Goal: Task Accomplishment & Management: Complete application form

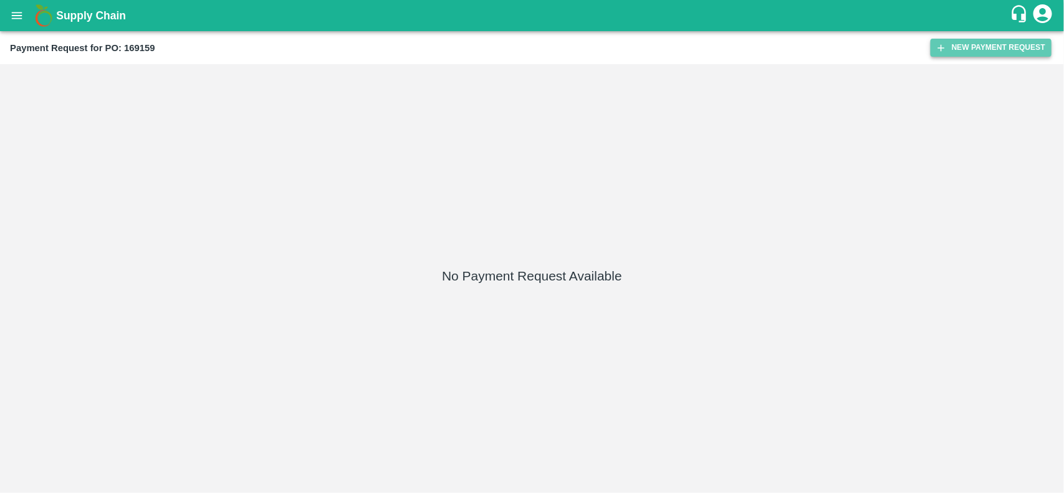
click at [954, 52] on button "New Payment Request" at bounding box center [991, 48] width 121 height 18
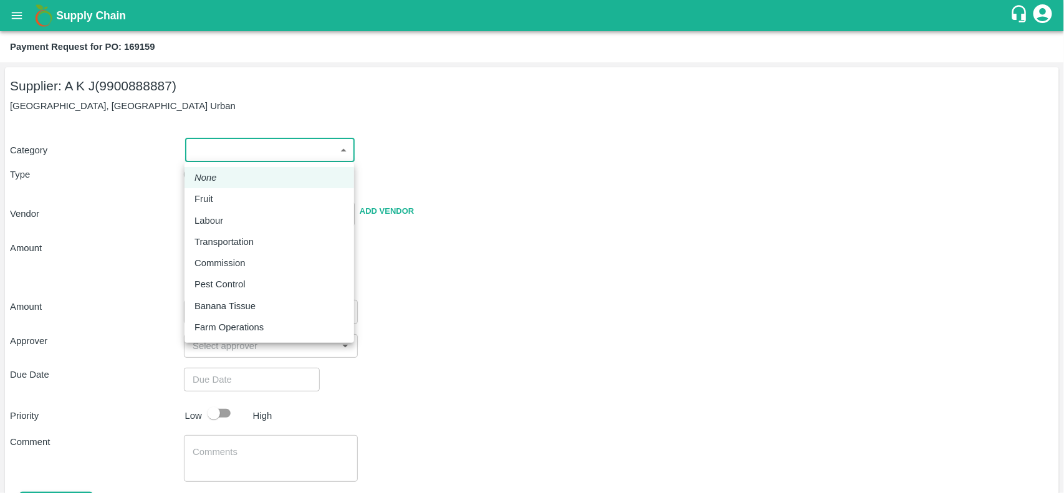
click at [226, 153] on body "Supply Chain Payment Request for PO: 169159 Supplier: A K J (9900888887) [GEOGR…" at bounding box center [532, 246] width 1064 height 493
click at [222, 206] on li "Fruit" at bounding box center [269, 198] width 170 height 21
type input "1"
type input "A K J - 9900888887(Supplier)"
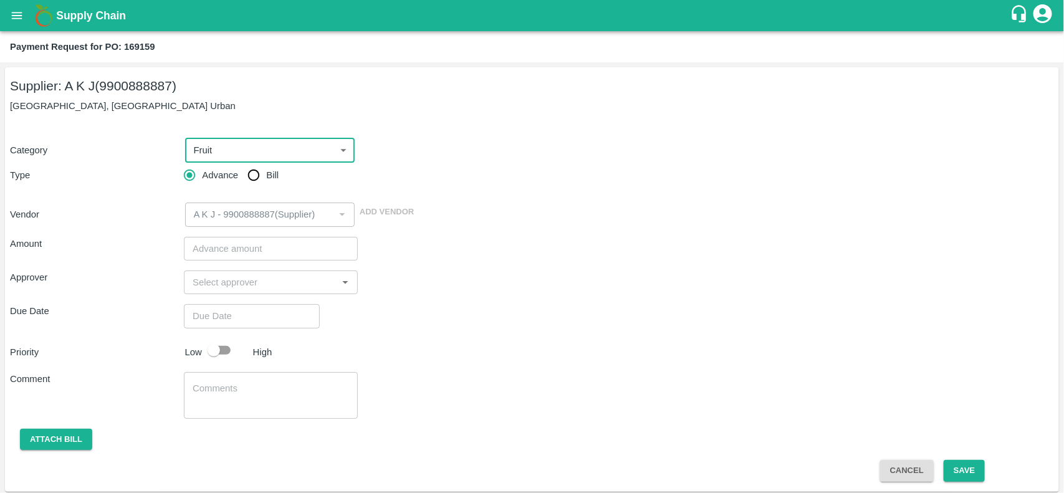
click at [259, 175] on input "Bill" at bounding box center [253, 175] width 25 height 25
radio input "true"
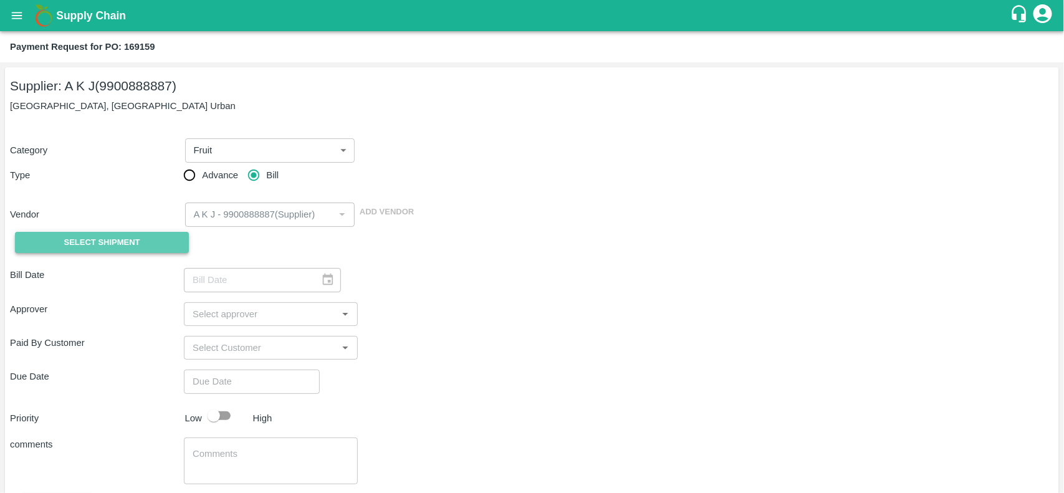
click at [97, 238] on span "Select Shipment" at bounding box center [102, 243] width 76 height 14
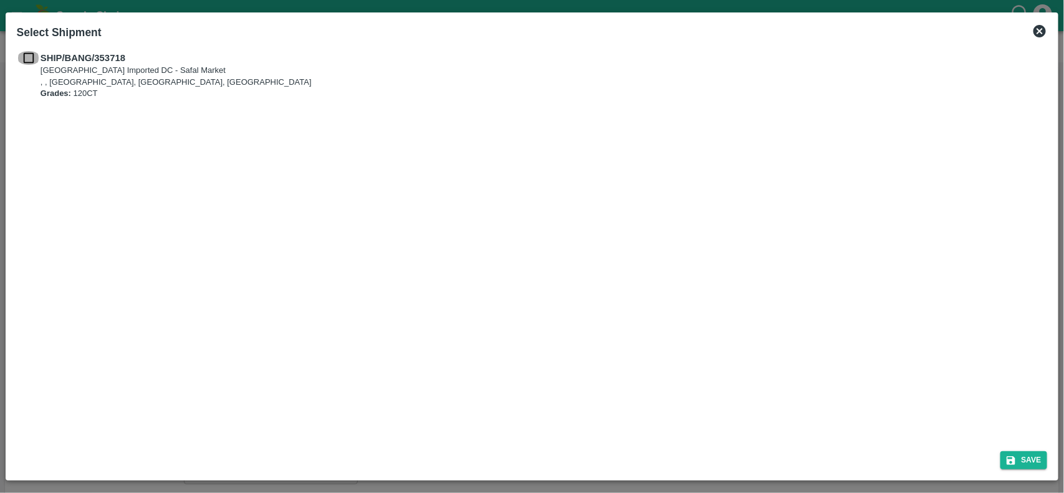
click at [27, 60] on input "checkbox" at bounding box center [29, 58] width 24 height 14
checkbox input "true"
click at [1020, 454] on button "Save" at bounding box center [1023, 460] width 47 height 18
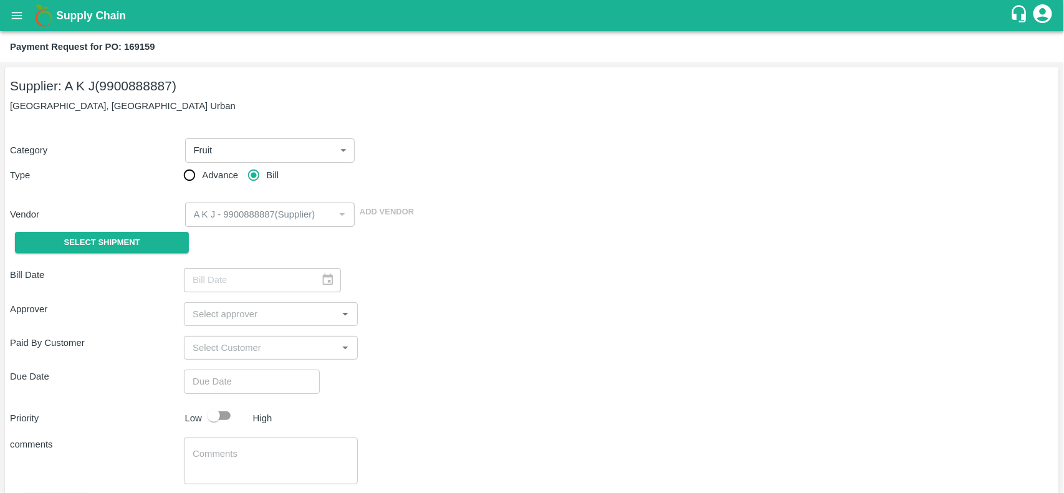
type input "13/08/2025"
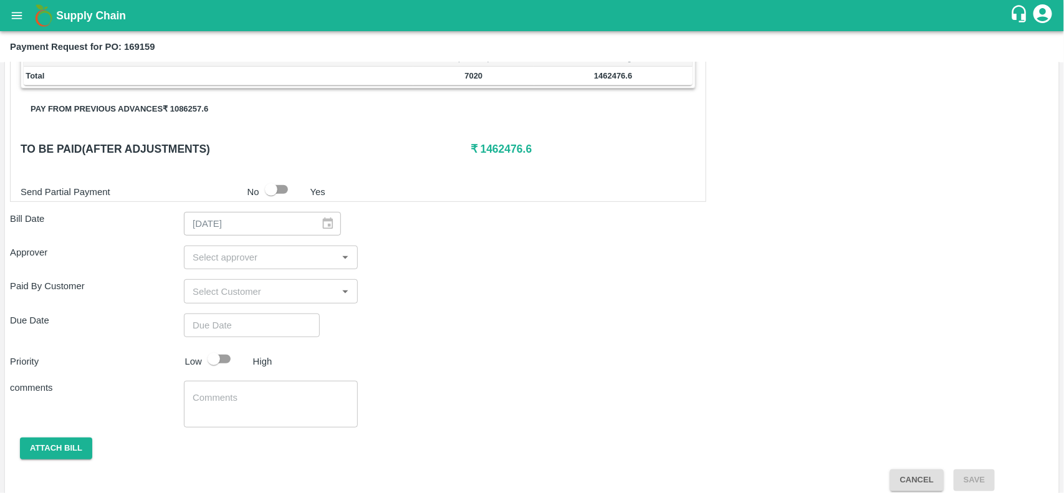
scroll to position [259, 0]
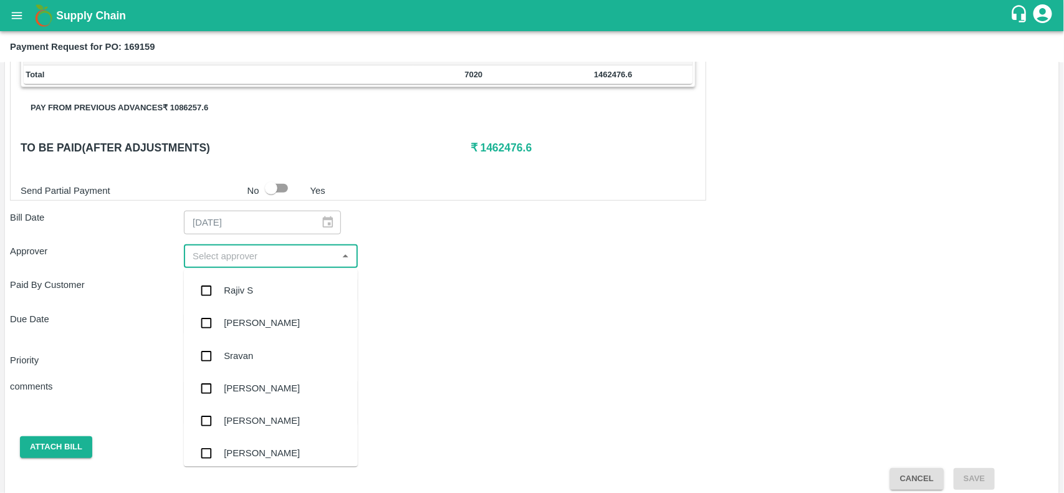
click at [234, 251] on input "input" at bounding box center [261, 256] width 146 height 16
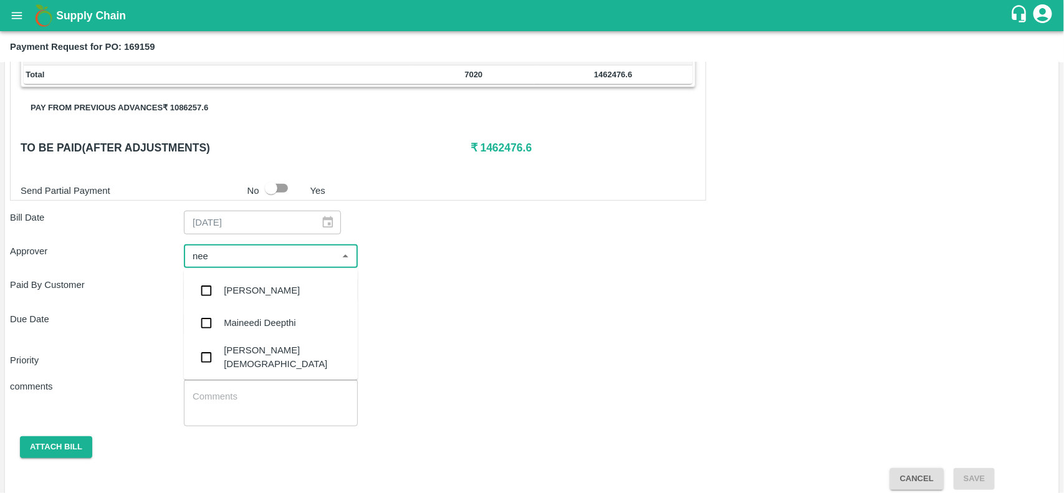
type input "neee"
type input "nee"
click at [213, 353] on input "checkbox" at bounding box center [206, 357] width 25 height 25
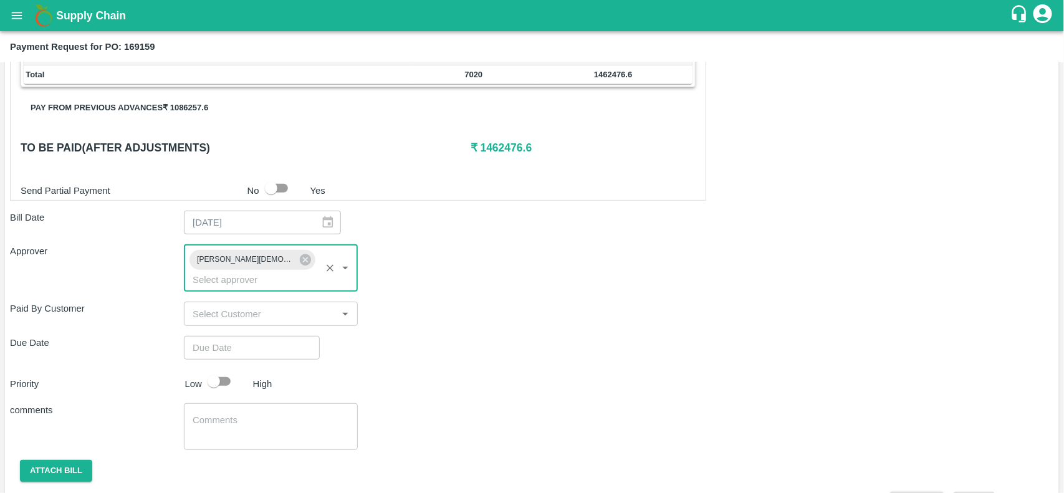
scroll to position [278, 0]
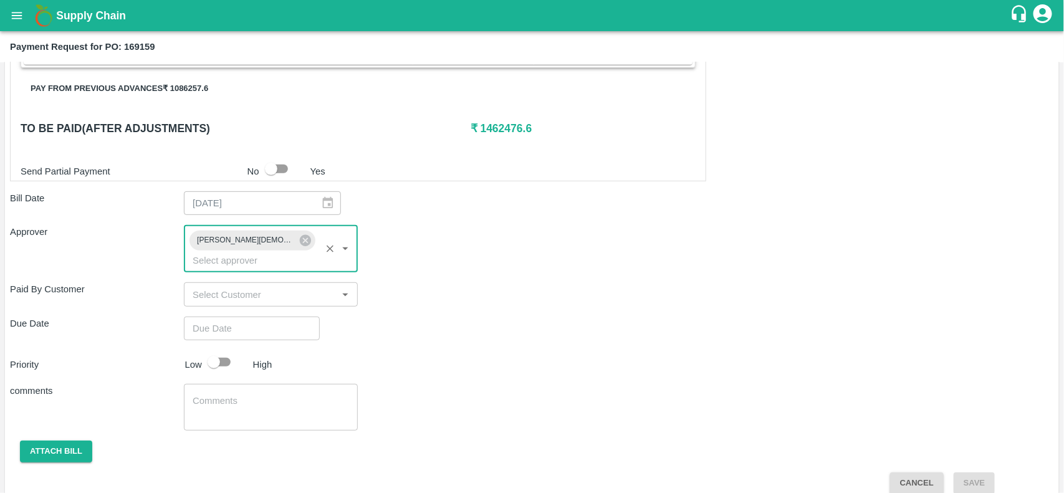
type input "DD/MM/YYYY hh:mm aa"
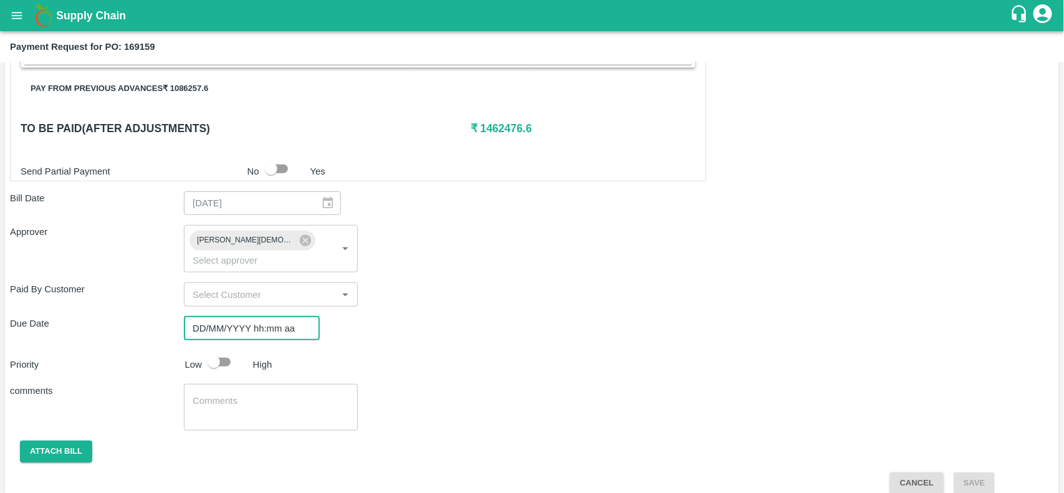
click at [244, 317] on input "DD/MM/YYYY hh:mm aa" at bounding box center [247, 329] width 127 height 24
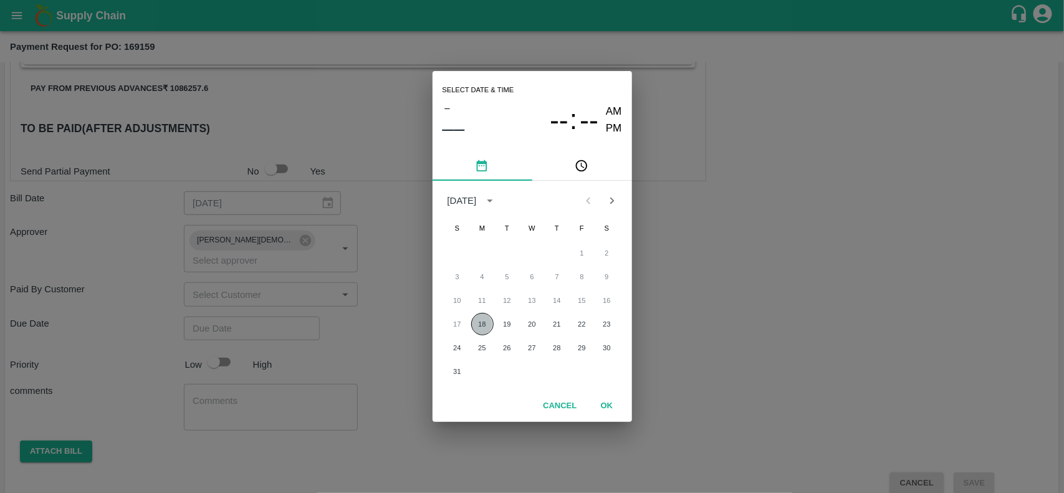
click at [485, 323] on button "18" at bounding box center [482, 324] width 22 height 22
type input "18/08/2025 12:00 AM"
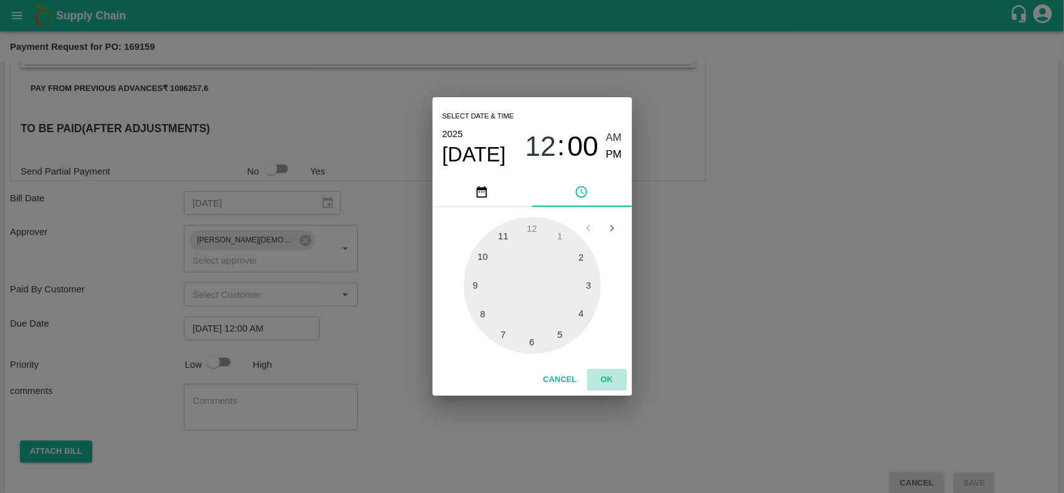
click at [611, 379] on button "OK" at bounding box center [607, 380] width 40 height 22
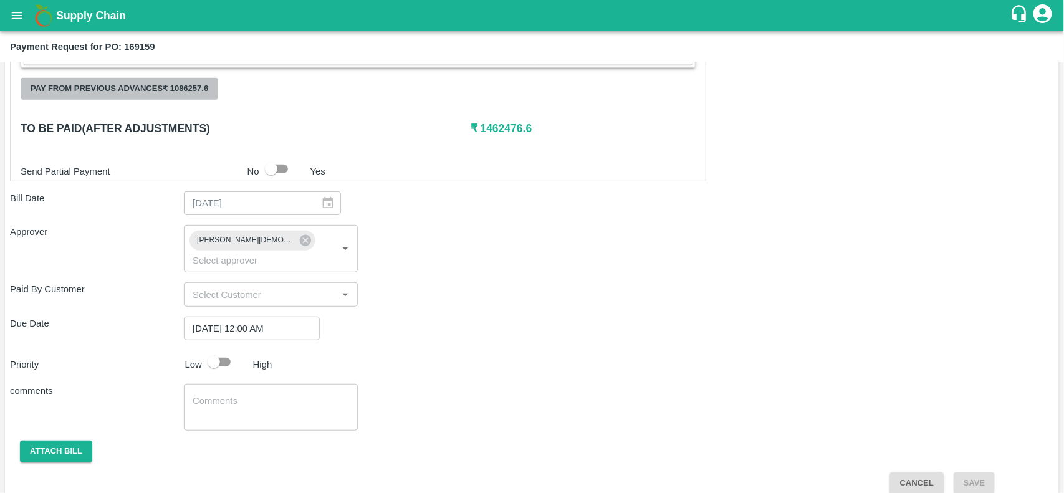
click at [197, 88] on button "Pay from previous advances ₹ 1086257.6" at bounding box center [120, 89] width 198 height 22
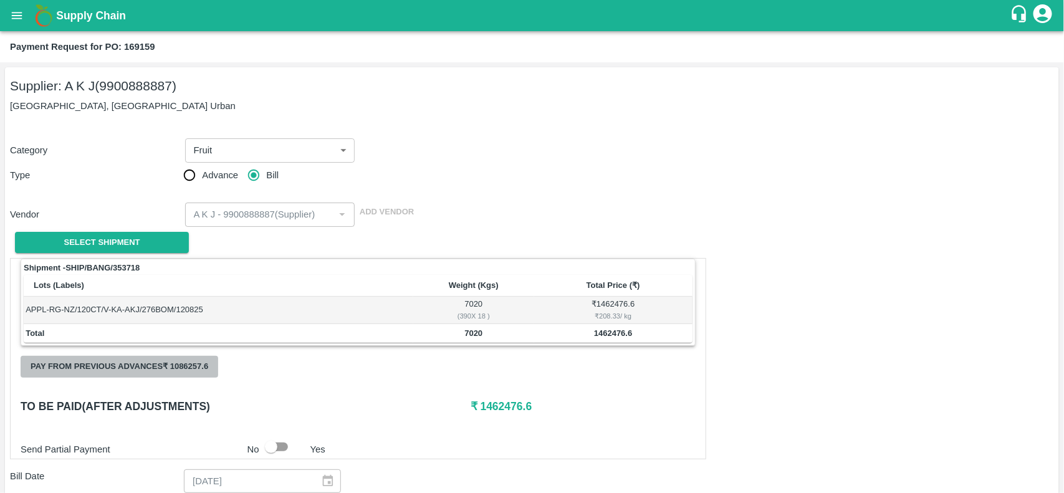
click at [173, 368] on button "Pay from previous advances ₹ 1086257.6" at bounding box center [120, 367] width 198 height 22
click at [756, 139] on div "Category Fruit 1 ​" at bounding box center [529, 147] width 1049 height 29
click at [178, 363] on button "Pay from previous advances ₹ 1086257.6" at bounding box center [120, 367] width 198 height 22
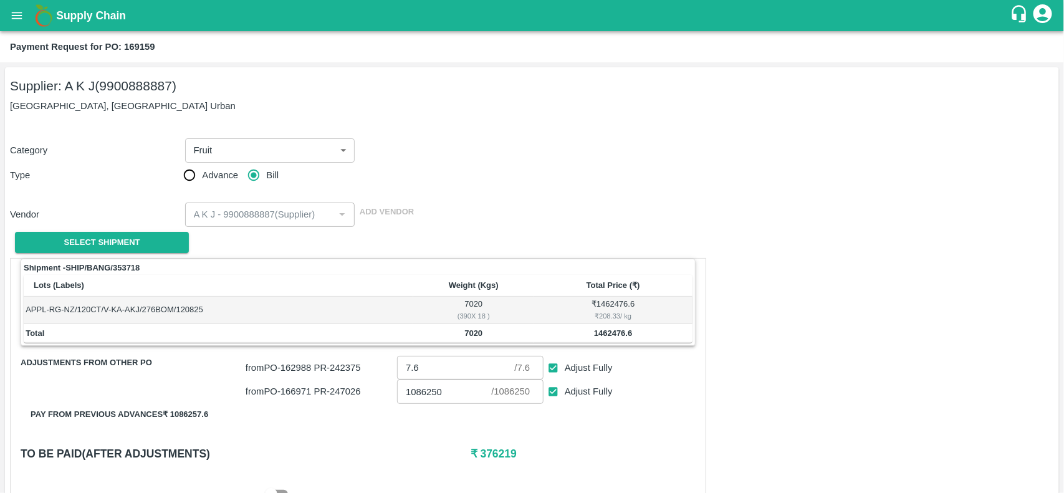
click at [287, 391] on p "from PO- 166971 PR- 247026" at bounding box center [319, 392] width 146 height 14
copy p "166971"
click at [550, 369] on input "Adjust Fully" at bounding box center [553, 368] width 23 height 23
checkbox input "false"
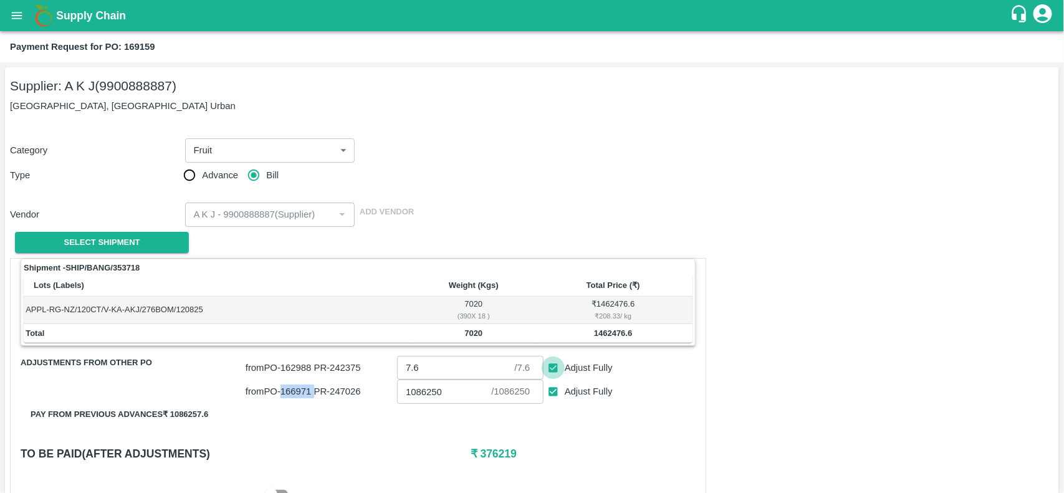
type input "0"
click at [550, 394] on input "Adjust Fully" at bounding box center [553, 391] width 23 height 23
checkbox input "false"
type input "0"
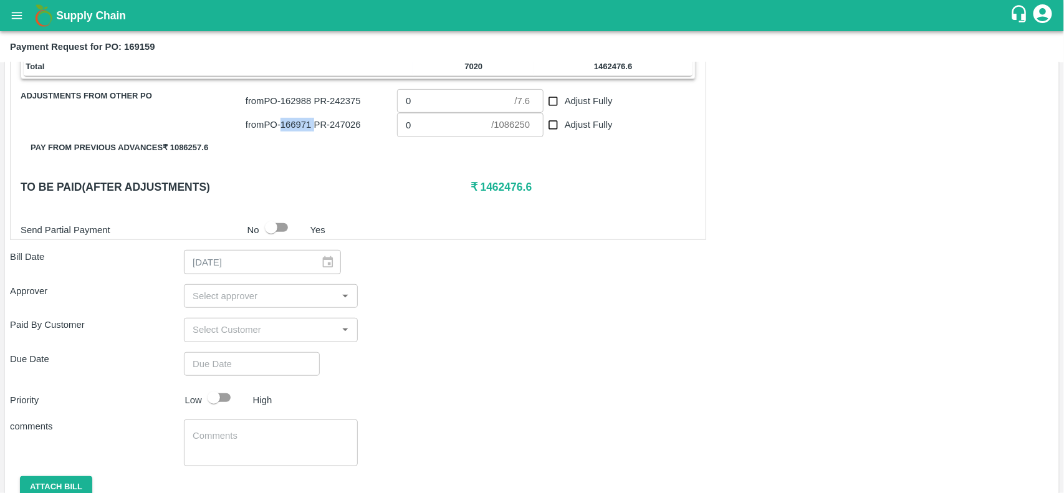
scroll to position [268, 0]
click at [223, 294] on input "input" at bounding box center [261, 295] width 146 height 16
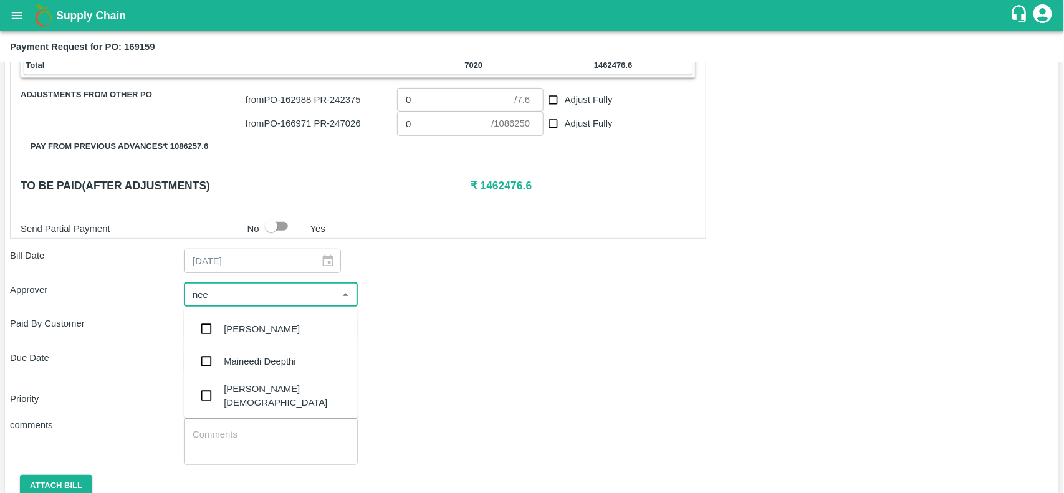
type input "neet"
click at [207, 363] on input "checkbox" at bounding box center [206, 362] width 25 height 25
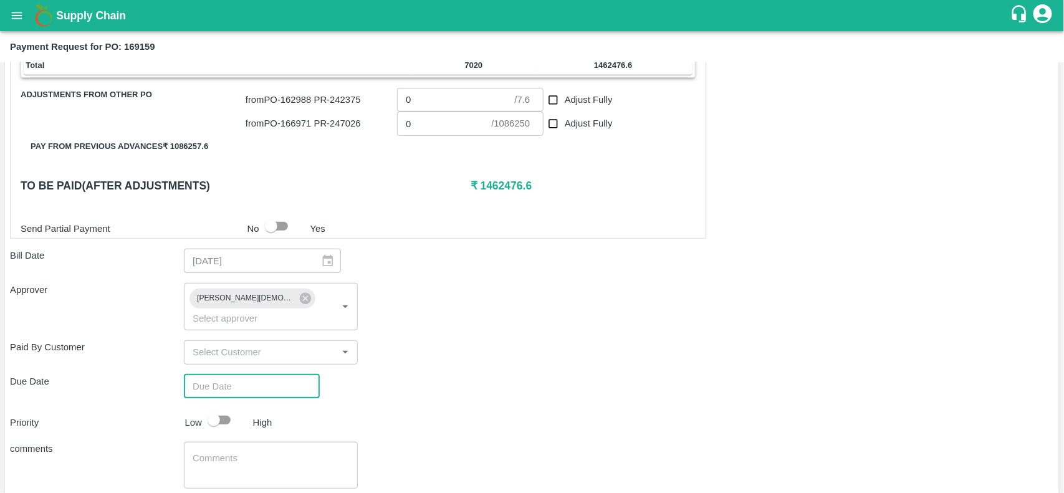
type input "DD/MM/YYYY hh:mm aa"
click at [229, 375] on input "DD/MM/YYYY hh:mm aa" at bounding box center [247, 387] width 127 height 24
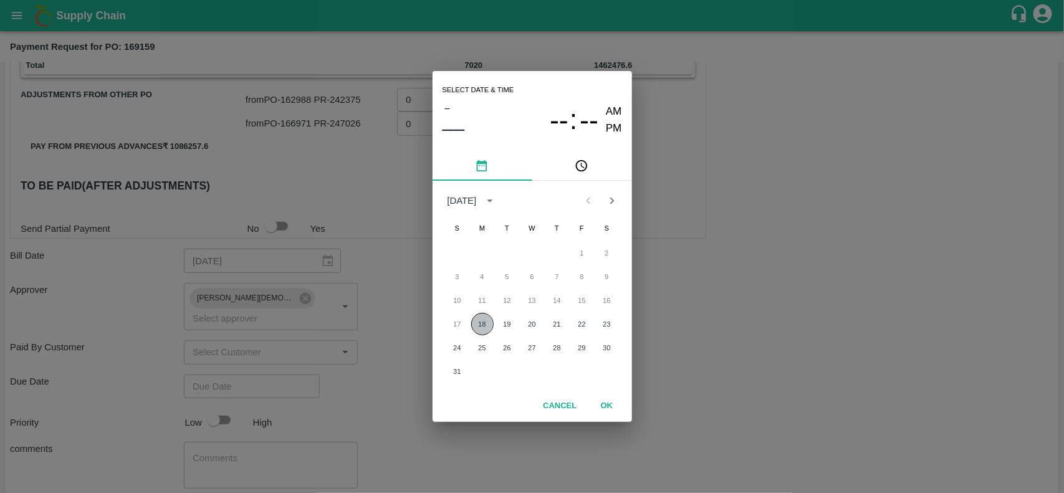
click at [483, 323] on button "18" at bounding box center [482, 324] width 22 height 22
type input "[DATE] 12:00 AM"
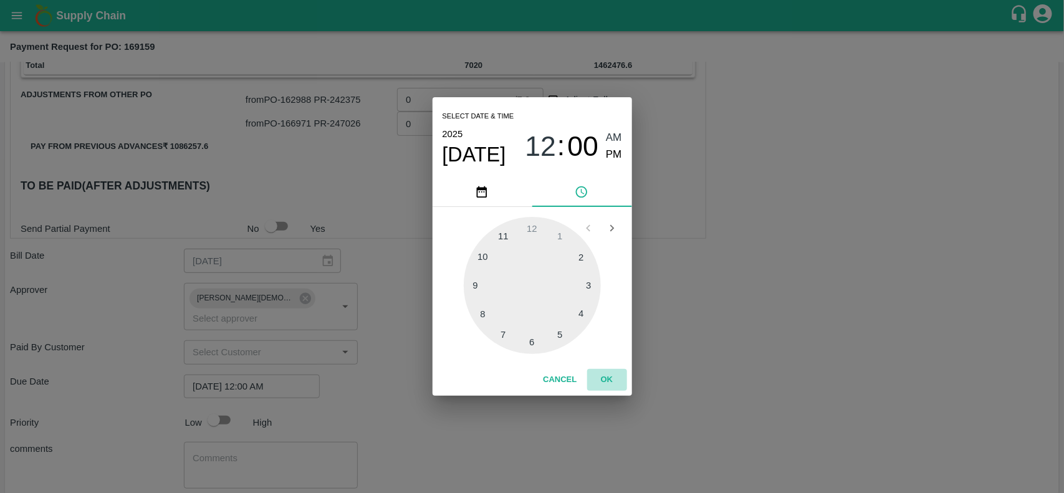
click at [608, 378] on button "OK" at bounding box center [607, 380] width 40 height 22
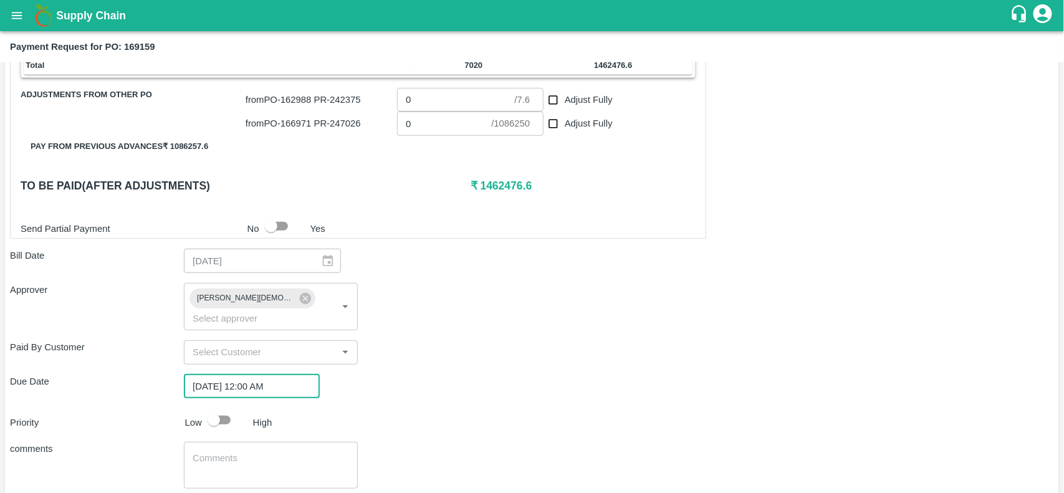
scroll to position [326, 0]
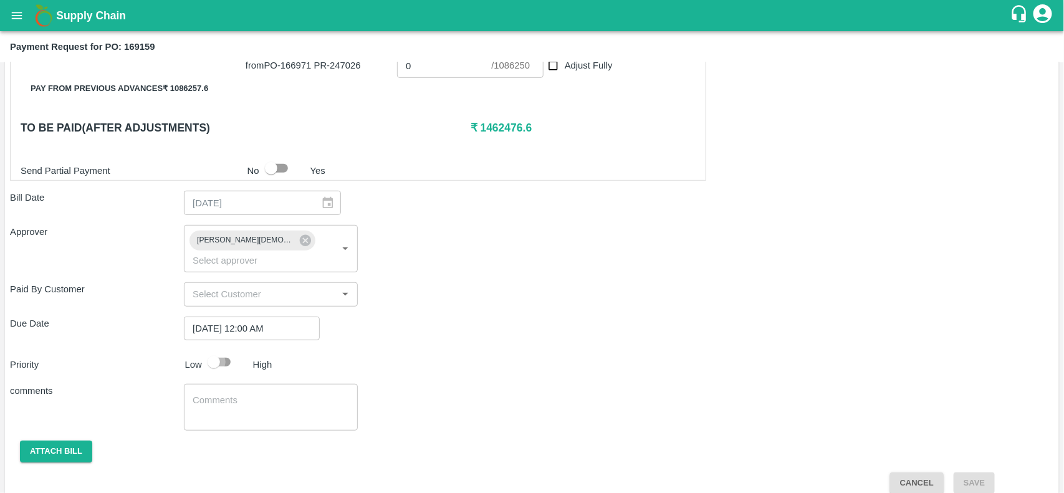
click at [215, 350] on input "checkbox" at bounding box center [213, 362] width 71 height 24
checkbox input "true"
click at [67, 441] on button "Attach bill" at bounding box center [56, 452] width 72 height 22
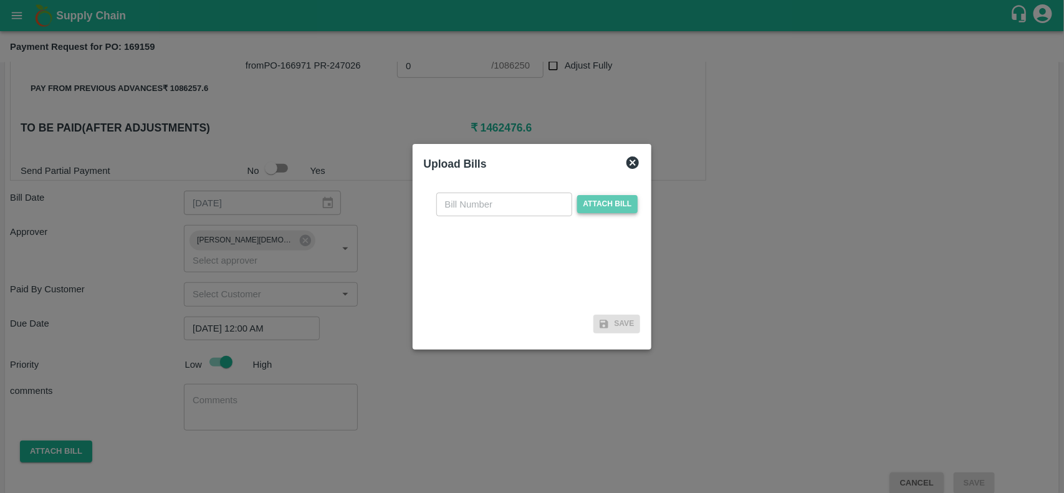
click at [614, 209] on span "Attach bill" at bounding box center [607, 204] width 61 height 18
click at [0, 0] on input "Attach bill" at bounding box center [0, 0] width 0 height 0
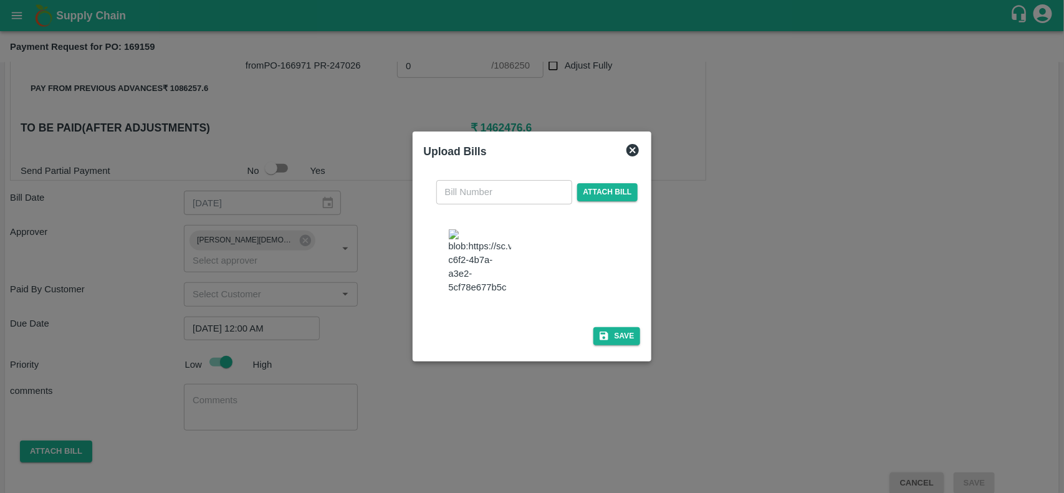
click at [499, 244] on img at bounding box center [480, 261] width 62 height 65
click at [491, 180] on input "text" at bounding box center [504, 192] width 136 height 24
type input "2850"
type input "7.6"
checkbox input "true"
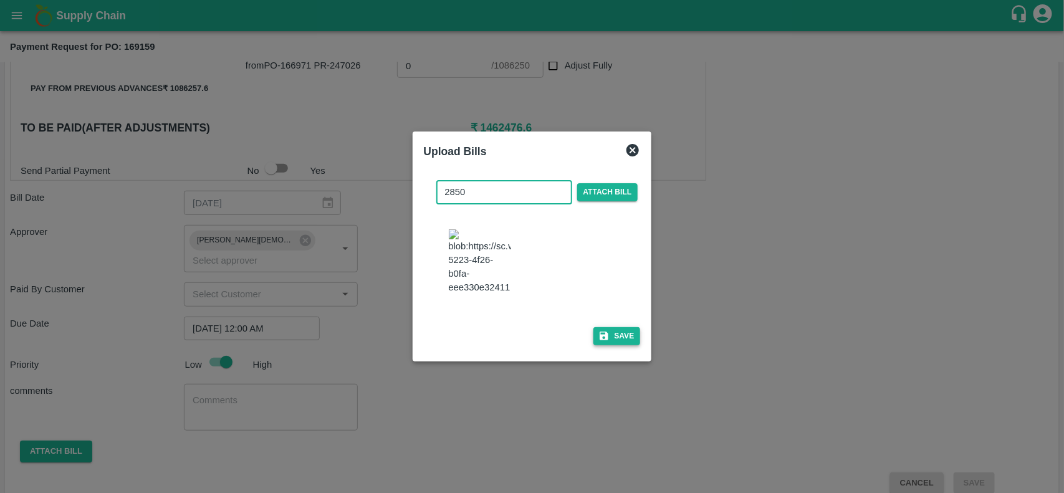
type input "1086250"
checkbox input "true"
checkbox input "false"
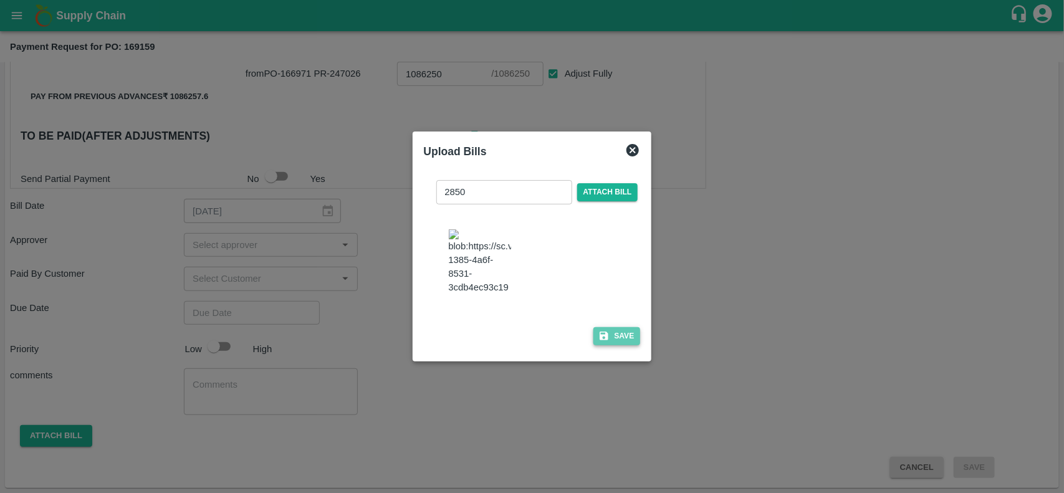
click at [621, 345] on button "Save" at bounding box center [616, 336] width 47 height 18
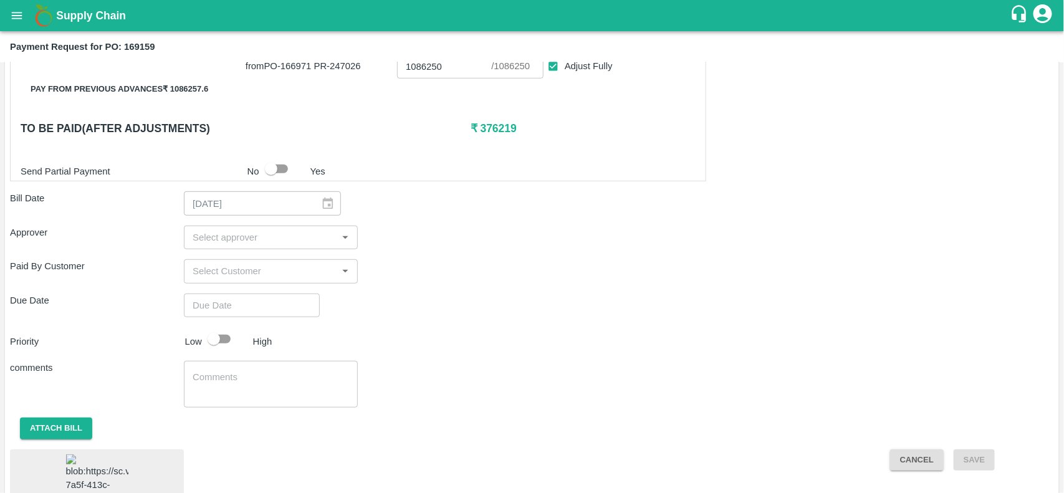
scroll to position [321, 0]
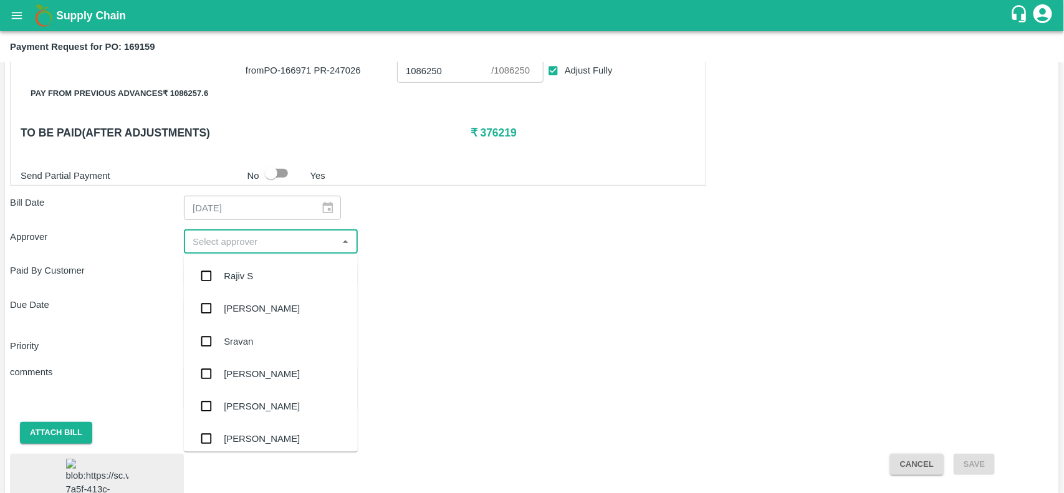
click at [237, 243] on input "input" at bounding box center [261, 242] width 146 height 16
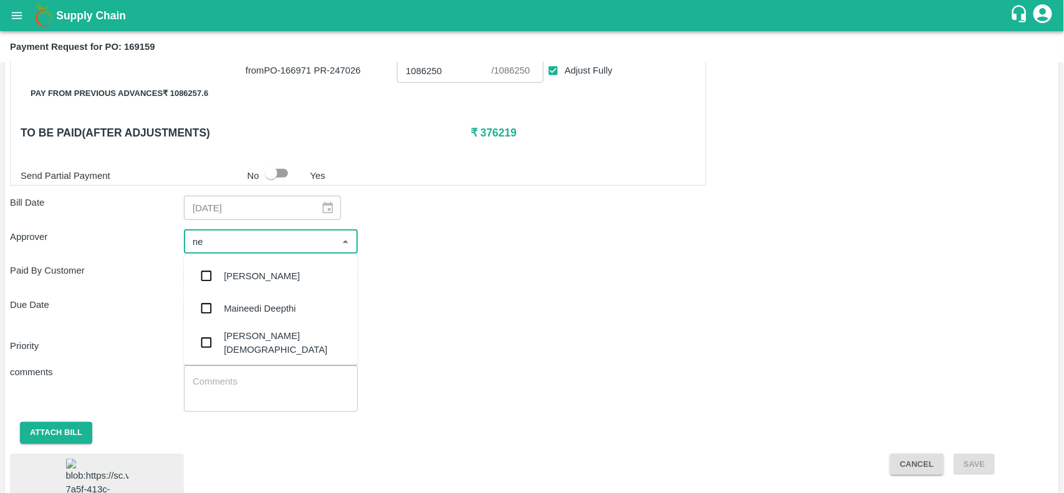
type input "nee"
click at [235, 344] on div "[PERSON_NAME][DEMOGRAPHIC_DATA]" at bounding box center [286, 342] width 124 height 28
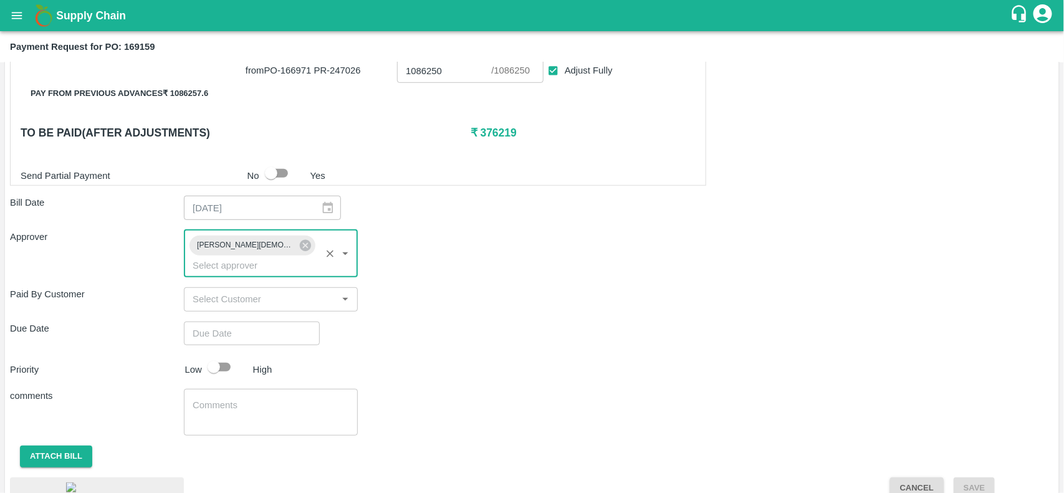
type input "DD/MM/YYYY hh:mm aa"
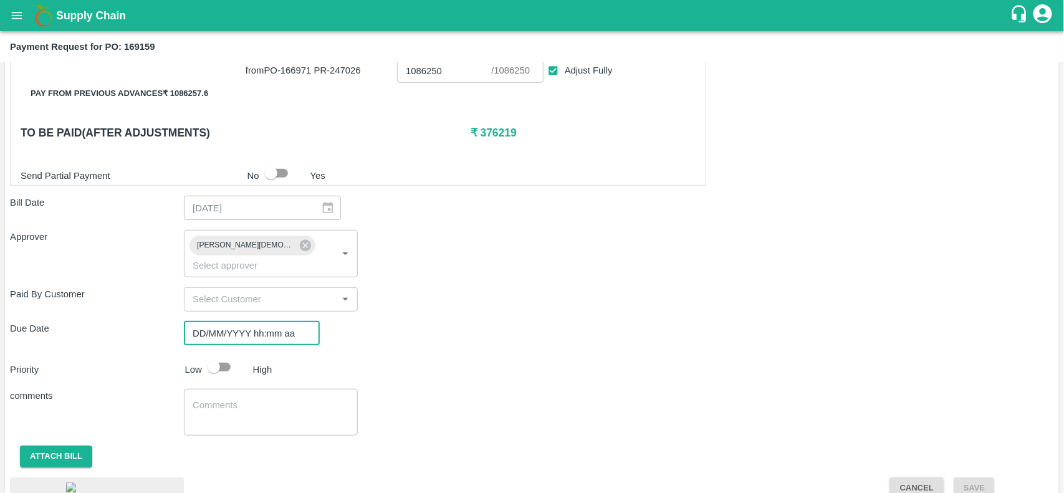
click at [251, 322] on input "DD/MM/YYYY hh:mm aa" at bounding box center [247, 334] width 127 height 24
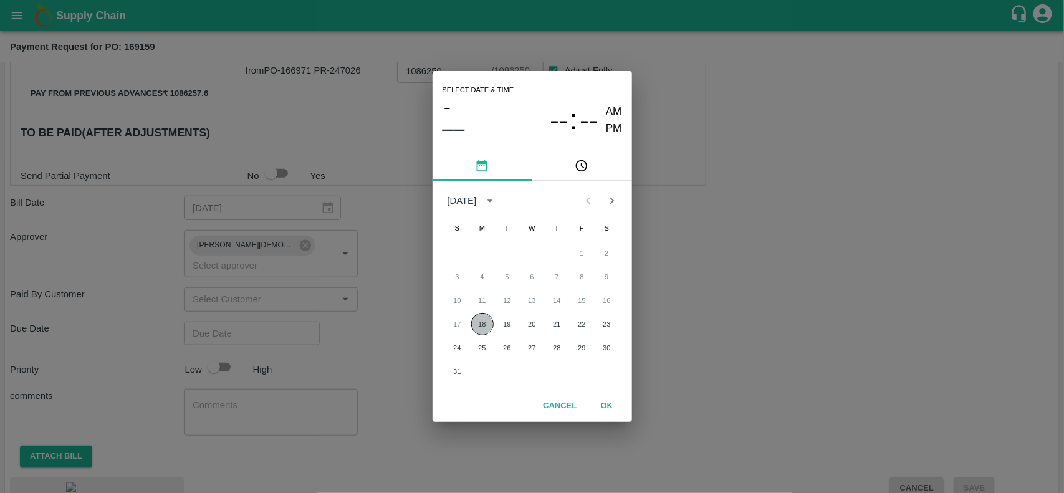
click at [490, 321] on button "18" at bounding box center [482, 324] width 22 height 22
type input "[DATE] 12:00 AM"
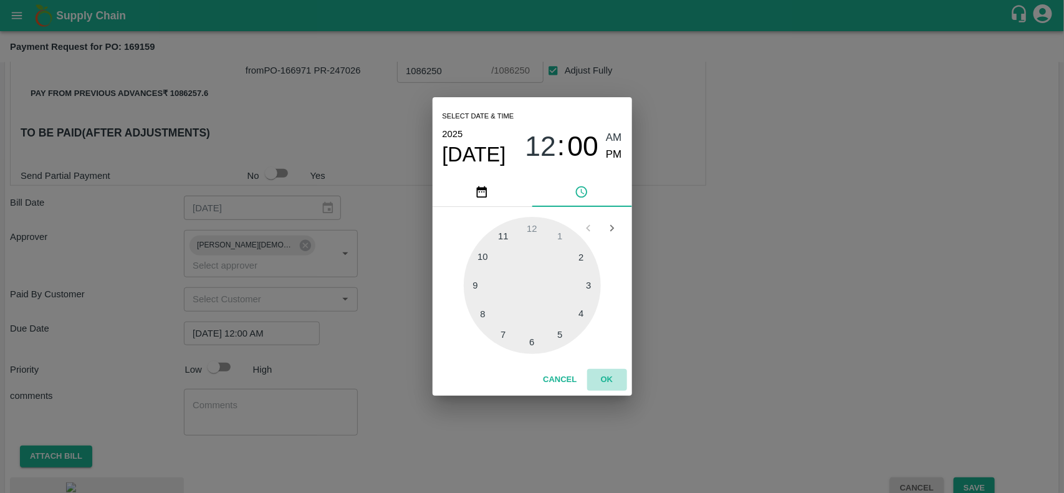
click at [610, 390] on button "OK" at bounding box center [607, 380] width 40 height 22
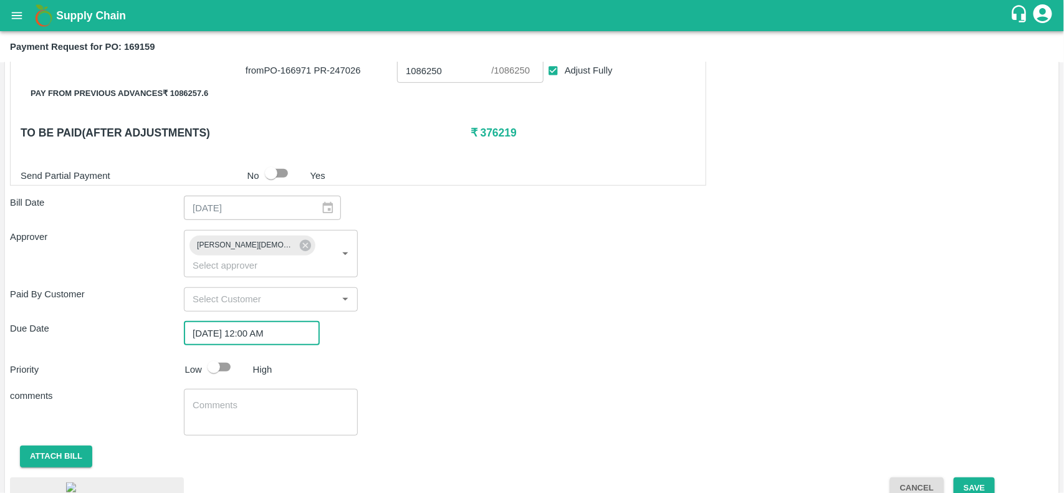
scroll to position [437, 0]
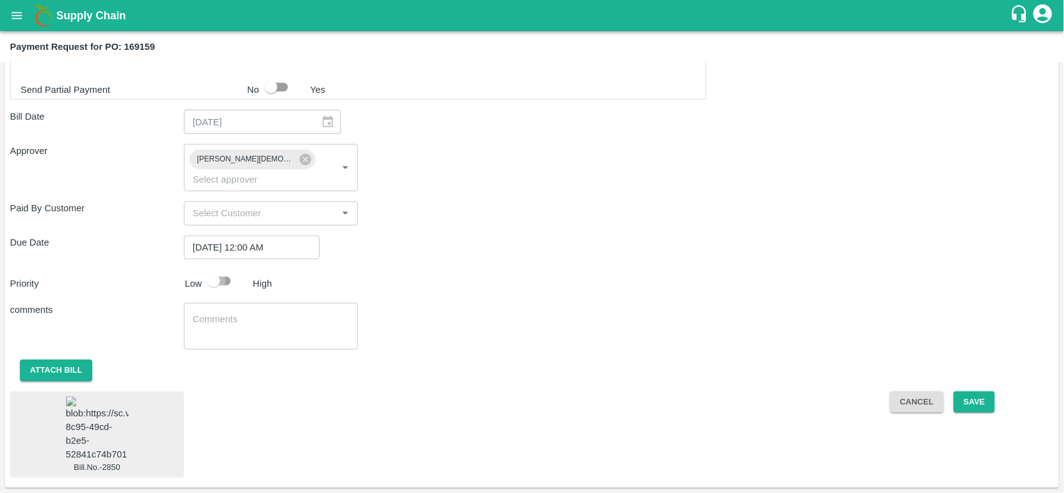
click at [211, 269] on input "checkbox" at bounding box center [213, 281] width 71 height 24
checkbox input "true"
click at [980, 391] on button "Save" at bounding box center [974, 402] width 41 height 22
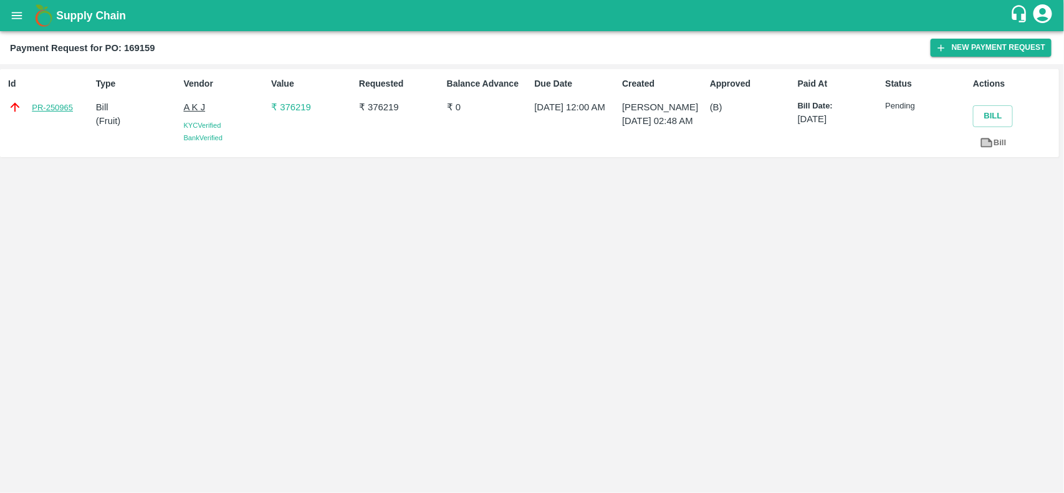
click at [52, 112] on link "PR-250965" at bounding box center [52, 108] width 41 height 12
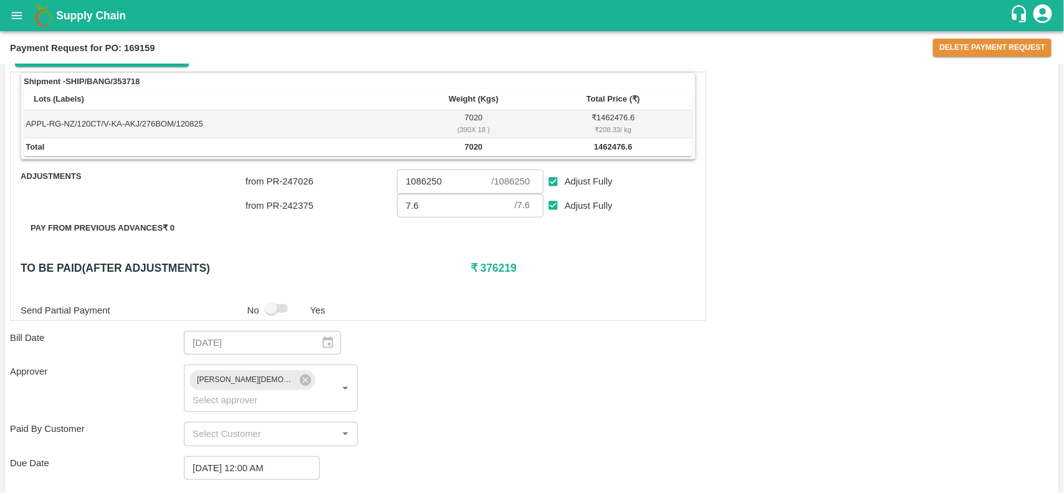
scroll to position [224, 0]
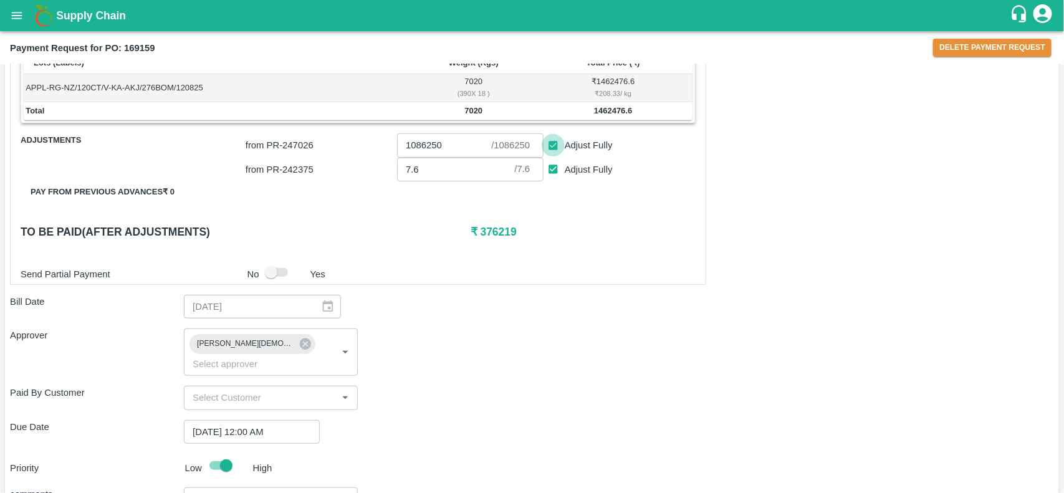
click at [553, 146] on input "Adjust Fully" at bounding box center [553, 145] width 23 height 23
checkbox input "false"
type input "0"
click at [555, 159] on input "Adjust Fully" at bounding box center [553, 169] width 23 height 23
checkbox input "false"
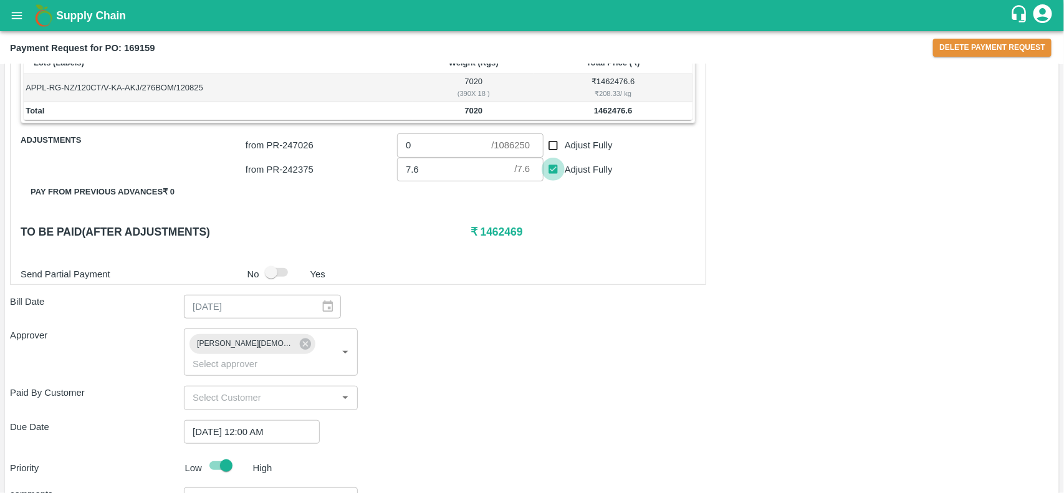
type input "0"
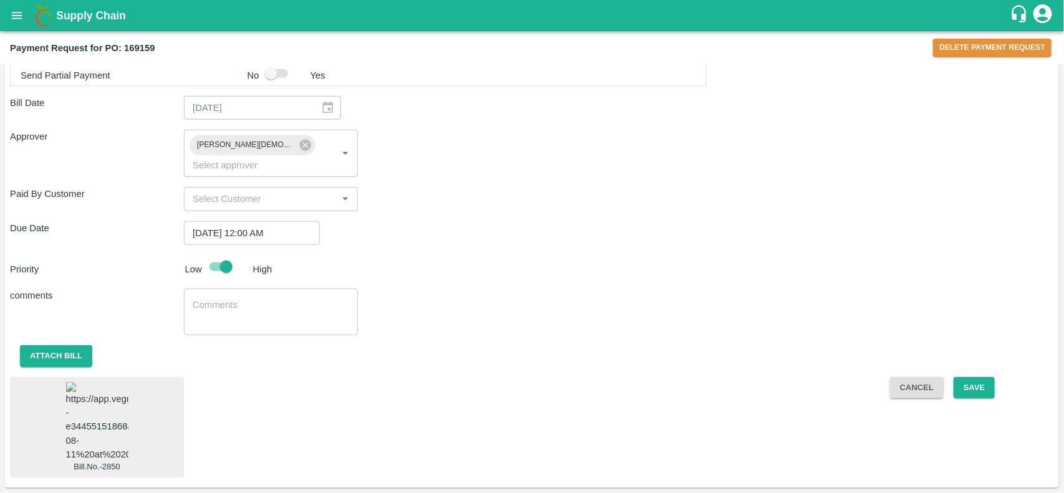
scroll to position [438, 0]
click at [979, 377] on button "Save" at bounding box center [974, 388] width 41 height 22
click at [961, 377] on button "Save" at bounding box center [974, 388] width 41 height 22
click at [973, 377] on button "Save" at bounding box center [974, 388] width 41 height 22
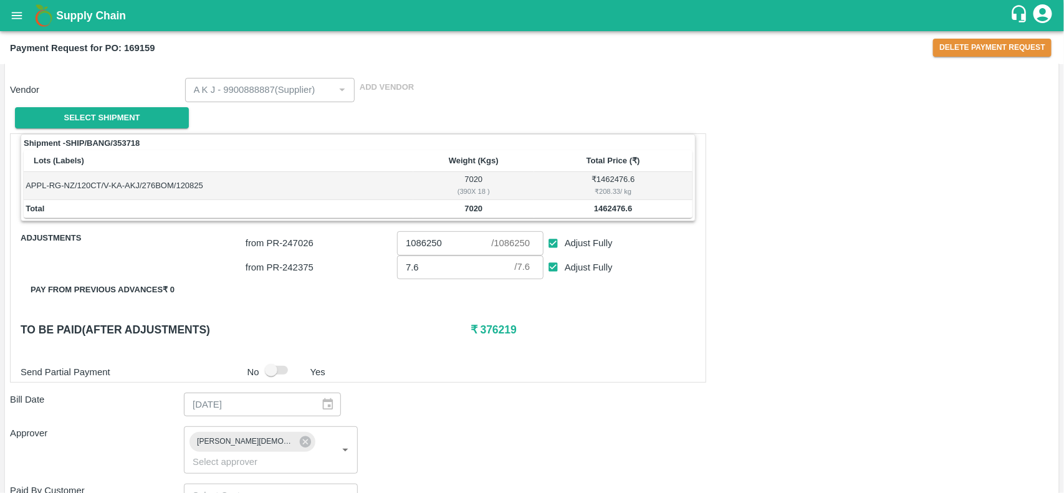
scroll to position [128, 0]
click at [553, 269] on input "Adjust Fully" at bounding box center [553, 265] width 23 height 23
checkbox input "false"
type input "0"
click at [555, 241] on input "Adjust Fully" at bounding box center [553, 242] width 23 height 23
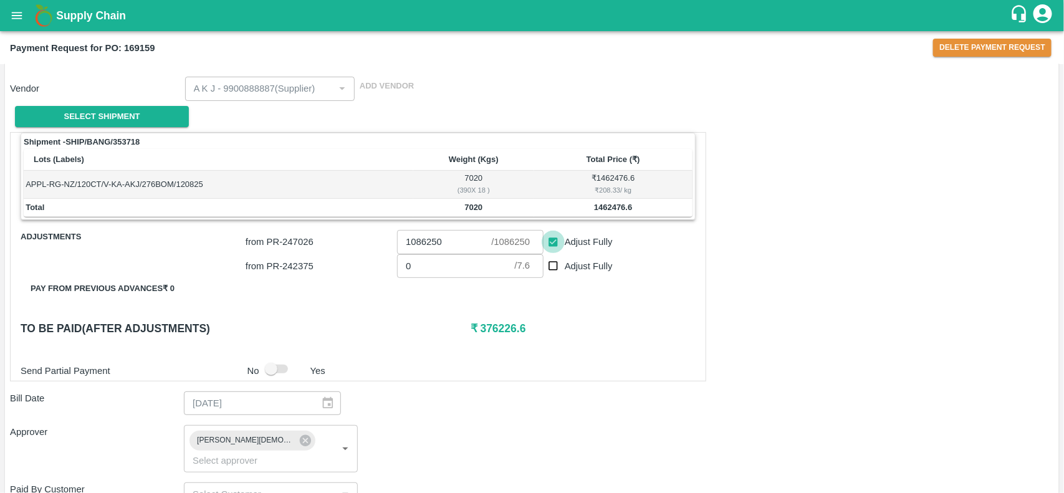
checkbox input "false"
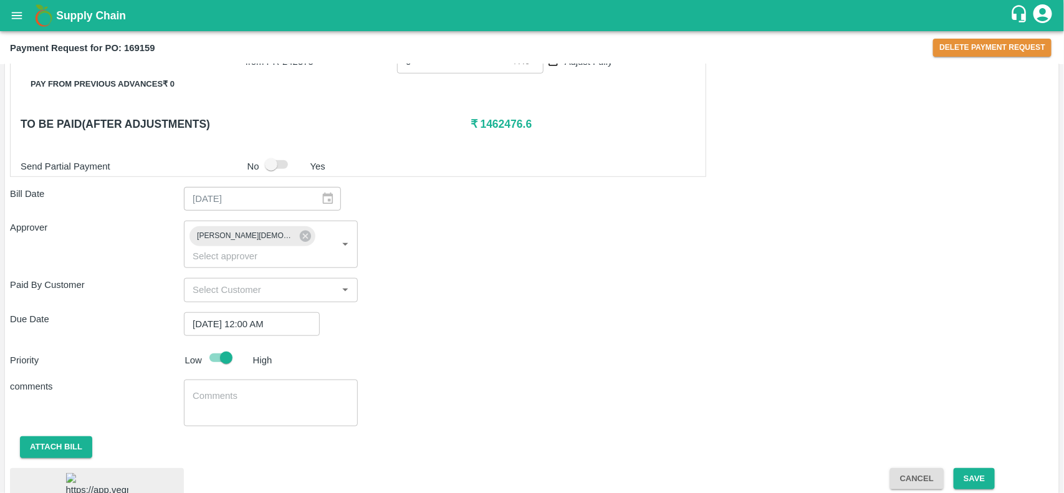
scroll to position [438, 0]
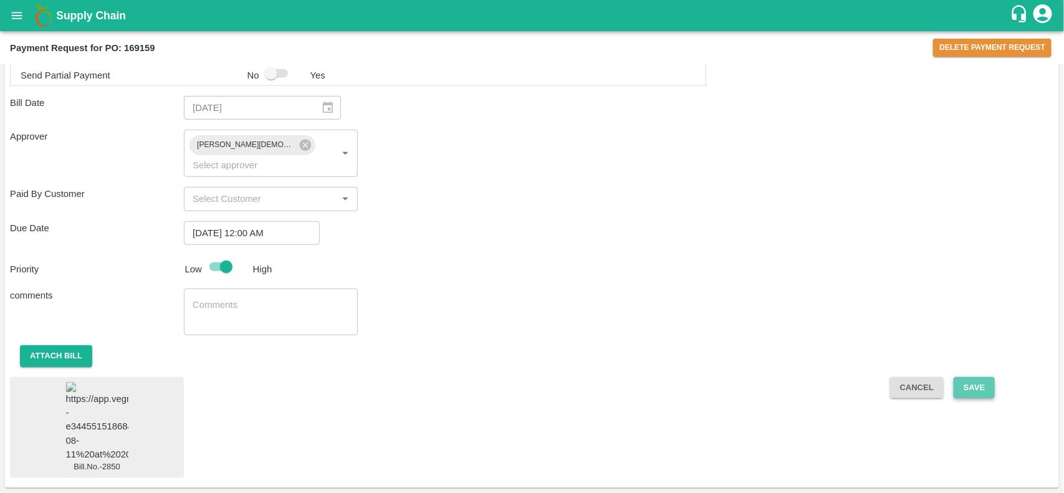
click at [971, 377] on button "Save" at bounding box center [974, 388] width 41 height 22
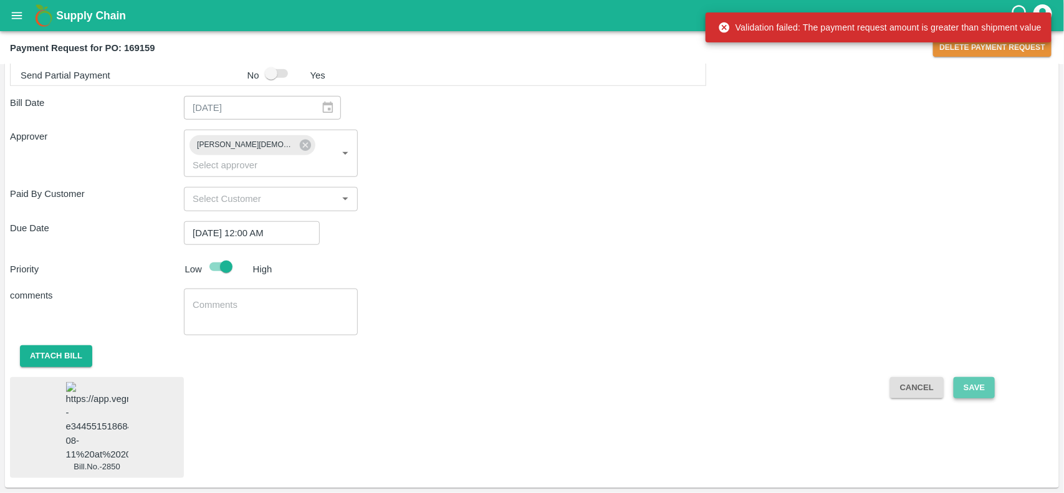
click at [971, 377] on button "Save" at bounding box center [974, 388] width 41 height 22
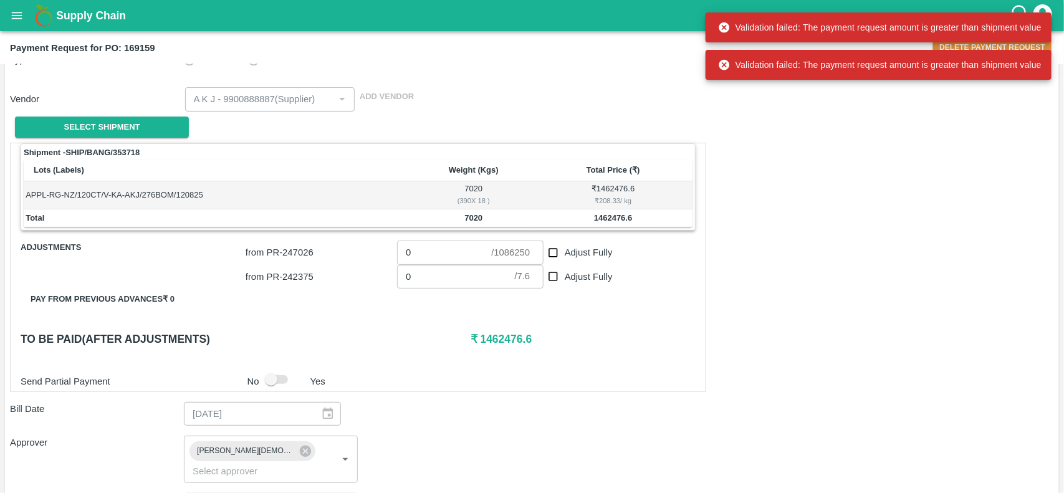
scroll to position [117, 0]
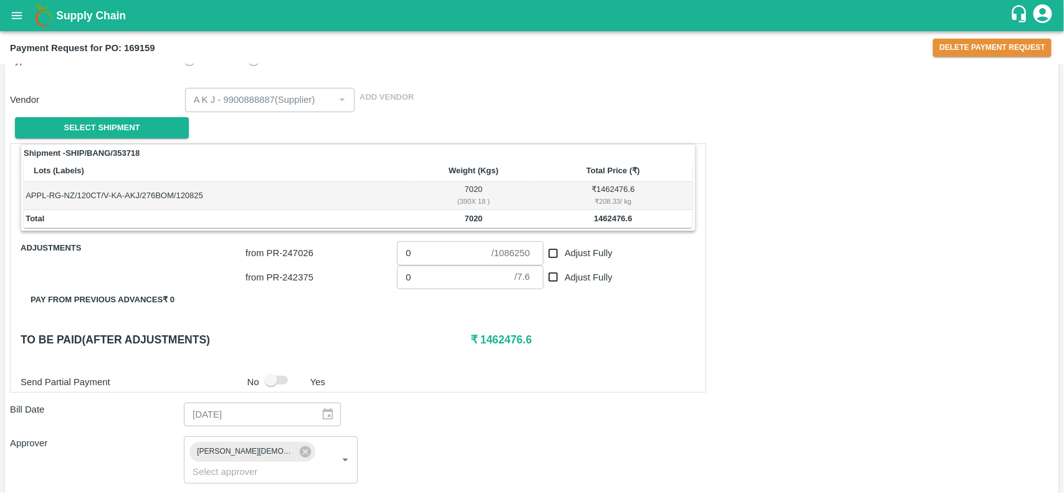
click at [954, 36] on div "Payment Request for PO: 169159 Delete Payment Request" at bounding box center [532, 47] width 1064 height 33
click at [952, 52] on button "Delete Payment Request" at bounding box center [992, 48] width 118 height 18
type input "1086250"
checkbox input "true"
type input "7.6"
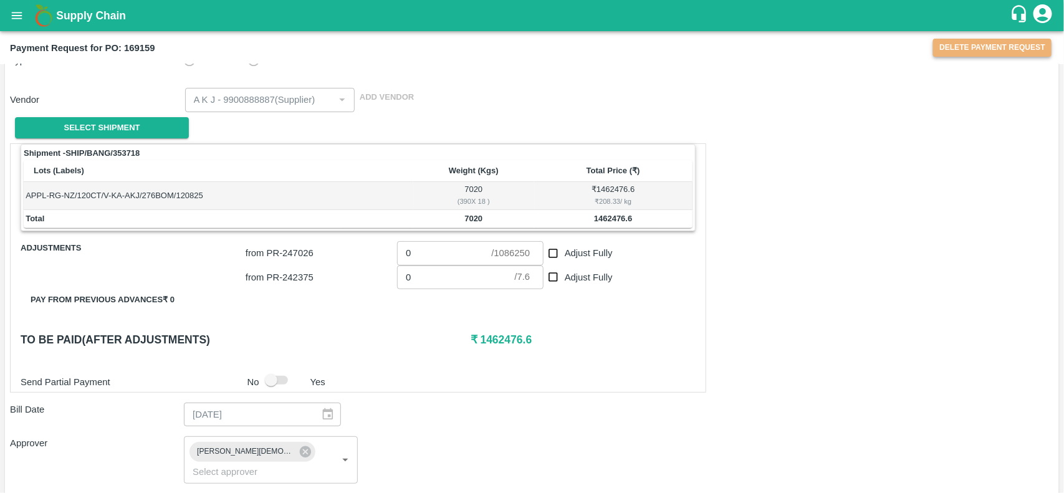
checkbox input "true"
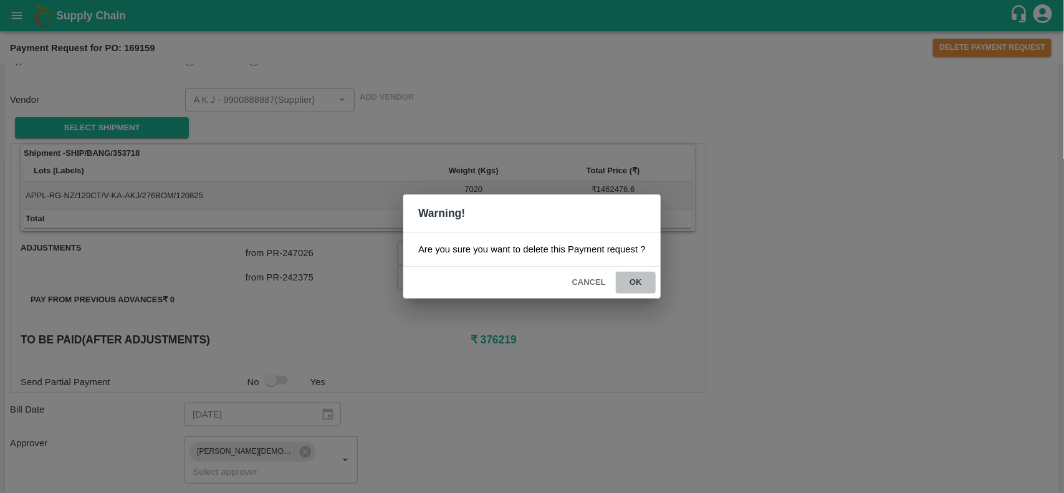
click at [633, 288] on button "ok" at bounding box center [636, 283] width 40 height 22
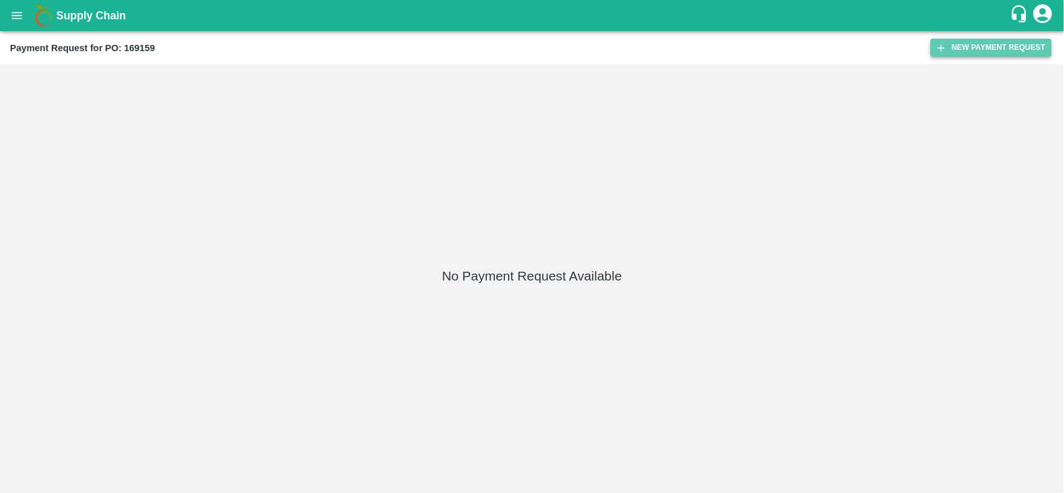
click at [1005, 50] on button "New Payment Request" at bounding box center [991, 48] width 121 height 18
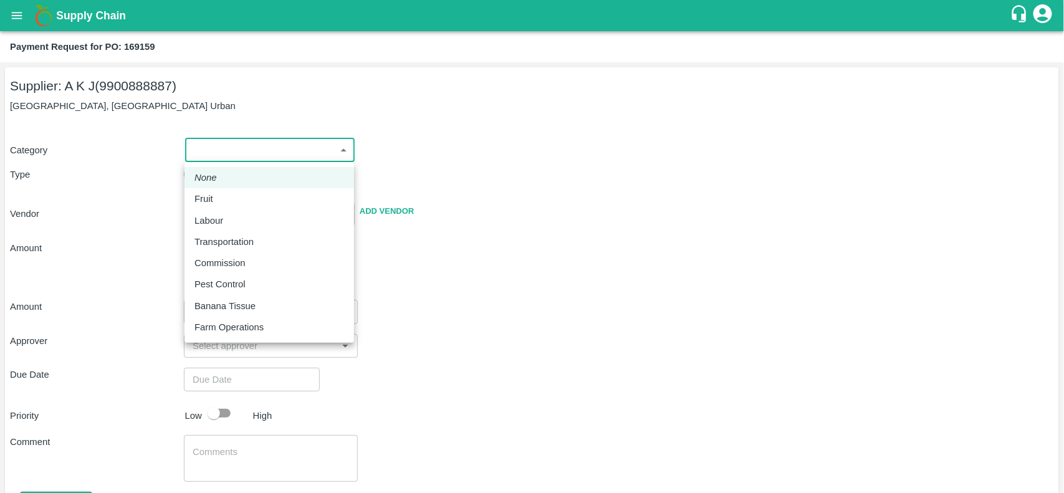
click at [236, 141] on body "Supply Chain Payment Request for PO: 169159 Supplier: A K J (9900888887) Huskur…" at bounding box center [532, 246] width 1064 height 493
click at [219, 203] on div "Fruit" at bounding box center [269, 199] width 150 height 14
type input "1"
type input "A K J - 9900888887(Supplier)"
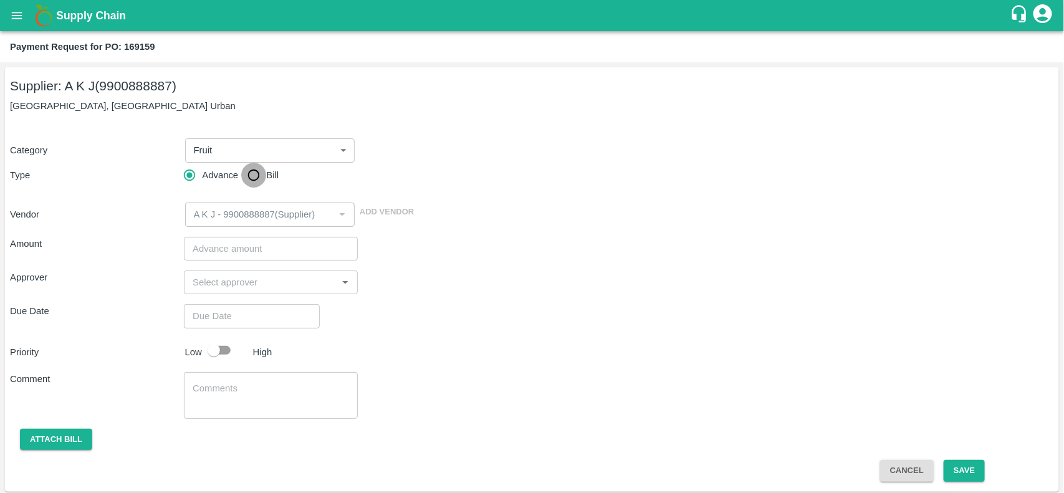
click at [261, 176] on input "Bill" at bounding box center [253, 175] width 25 height 25
radio input "true"
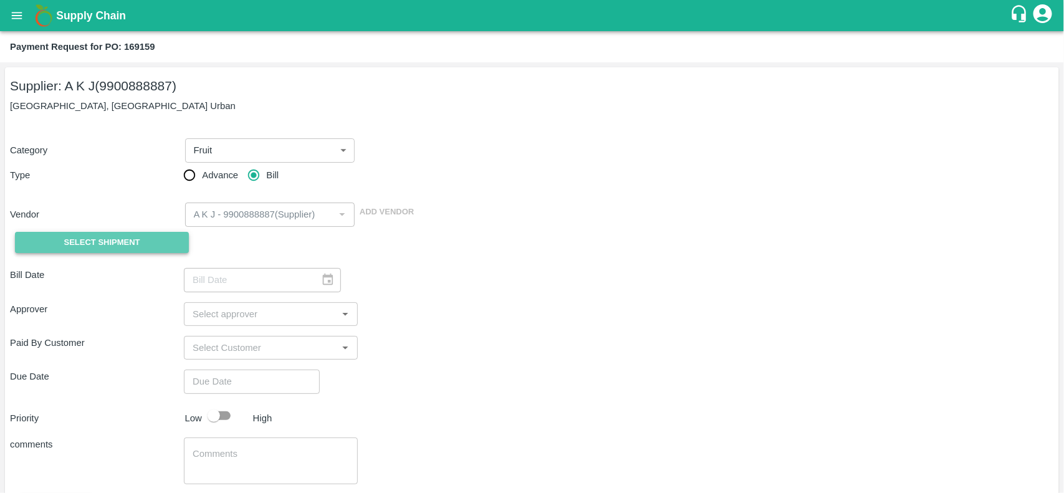
click at [94, 239] on span "Select Shipment" at bounding box center [102, 243] width 76 height 14
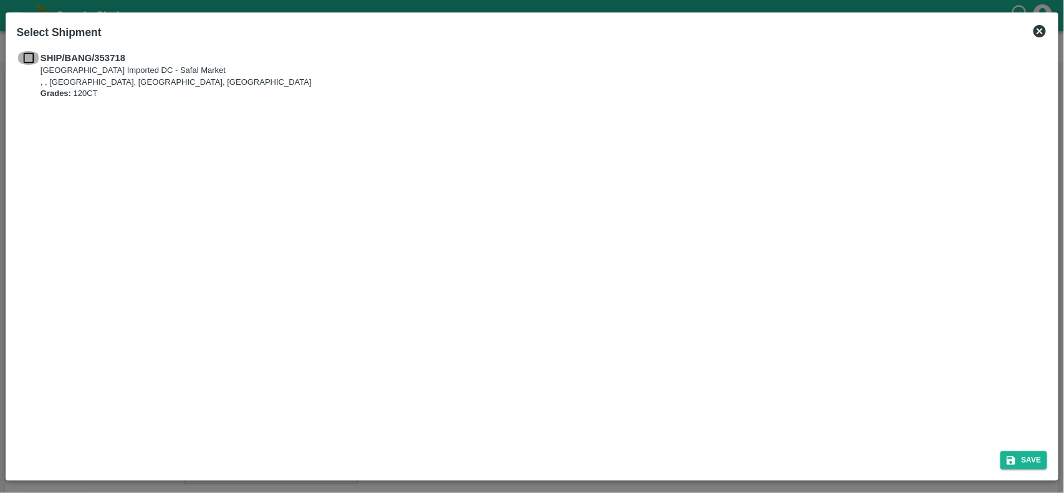
click at [36, 57] on input "checkbox" at bounding box center [29, 58] width 24 height 14
checkbox input "true"
click at [1018, 454] on button "Save" at bounding box center [1023, 460] width 47 height 18
type input "13/08/2025"
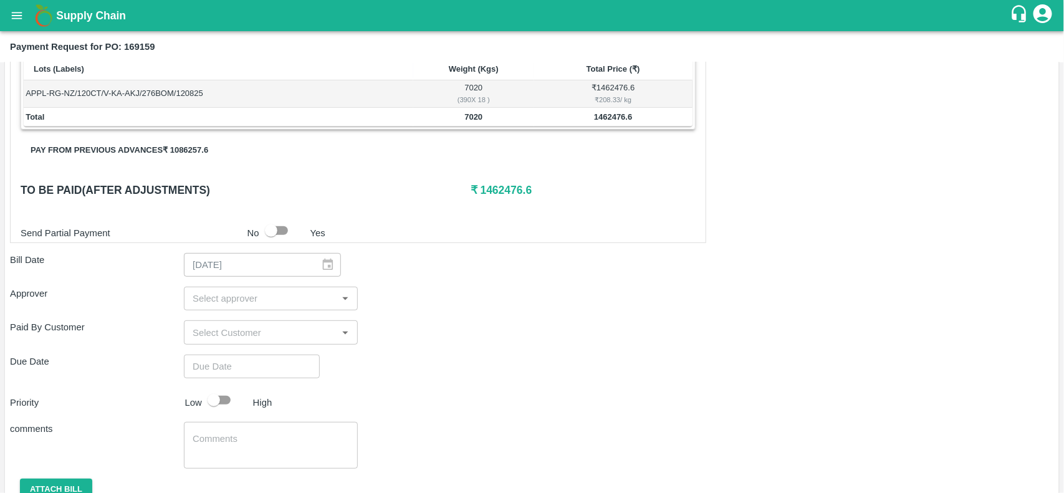
scroll to position [271, 0]
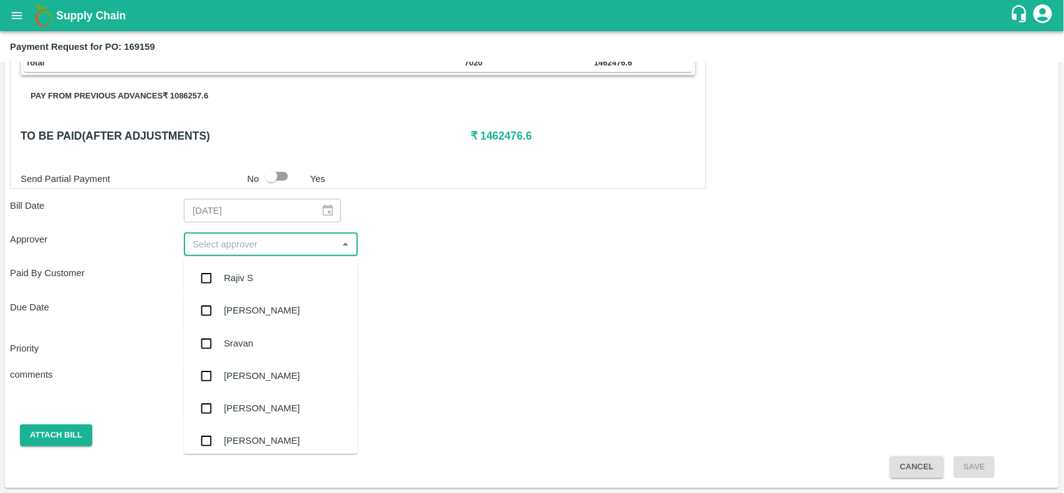
click at [209, 245] on input "input" at bounding box center [261, 244] width 146 height 16
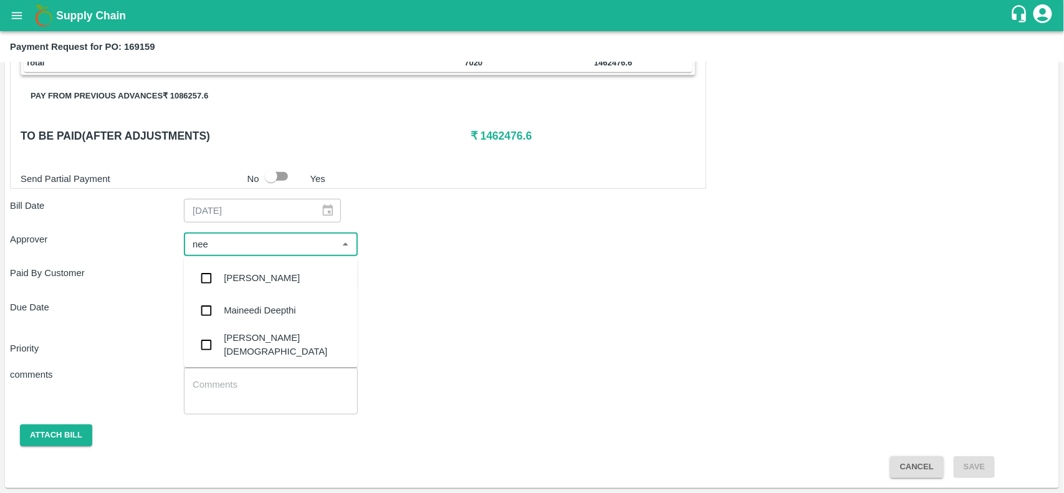
type input "neet"
click at [209, 310] on input "checkbox" at bounding box center [206, 312] width 25 height 25
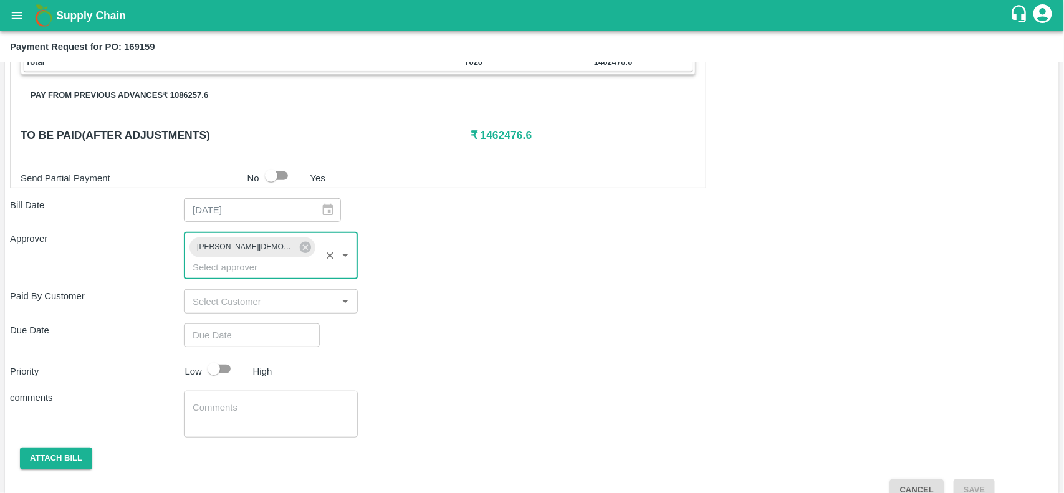
type input "DD/MM/YYYY hh:mm aa"
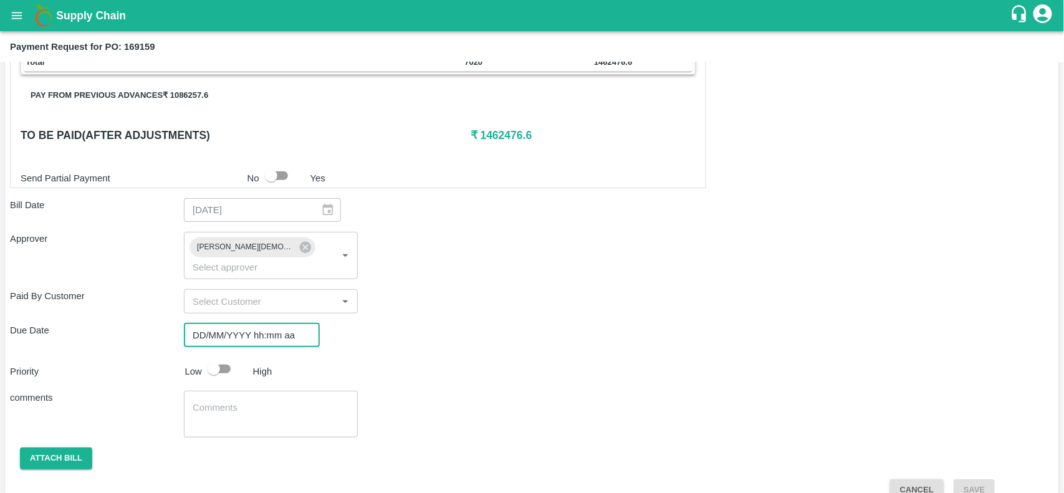
click at [215, 323] on input "DD/MM/YYYY hh:mm aa" at bounding box center [247, 335] width 127 height 24
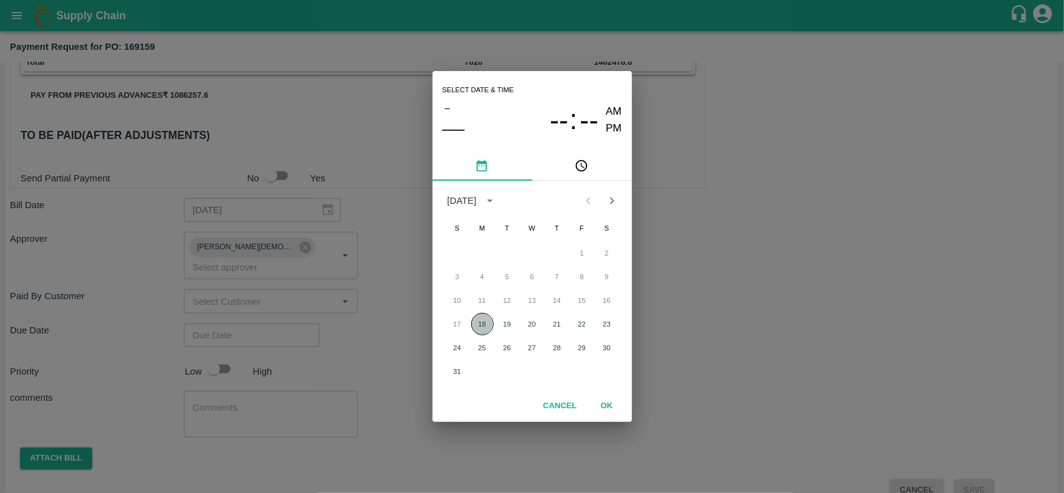
click at [485, 322] on button "18" at bounding box center [482, 324] width 22 height 22
type input "[DATE] 12:00 AM"
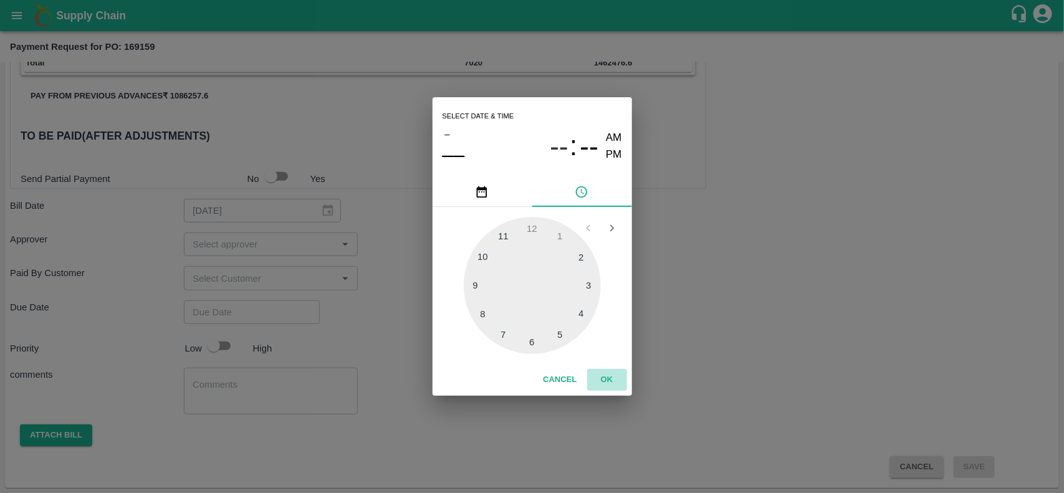
click at [615, 379] on button "OK" at bounding box center [607, 380] width 40 height 22
type input "DD/MM/YYYY hh:mm aa"
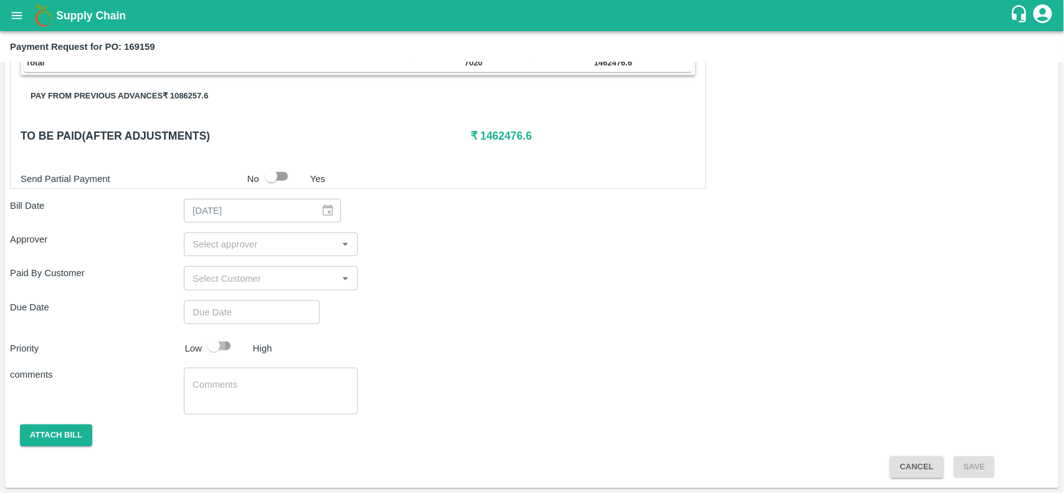
click at [209, 346] on input "checkbox" at bounding box center [213, 346] width 71 height 24
checkbox input "true"
click at [63, 436] on button "Attach bill" at bounding box center [56, 435] width 72 height 22
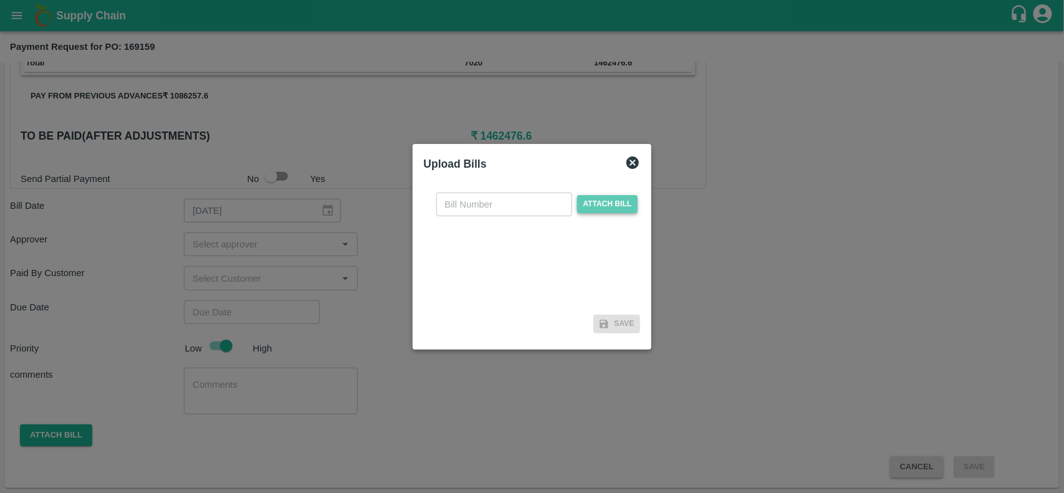
click at [591, 203] on span "Attach bill" at bounding box center [607, 204] width 61 height 18
click at [0, 0] on input "Attach bill" at bounding box center [0, 0] width 0 height 0
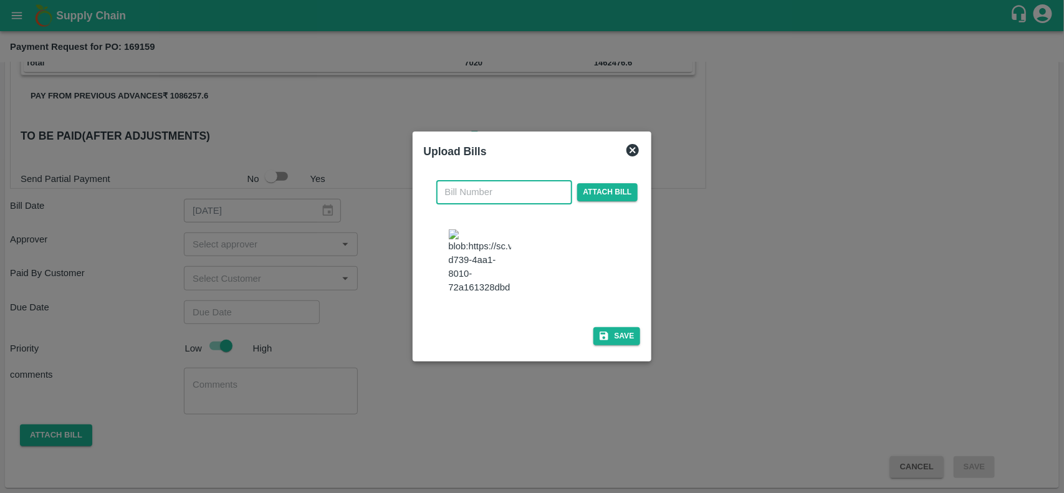
click at [512, 180] on input "text" at bounding box center [504, 192] width 136 height 24
type input "2850"
click at [593, 345] on button "Save" at bounding box center [616, 336] width 47 height 18
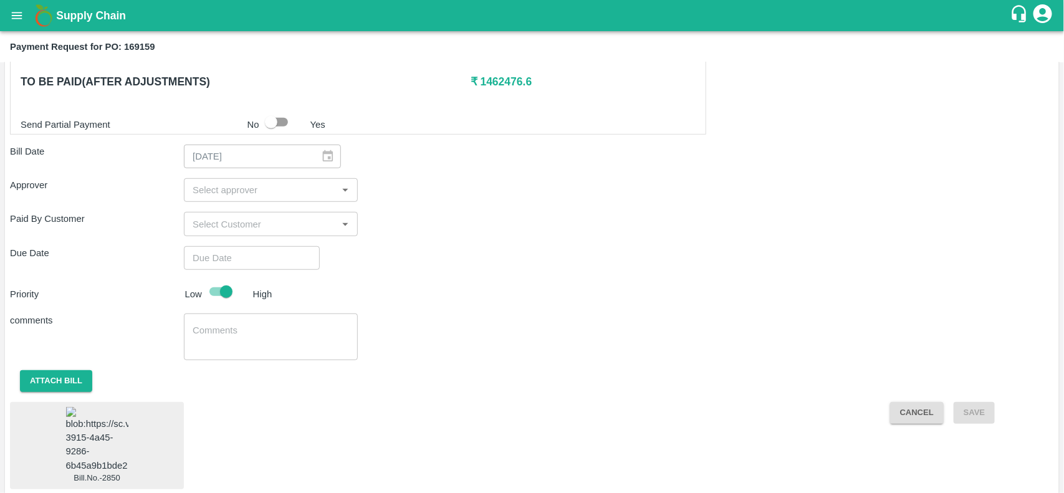
scroll to position [338, 0]
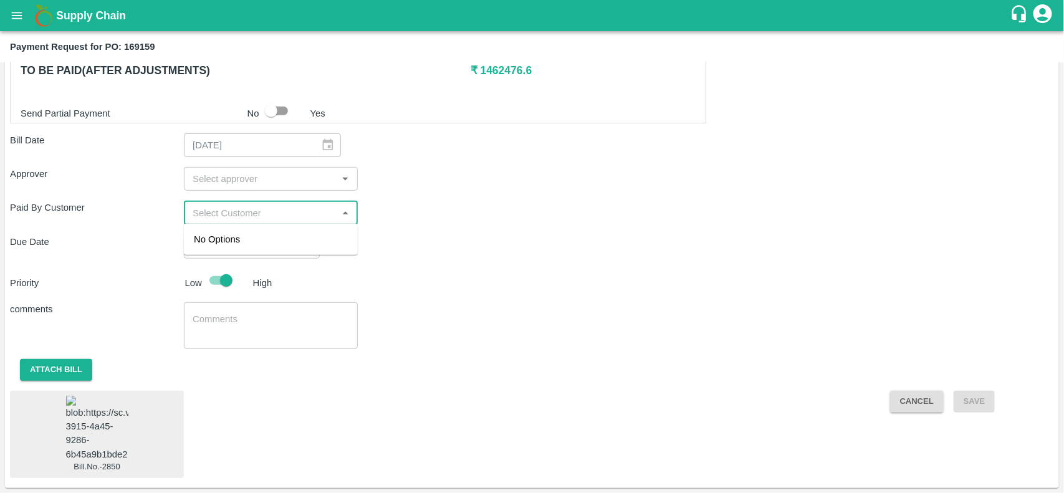
click at [231, 209] on input "input" at bounding box center [261, 212] width 146 height 16
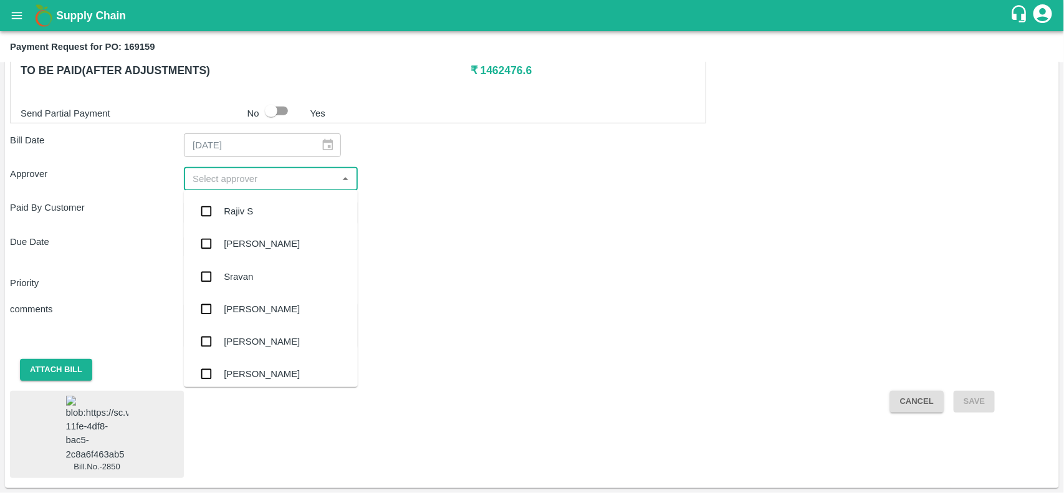
click at [194, 181] on input "input" at bounding box center [261, 179] width 146 height 16
type input "neet"
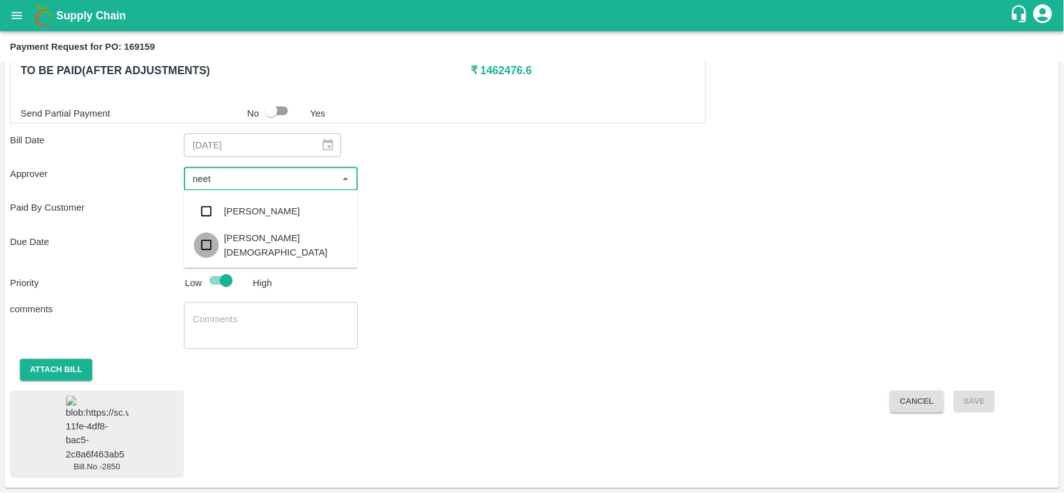
click at [194, 244] on input "checkbox" at bounding box center [206, 244] width 25 height 25
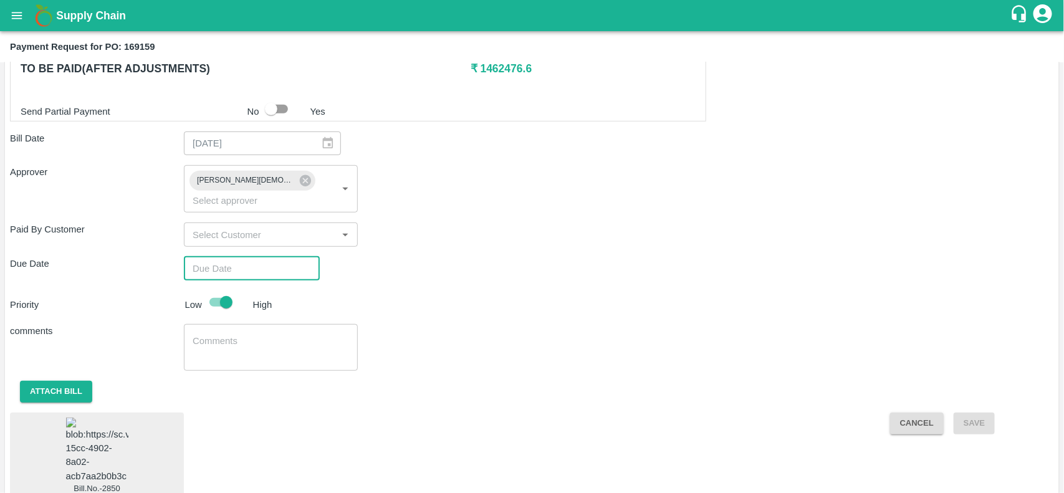
type input "DD/MM/YYYY hh:mm aa"
click at [298, 257] on input "DD/MM/YYYY hh:mm aa" at bounding box center [247, 269] width 127 height 24
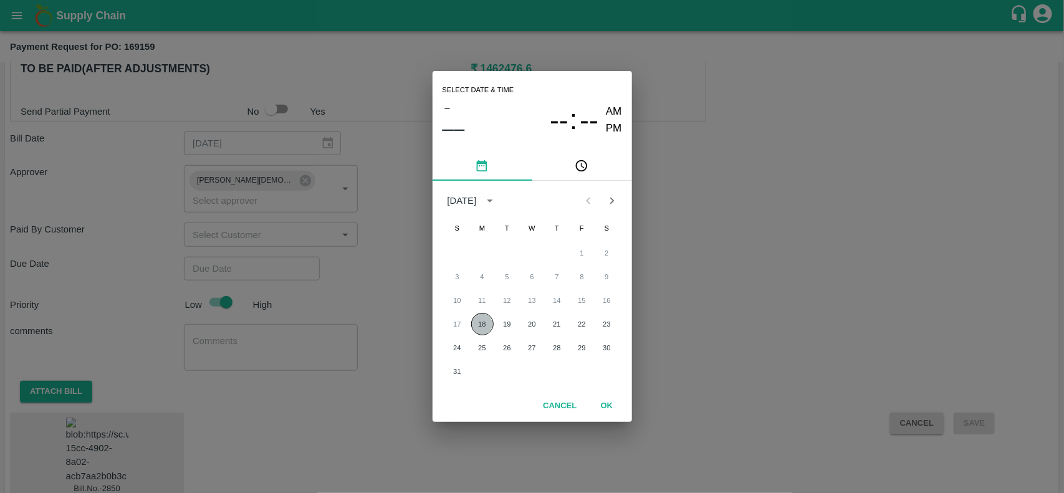
click at [485, 334] on button "18" at bounding box center [482, 324] width 22 height 22
type input "[DATE] 12:00 AM"
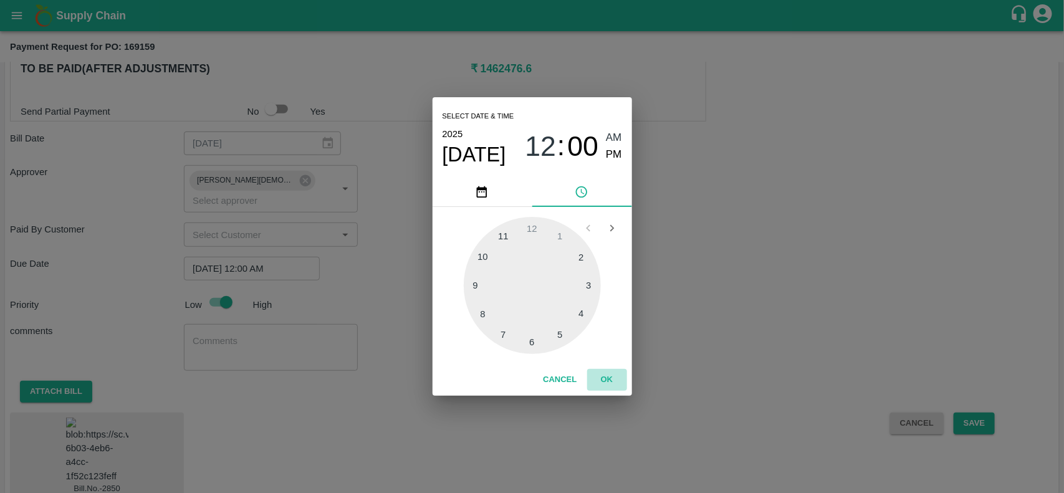
click at [608, 375] on button "OK" at bounding box center [607, 380] width 40 height 22
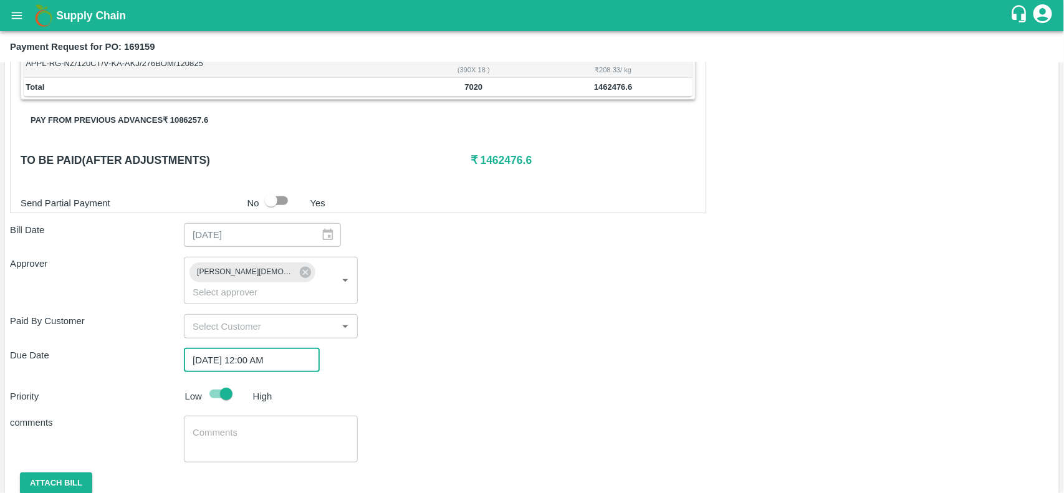
scroll to position [388, 0]
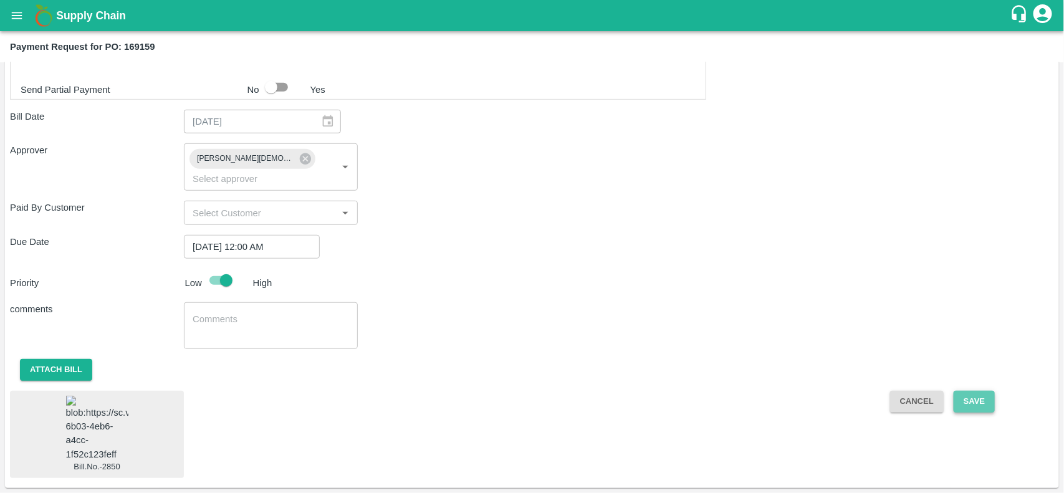
click at [959, 391] on button "Save" at bounding box center [974, 402] width 41 height 22
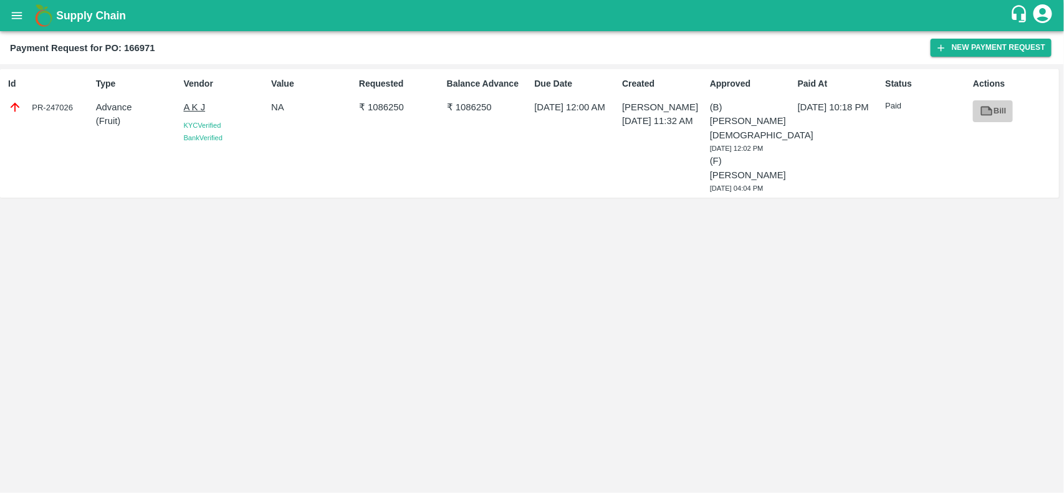
click at [985, 111] on icon at bounding box center [986, 111] width 9 height 7
click at [971, 57] on div "Payment Request for PO: 166971 New Payment Request" at bounding box center [532, 47] width 1064 height 33
click at [962, 47] on button "New Payment Request" at bounding box center [991, 48] width 121 height 18
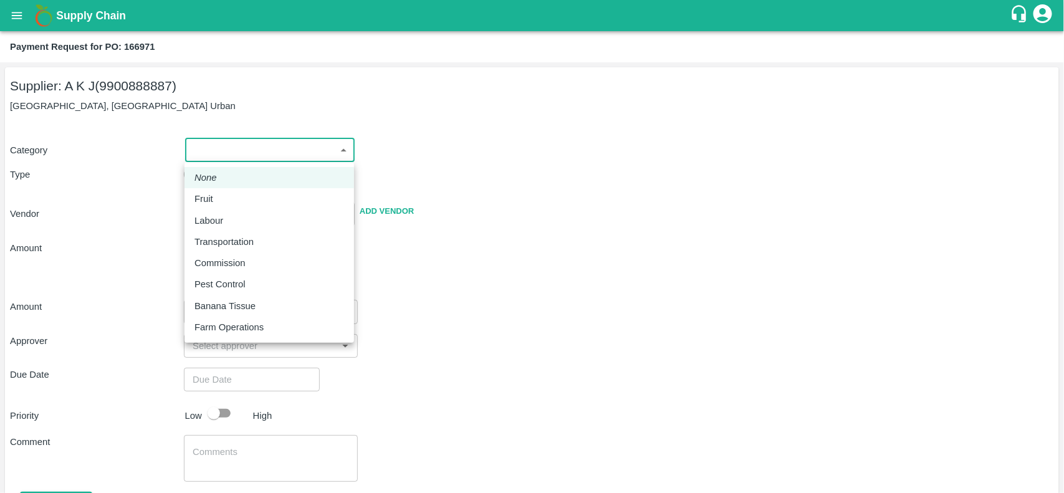
click at [237, 148] on body "Supply Chain Payment Request for PO: 166971 Supplier: A K J (9900888887) Huskur…" at bounding box center [532, 246] width 1064 height 493
click at [208, 206] on p "Fruit" at bounding box center [203, 199] width 19 height 14
type input "1"
type input "A K J - 9900888887(Supplier)"
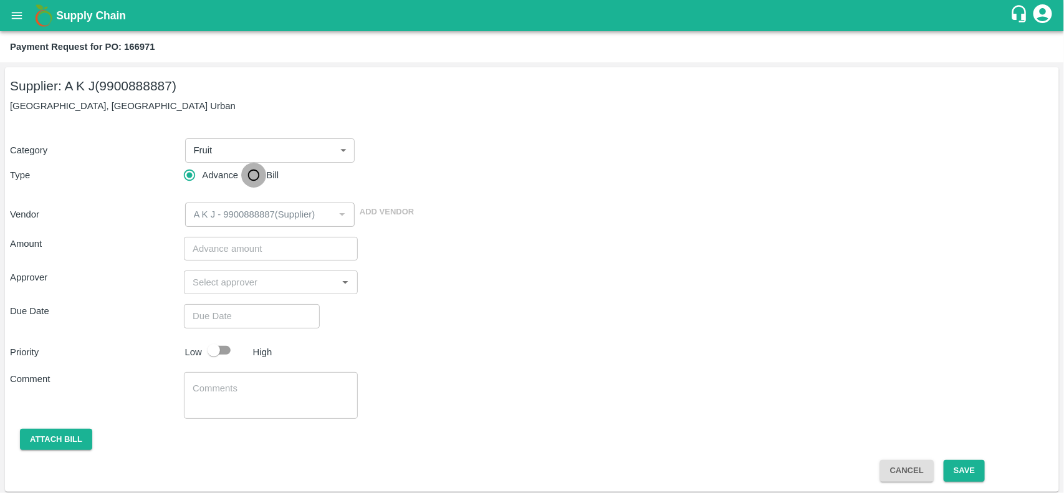
click at [257, 176] on input "Bill" at bounding box center [253, 175] width 25 height 25
radio input "true"
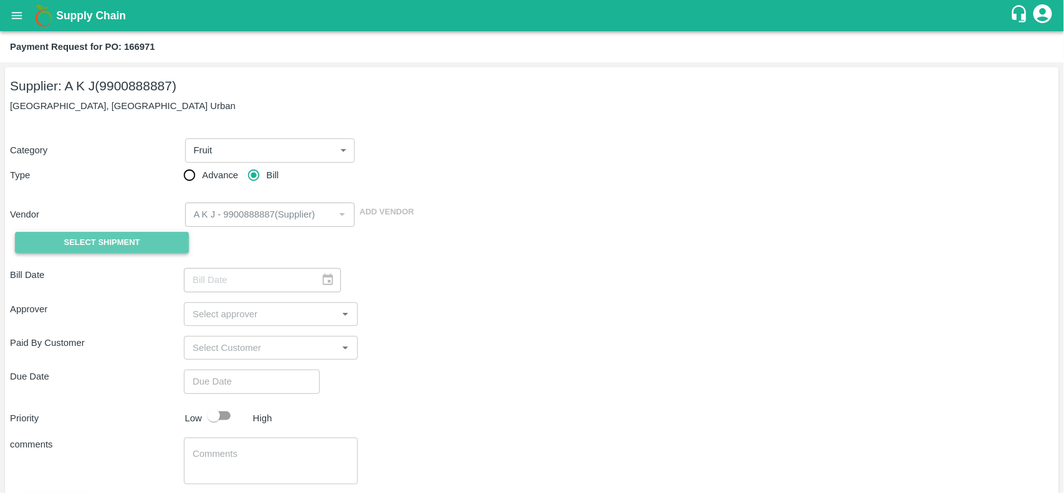
click at [80, 249] on span "Select Shipment" at bounding box center [102, 243] width 76 height 14
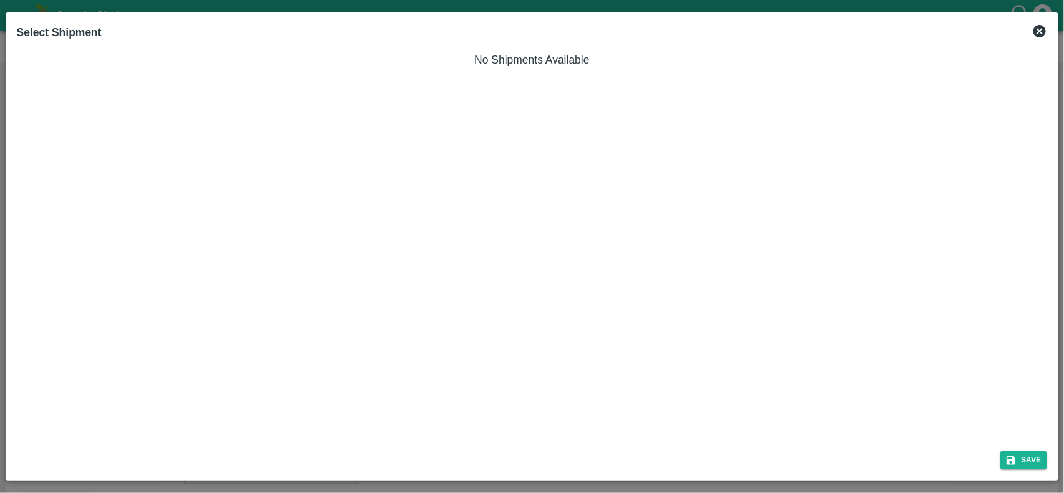
click at [1042, 30] on icon at bounding box center [1039, 31] width 12 height 12
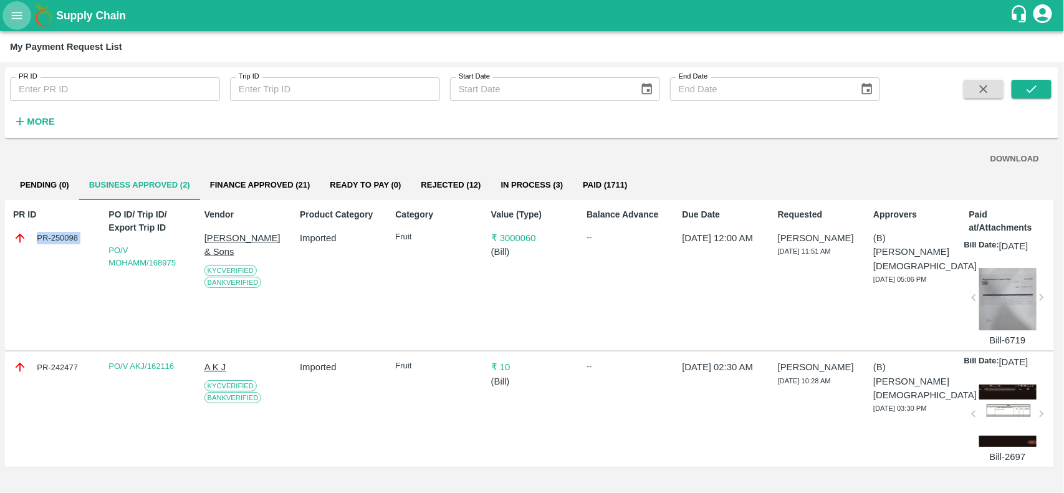
click at [19, 21] on icon "open drawer" at bounding box center [17, 16] width 14 height 14
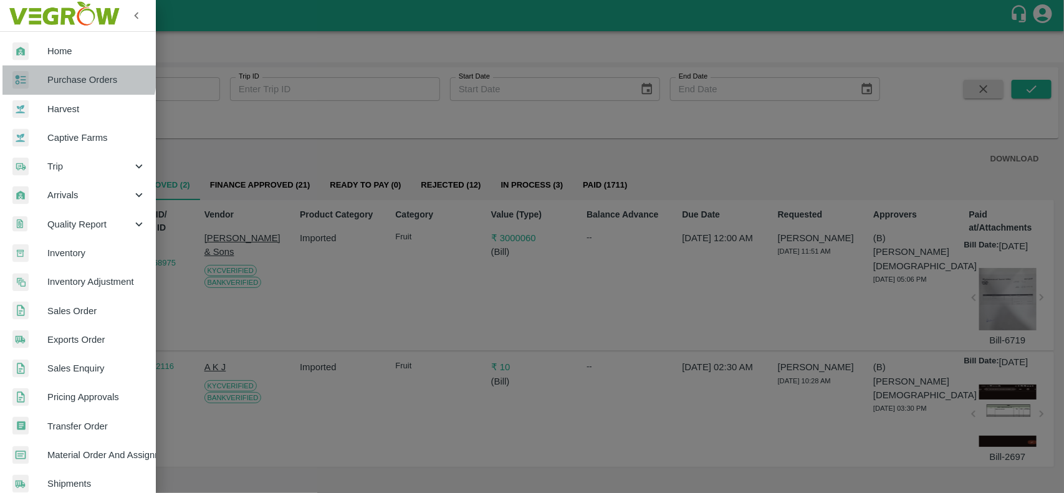
click at [49, 72] on link "Purchase Orders" at bounding box center [78, 79] width 156 height 29
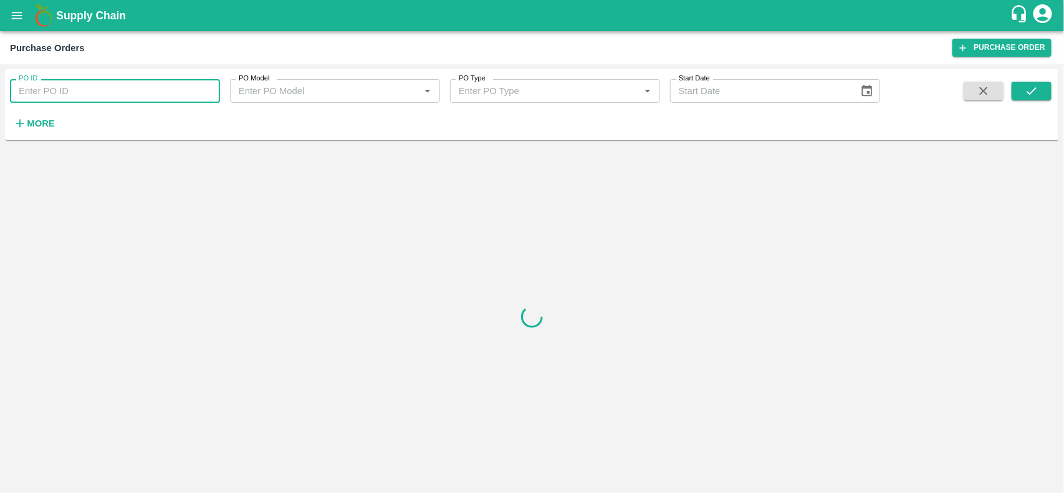
click at [58, 87] on input "PO ID" at bounding box center [115, 91] width 210 height 24
paste input "166971"
type input "166971"
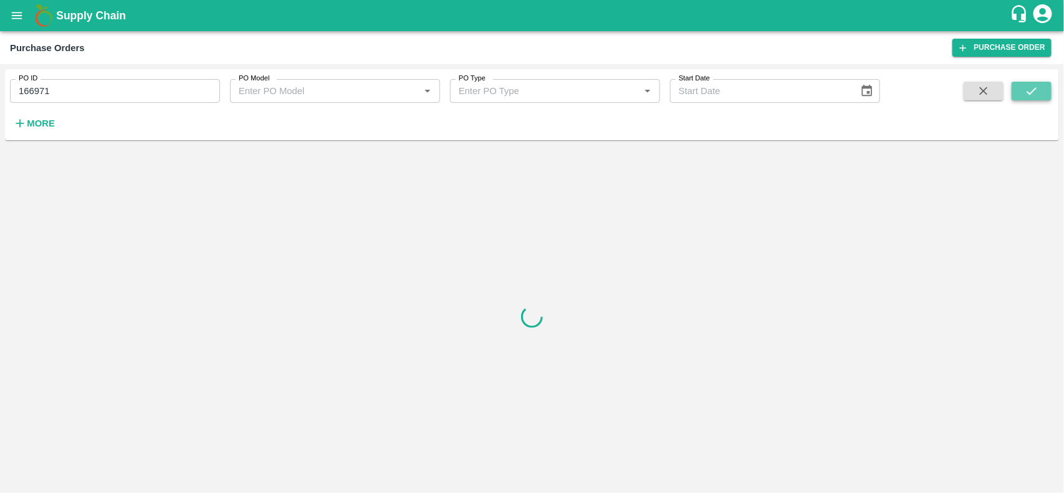
click at [1030, 95] on icon "submit" at bounding box center [1032, 91] width 14 height 14
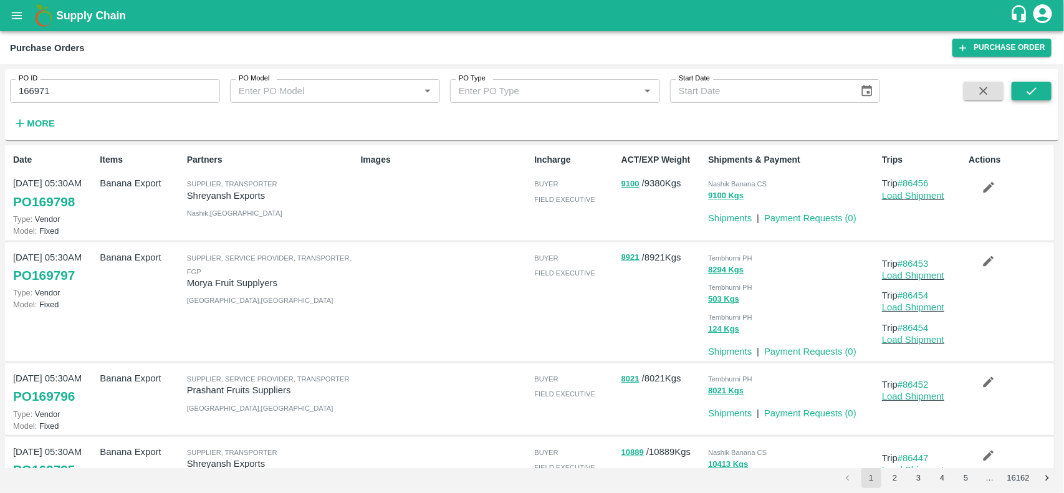
click at [1030, 95] on icon "submit" at bounding box center [1032, 91] width 14 height 14
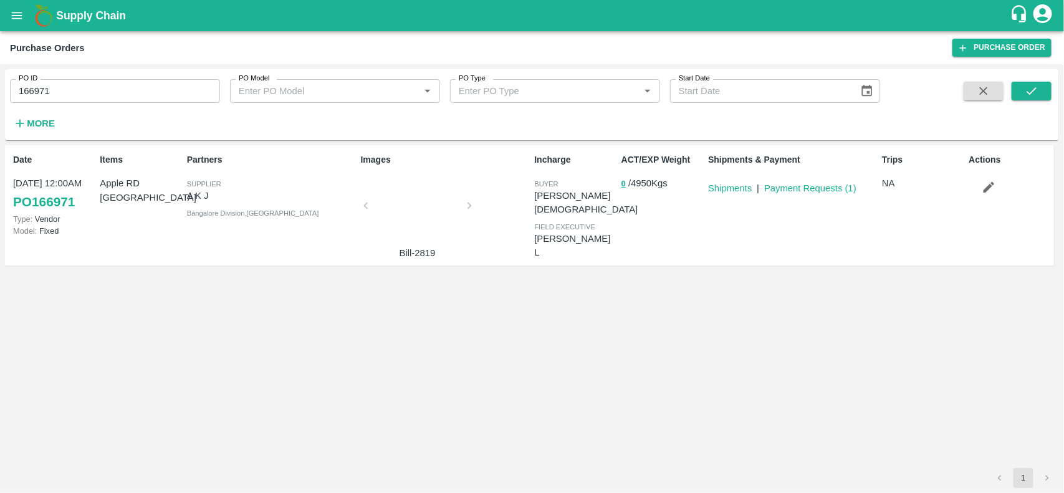
click at [416, 215] on div at bounding box center [417, 209] width 93 height 66
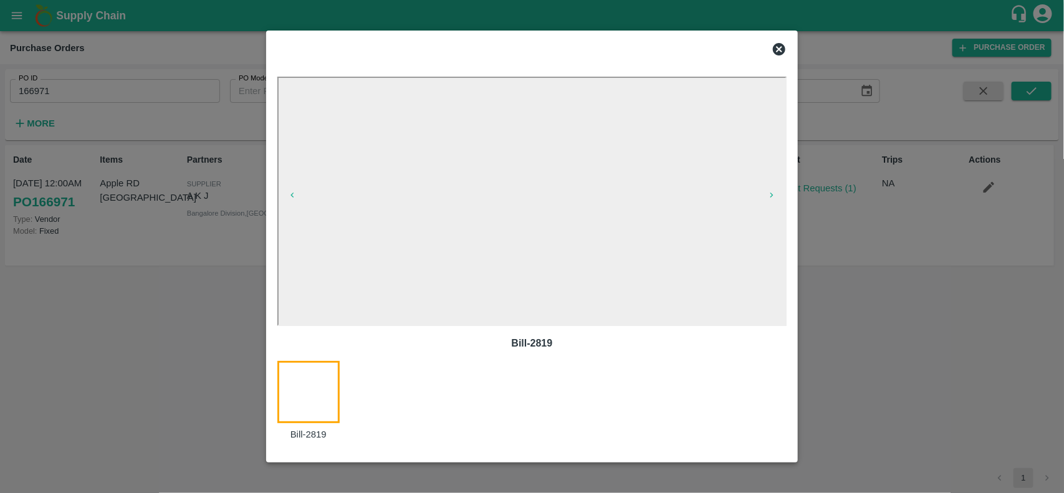
click at [783, 49] on icon at bounding box center [779, 49] width 12 height 12
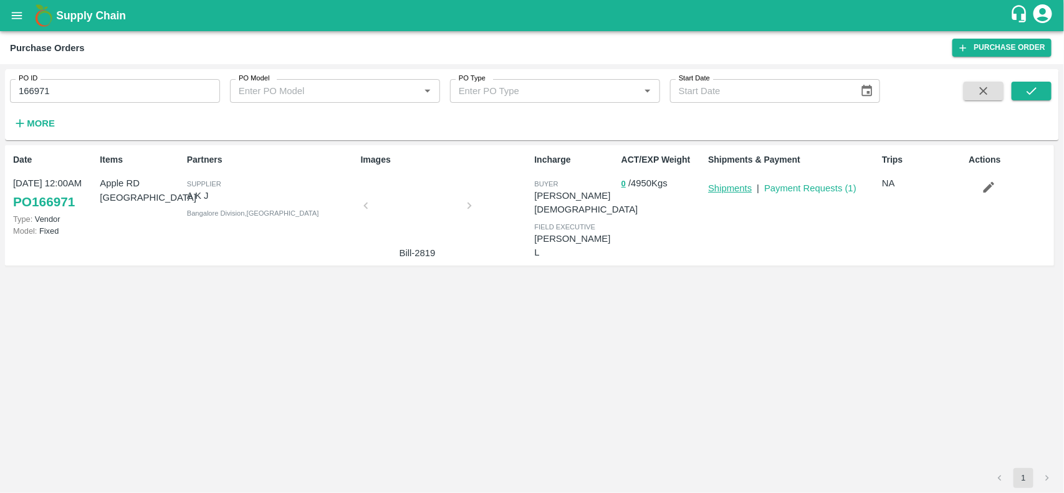
click at [732, 186] on link "Shipments" at bounding box center [730, 188] width 44 height 10
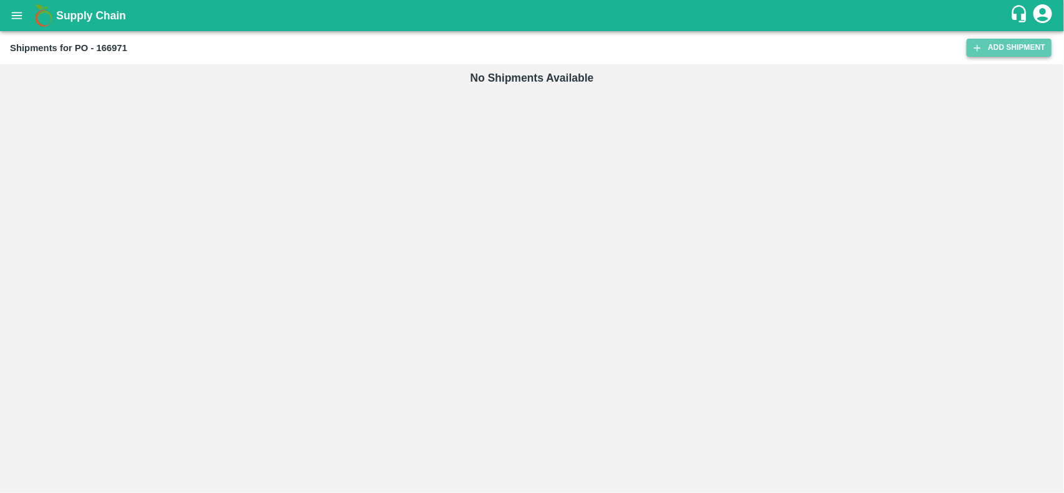
click at [973, 39] on link "Add Shipment" at bounding box center [1009, 48] width 85 height 18
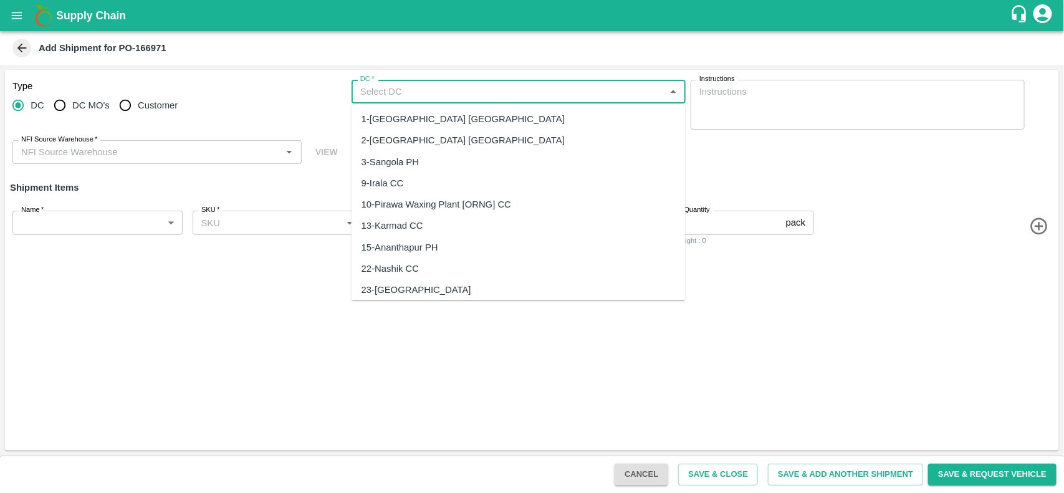
click at [376, 97] on input "DC   *" at bounding box center [508, 92] width 306 height 16
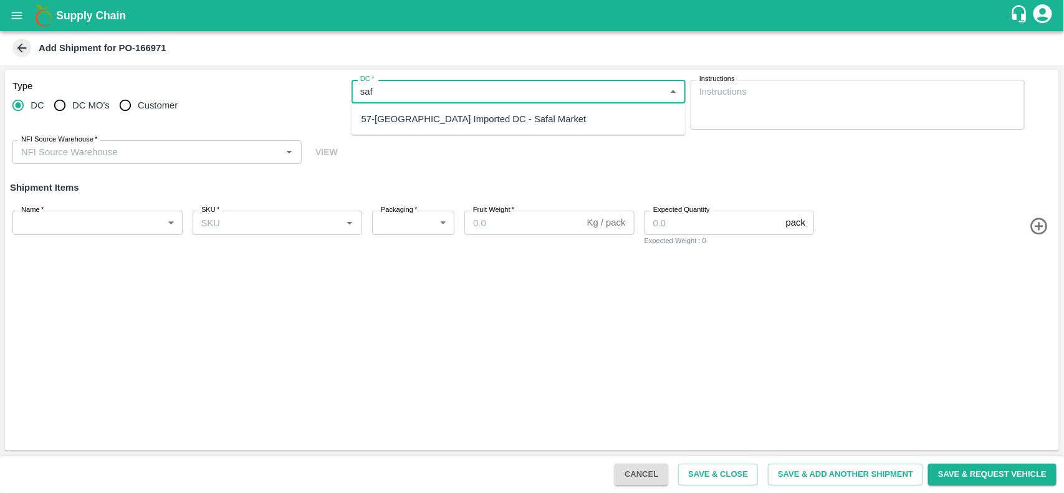
click at [381, 110] on div "57-[GEOGRAPHIC_DATA] Imported DC - Safal Market" at bounding box center [519, 118] width 334 height 21
type input "57-[GEOGRAPHIC_DATA] Imported DC - Safal Market"
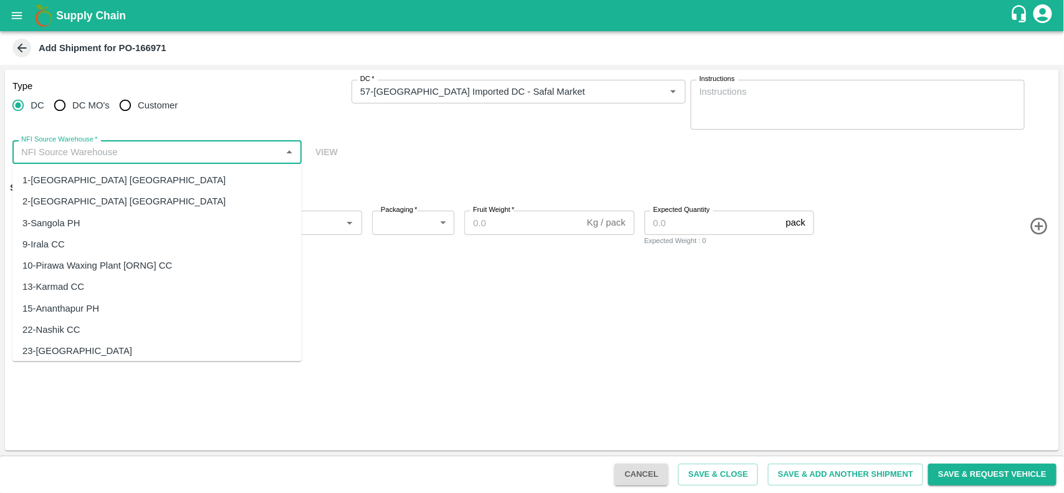
click at [79, 156] on input "NFI Source Warehouse   *" at bounding box center [146, 152] width 261 height 16
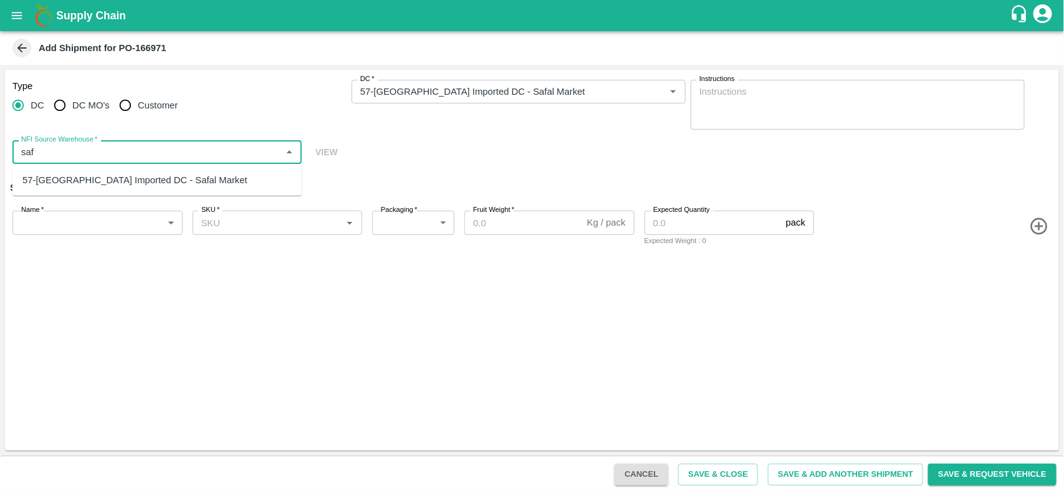
click at [80, 175] on div "57-[GEOGRAPHIC_DATA] Imported DC - Safal Market" at bounding box center [134, 180] width 225 height 14
type input "57-[GEOGRAPHIC_DATA] Imported DC - Safal Market"
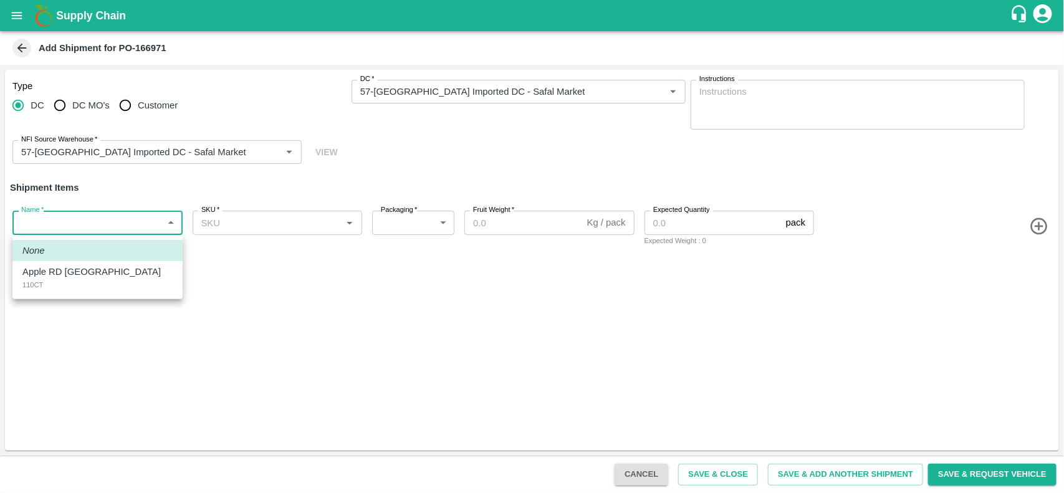
click at [80, 213] on body "Supply Chain Add Shipment for PO-166971 Type [GEOGRAPHIC_DATA] DC MO's Customer…" at bounding box center [532, 246] width 1064 height 493
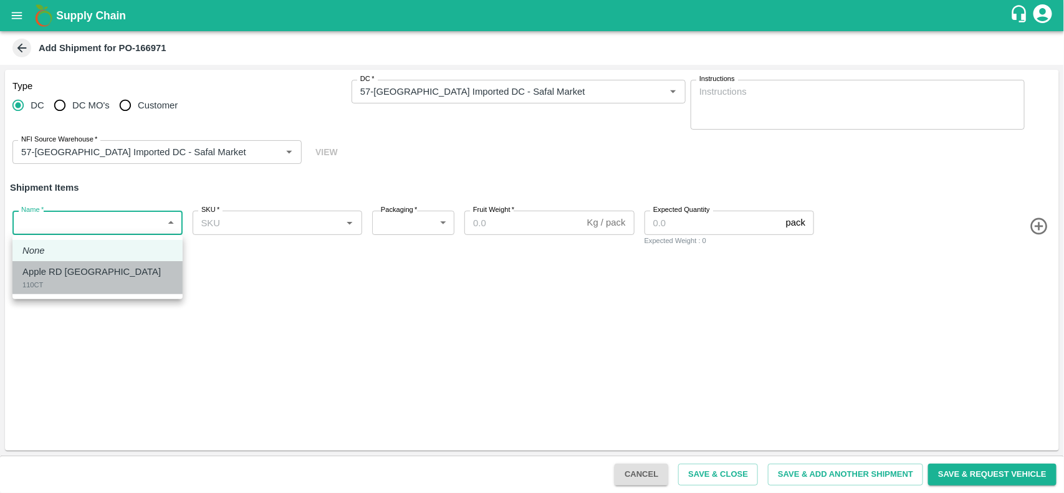
click at [81, 263] on li "Apple RD [GEOGRAPHIC_DATA] 110CT" at bounding box center [97, 277] width 170 height 33
type input "1873236"
type input "276"
type input "18"
type input "275"
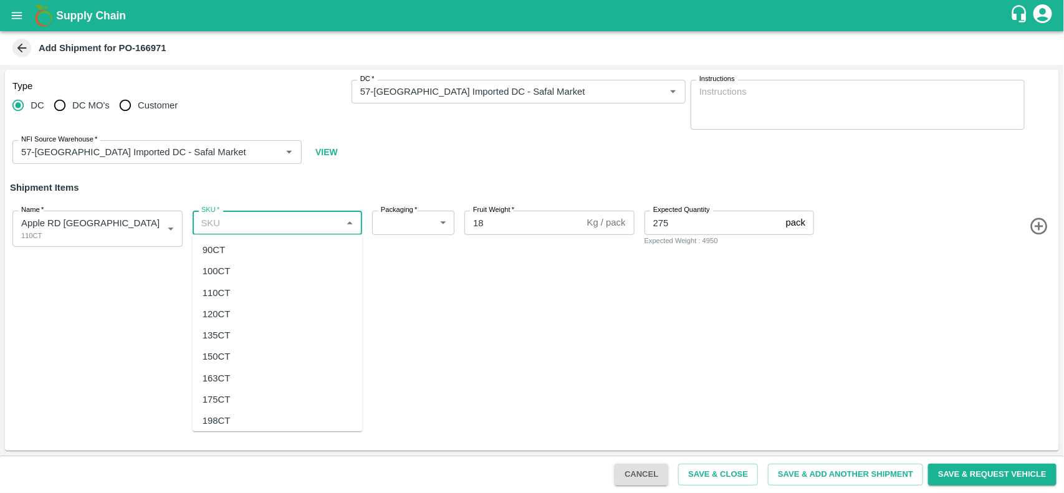
click at [266, 223] on input "SKU   *" at bounding box center [267, 222] width 142 height 16
click at [228, 295] on div "110CT" at bounding box center [217, 293] width 28 height 14
type input "110CT"
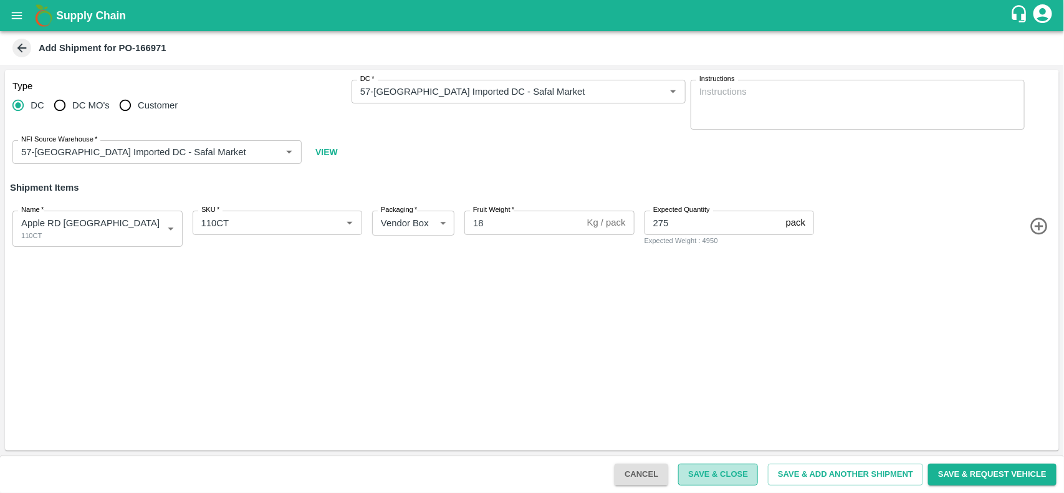
click at [719, 474] on button "Save & Close" at bounding box center [718, 475] width 80 height 22
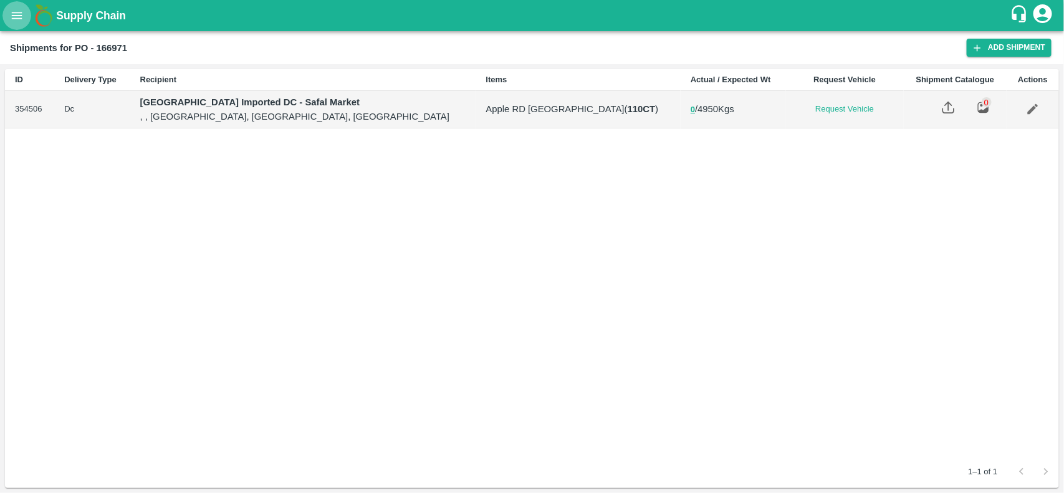
click at [16, 16] on icon "open drawer" at bounding box center [17, 15] width 11 height 7
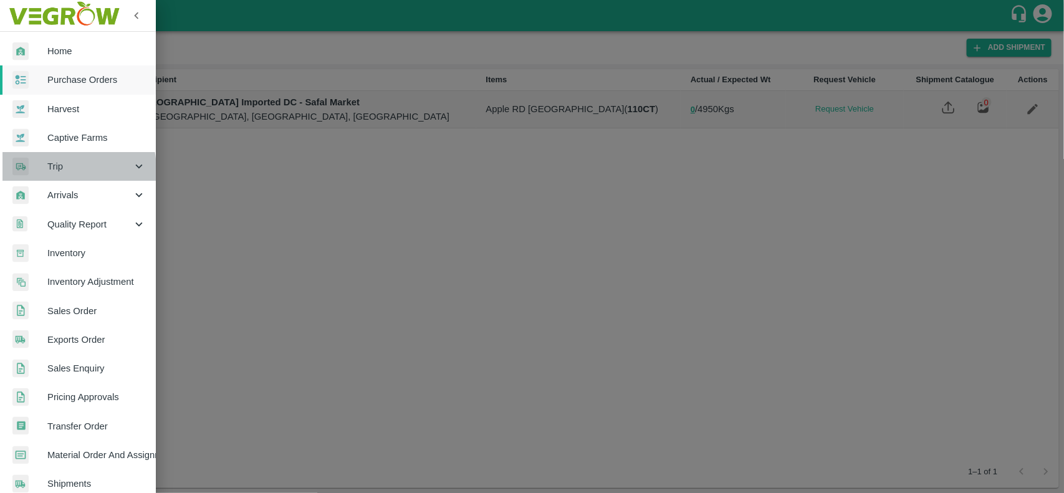
click at [51, 170] on span "Trip" at bounding box center [89, 167] width 85 height 14
click at [67, 168] on span "Trip" at bounding box center [89, 167] width 85 height 14
click at [54, 165] on span "Trip" at bounding box center [89, 167] width 85 height 14
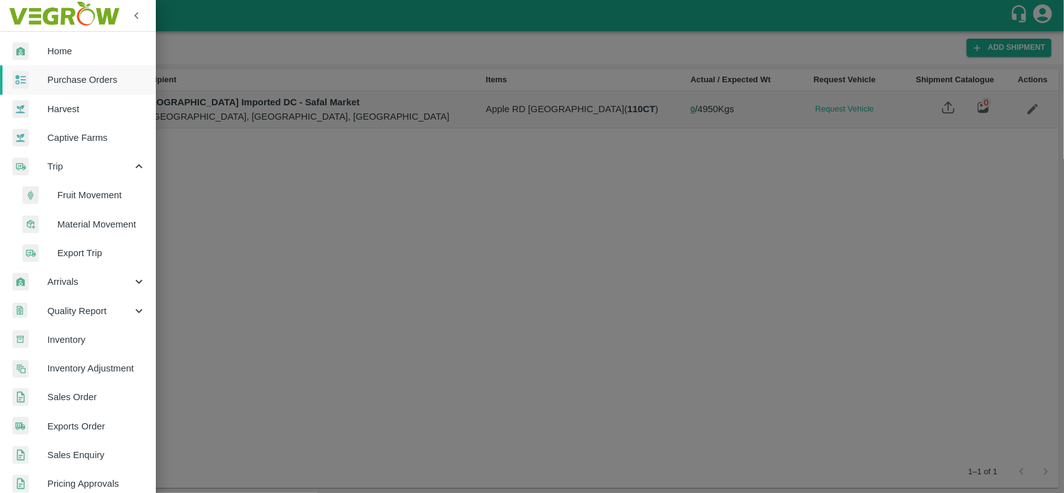
click at [61, 198] on span "Fruit Movement" at bounding box center [101, 195] width 89 height 14
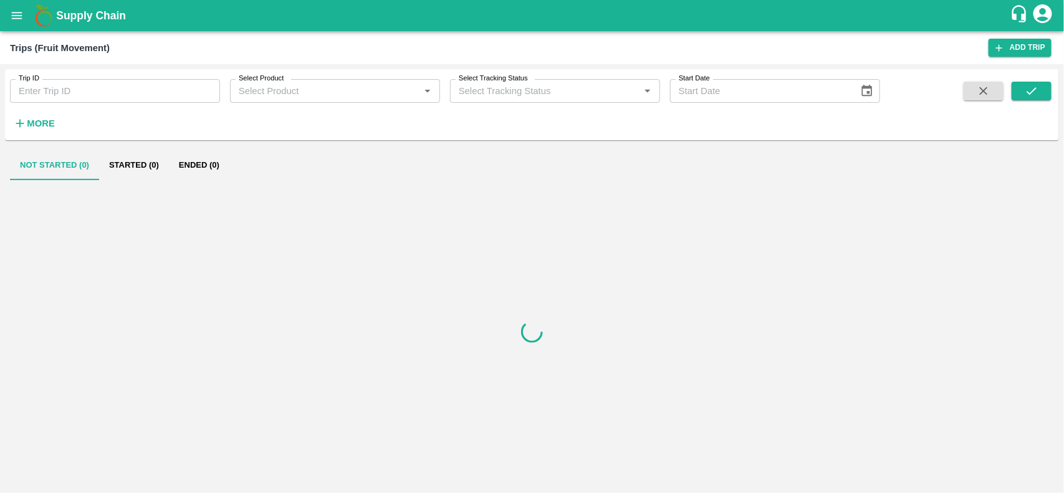
click at [986, 53] on div "Trips (Fruit Movement)" at bounding box center [499, 48] width 979 height 16
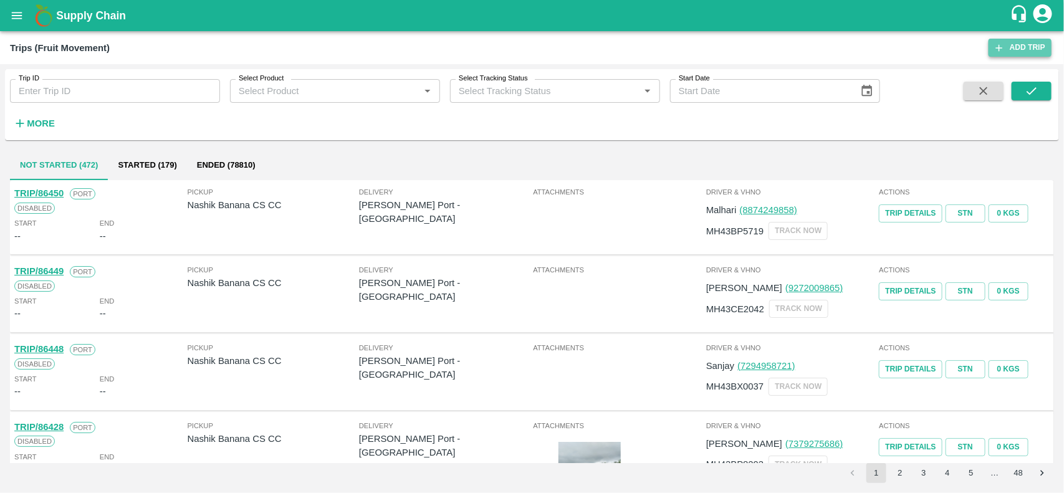
click at [1027, 44] on link "Add Trip" at bounding box center [1020, 48] width 63 height 18
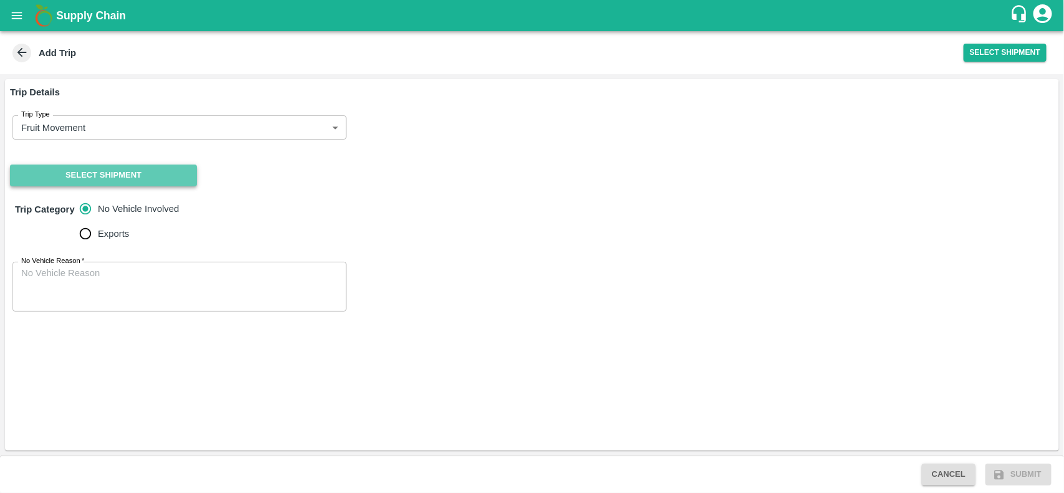
click at [138, 170] on button "Select Shipment" at bounding box center [103, 176] width 187 height 22
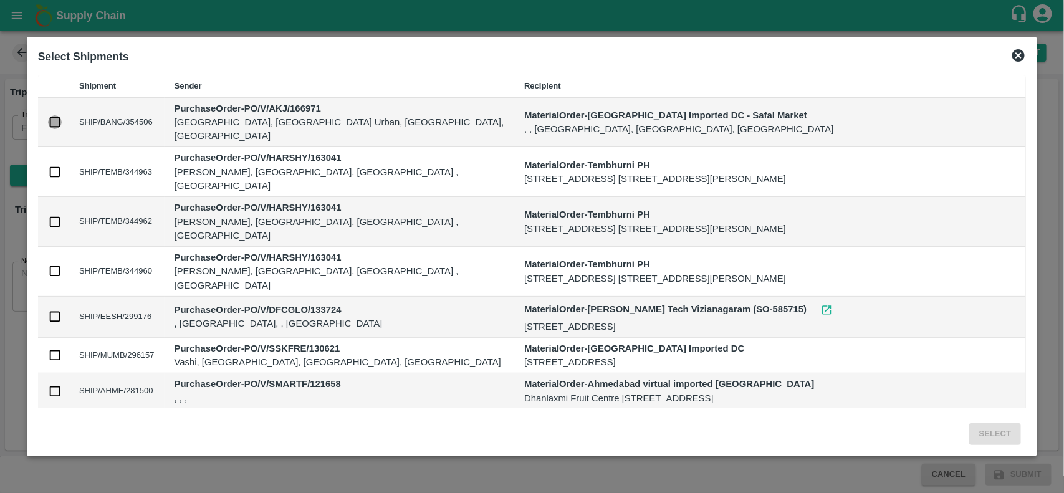
click at [54, 115] on input "checkbox" at bounding box center [55, 122] width 14 height 14
checkbox input "true"
click at [980, 443] on button "Select" at bounding box center [995, 434] width 52 height 22
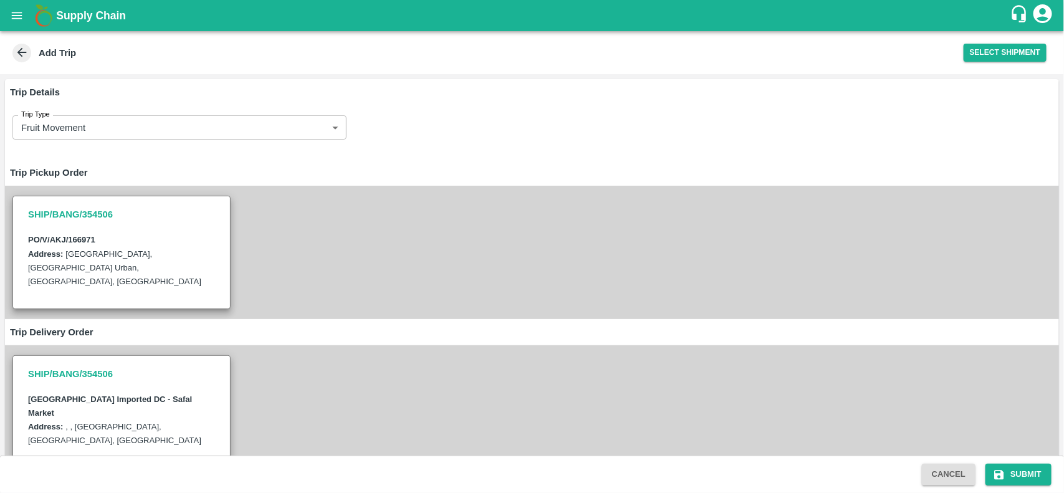
scroll to position [140, 0]
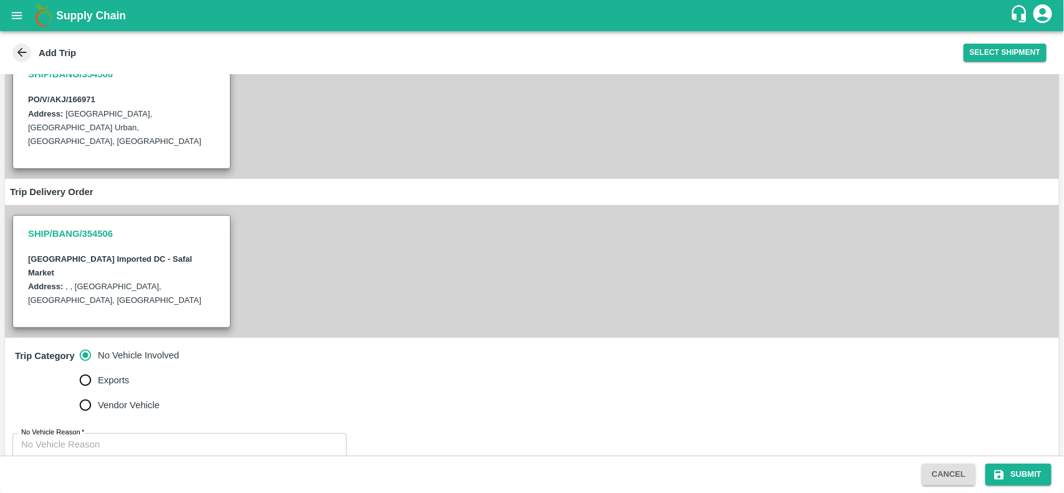
click at [186, 433] on div "x No Vehicle Reason" at bounding box center [179, 458] width 334 height 50
type textarea "na"
click at [1035, 474] on button "Submit" at bounding box center [1018, 475] width 66 height 22
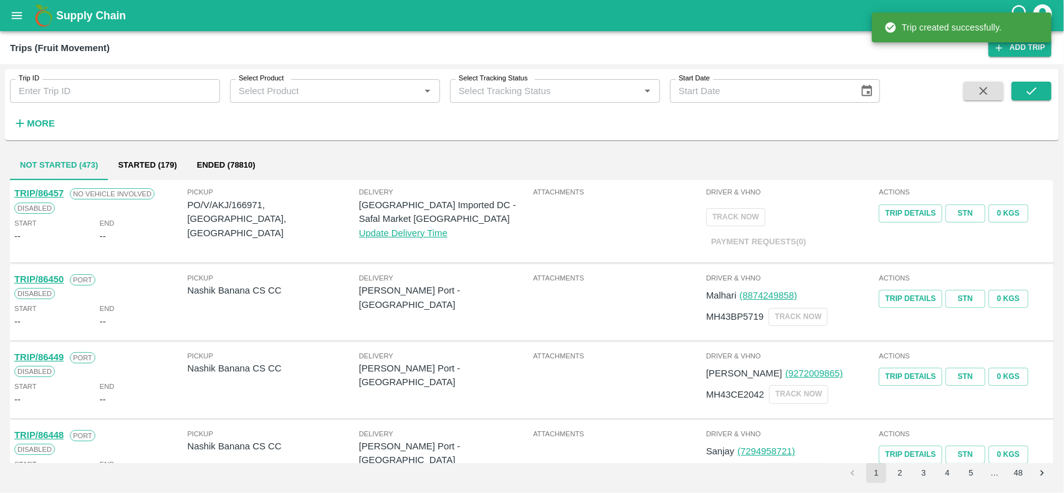
click at [251, 204] on p "PO/V/AKJ/166971, [GEOGRAPHIC_DATA], [GEOGRAPHIC_DATA]" at bounding box center [273, 219] width 171 height 42
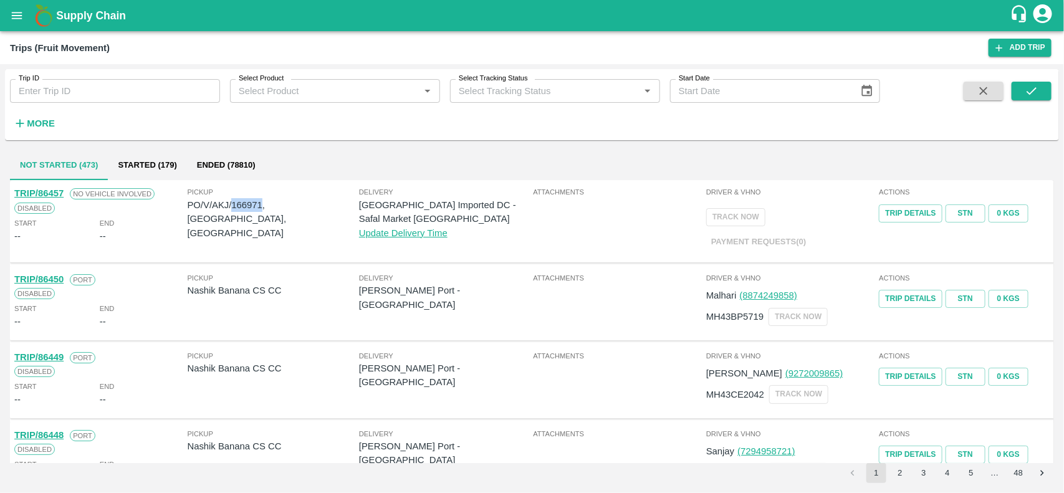
copy p "166971"
click at [22, 22] on icon "open drawer" at bounding box center [17, 16] width 14 height 14
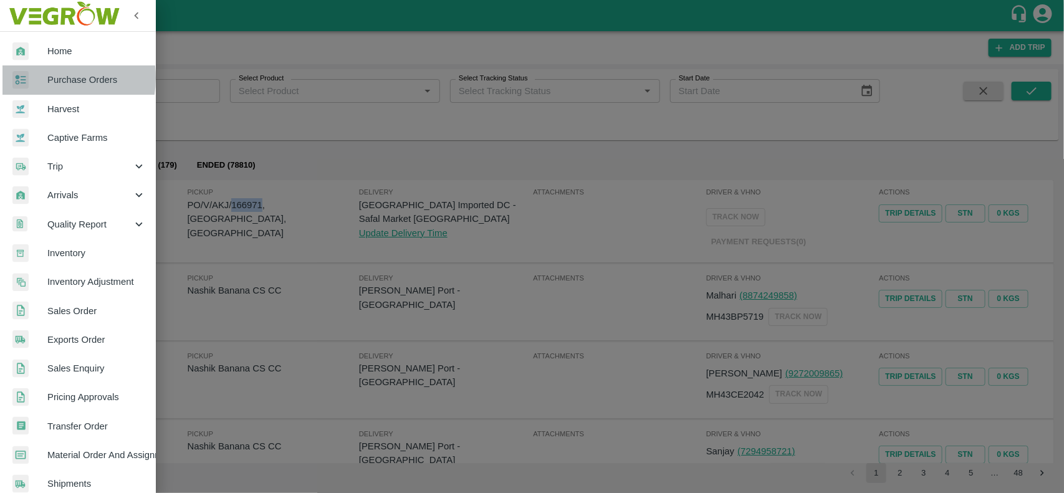
click at [41, 78] on div at bounding box center [29, 80] width 35 height 18
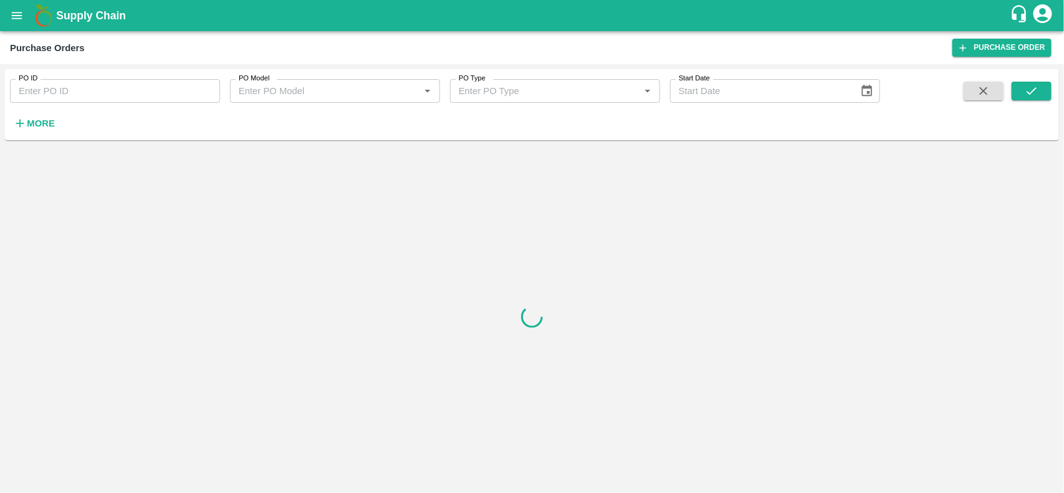
click at [91, 92] on input "PO ID" at bounding box center [115, 91] width 210 height 24
paste input "166971"
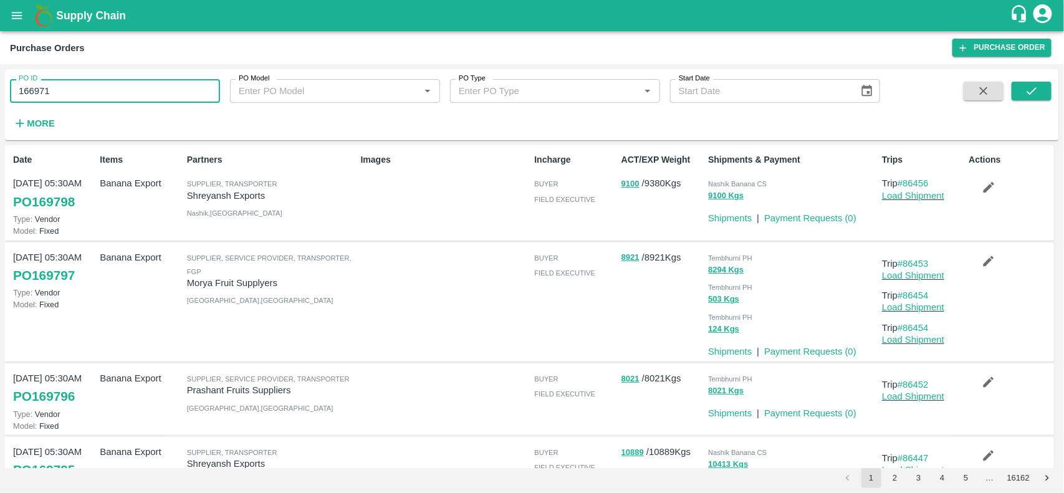
type input "166971"
click at [750, 50] on div "Purchase Orders" at bounding box center [481, 48] width 942 height 16
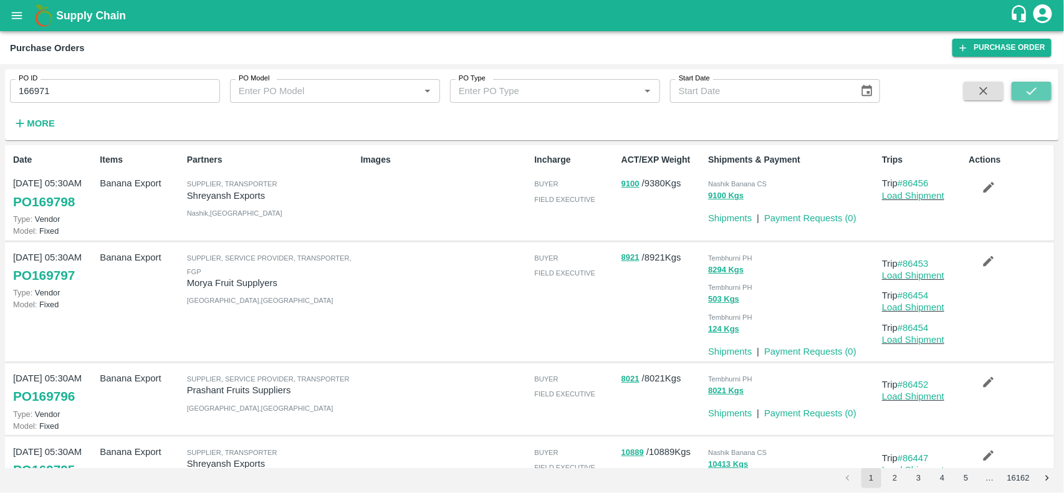
click at [1038, 92] on icon "submit" at bounding box center [1032, 91] width 14 height 14
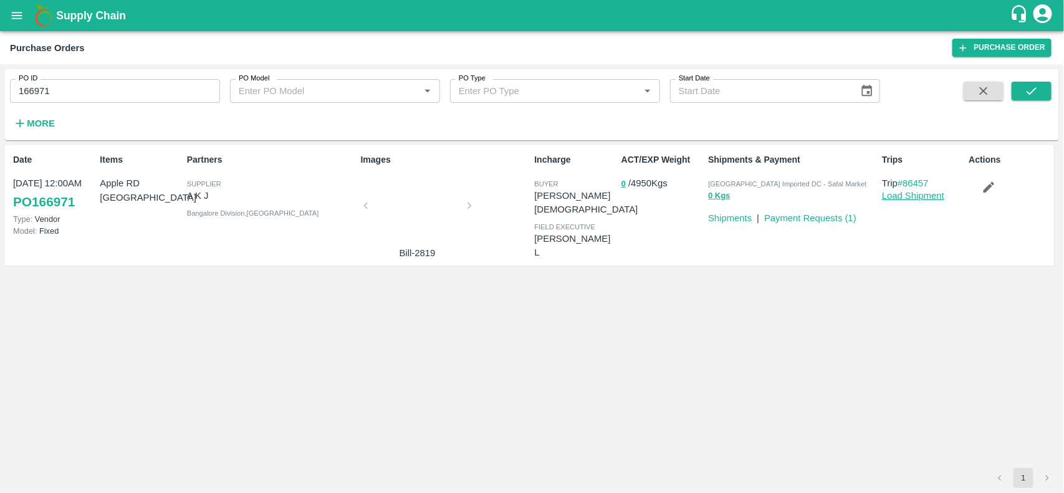
click at [901, 198] on link "Load Shipment" at bounding box center [913, 196] width 62 height 10
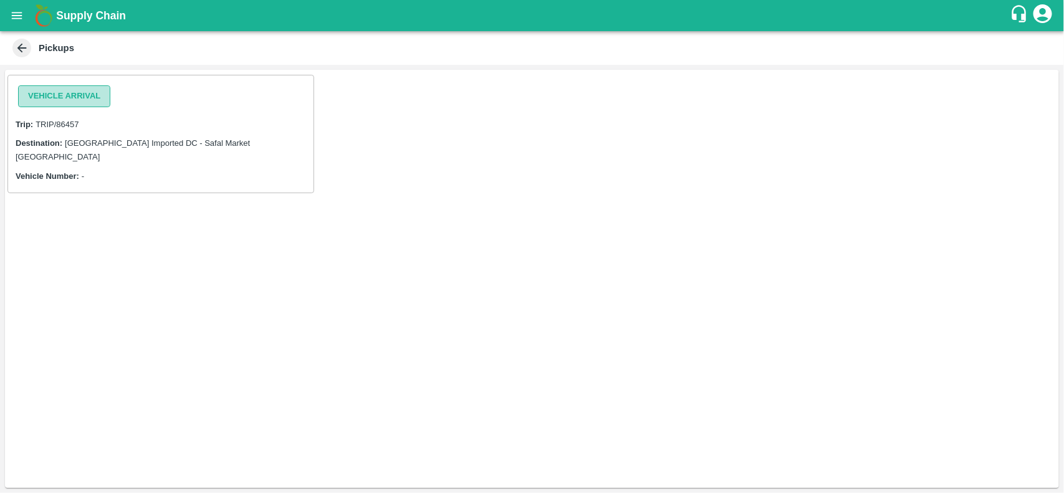
click at [45, 97] on button "Vehicle Arrival" at bounding box center [64, 96] width 92 height 22
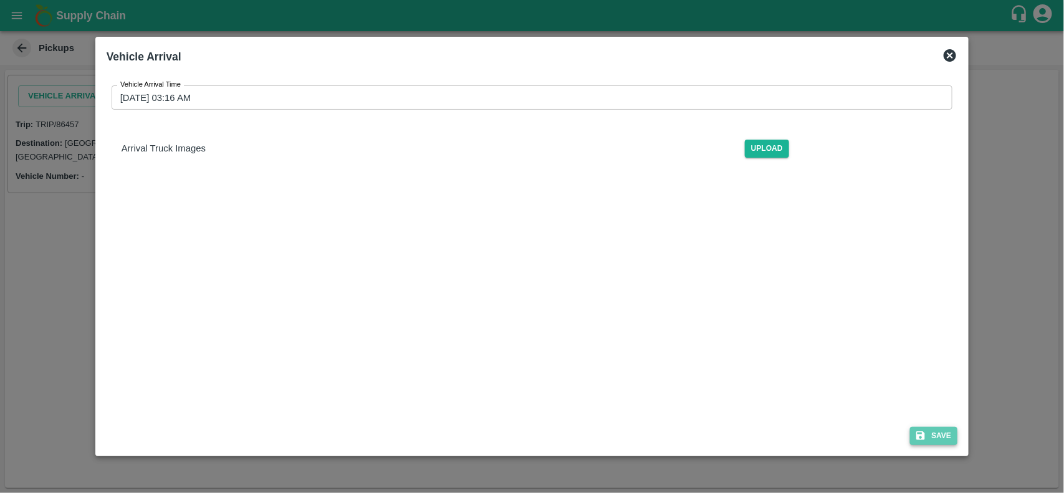
click at [931, 439] on button "Save" at bounding box center [933, 436] width 47 height 18
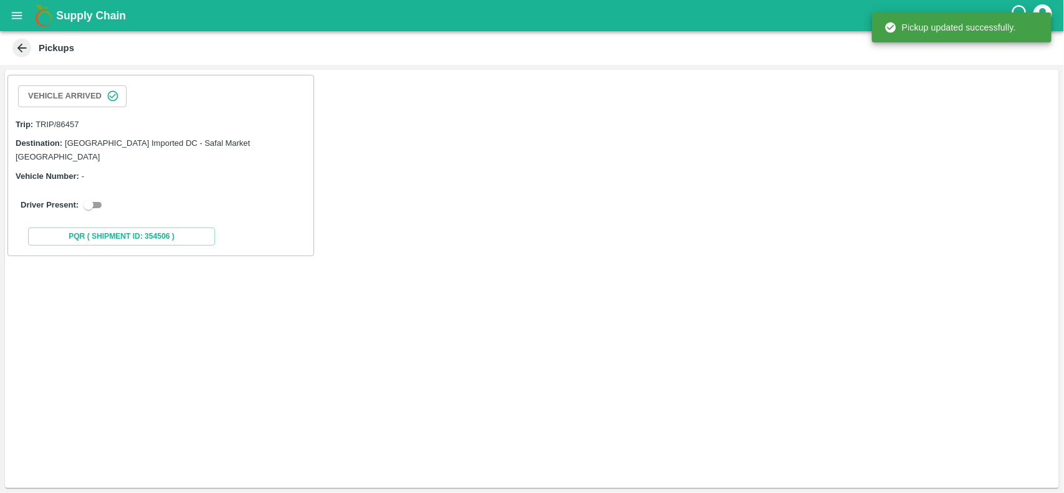
click at [97, 198] on input "checkbox" at bounding box center [88, 205] width 45 height 15
checkbox input "true"
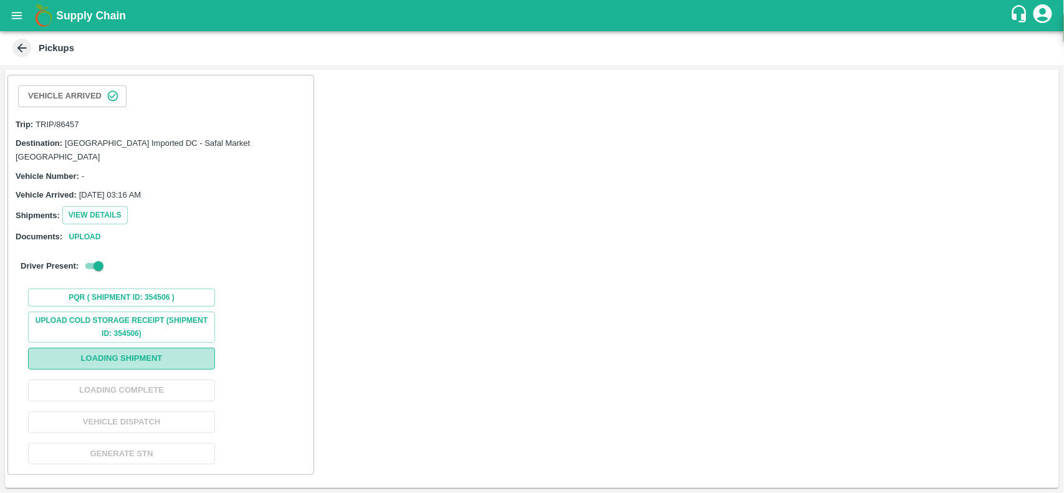
click at [113, 348] on button "Loading Shipment" at bounding box center [121, 359] width 187 height 22
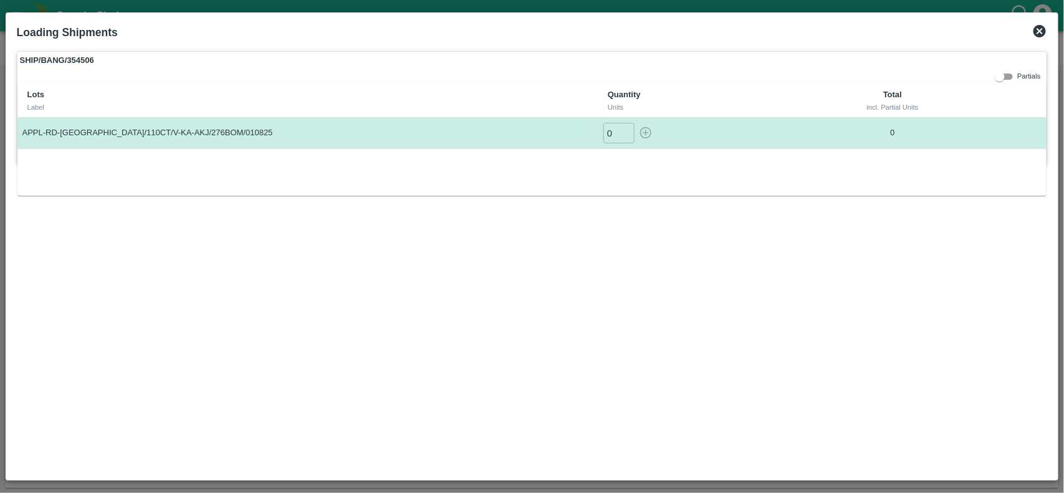
click at [617, 131] on input "0" at bounding box center [618, 133] width 31 height 21
click at [646, 134] on icon "button" at bounding box center [646, 133] width 12 height 12
type input "0"
click at [1043, 31] on icon at bounding box center [1039, 31] width 12 height 12
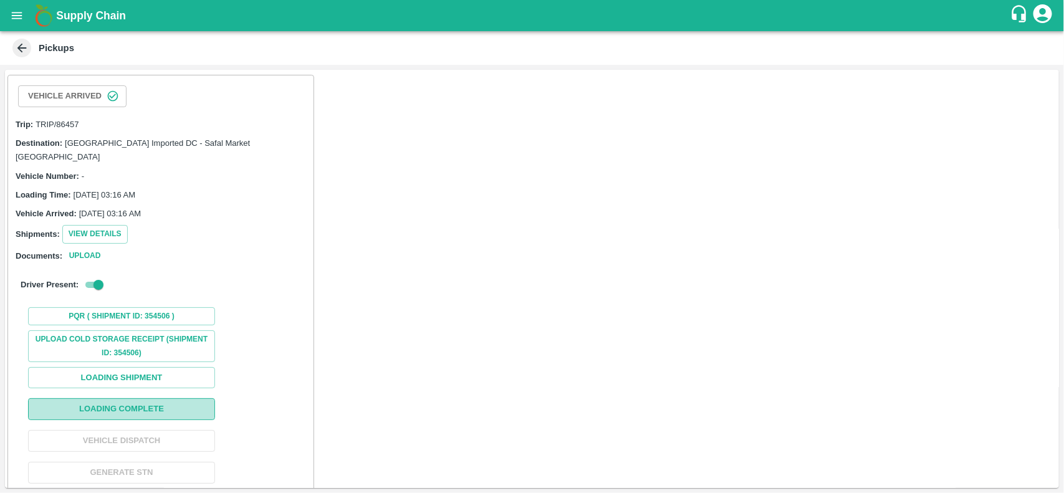
click at [148, 398] on button "Loading Complete" at bounding box center [121, 409] width 187 height 22
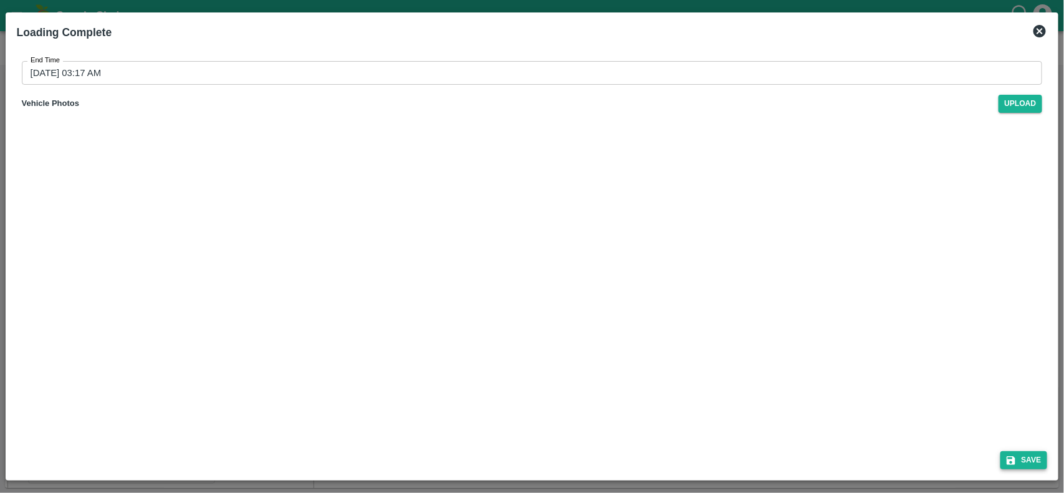
click at [1028, 459] on button "Save" at bounding box center [1023, 460] width 47 height 18
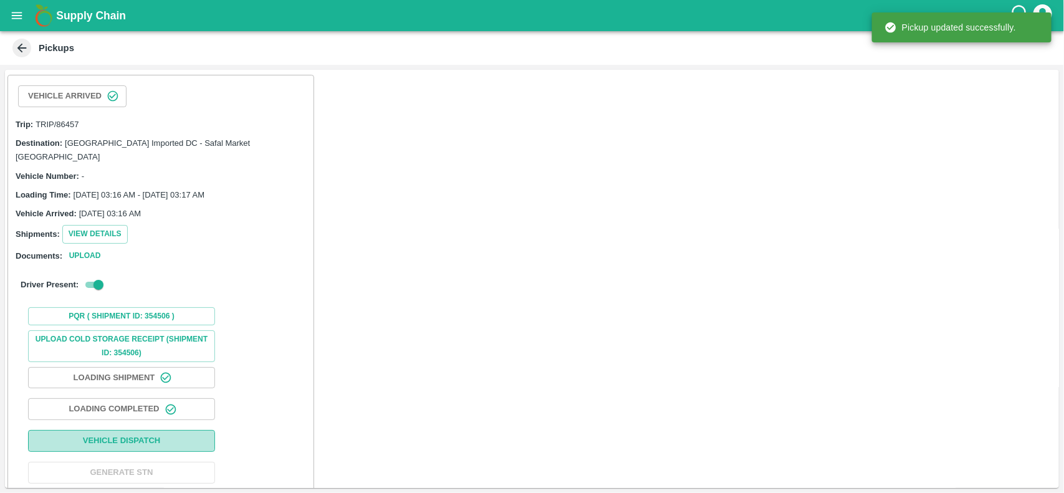
click at [138, 430] on button "Vehicle Dispatch" at bounding box center [121, 441] width 187 height 22
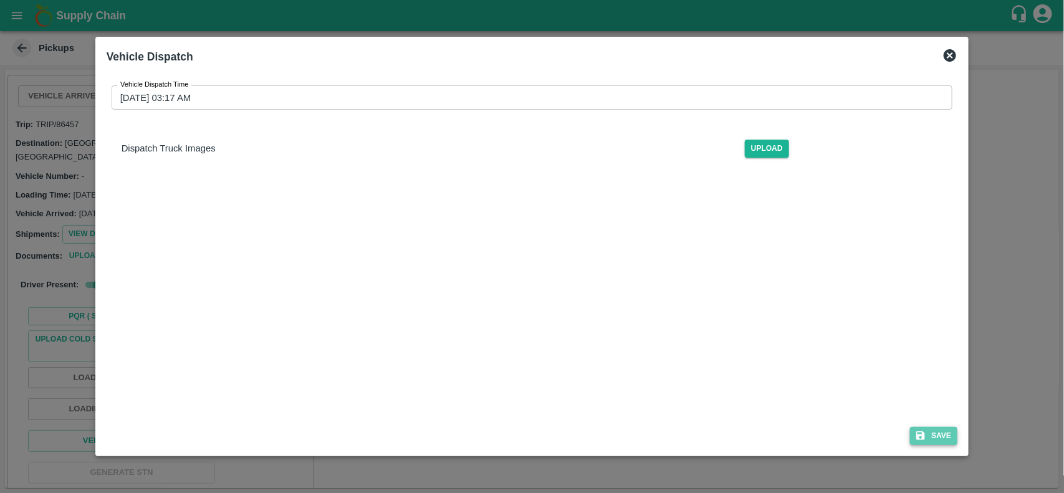
click at [924, 431] on icon "submit" at bounding box center [920, 435] width 11 height 11
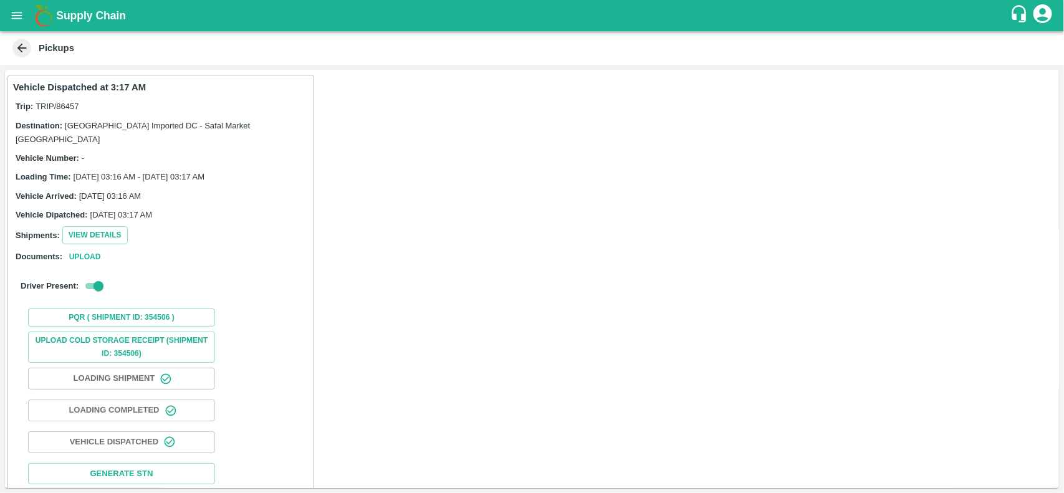
click at [25, 54] on icon at bounding box center [22, 48] width 14 height 14
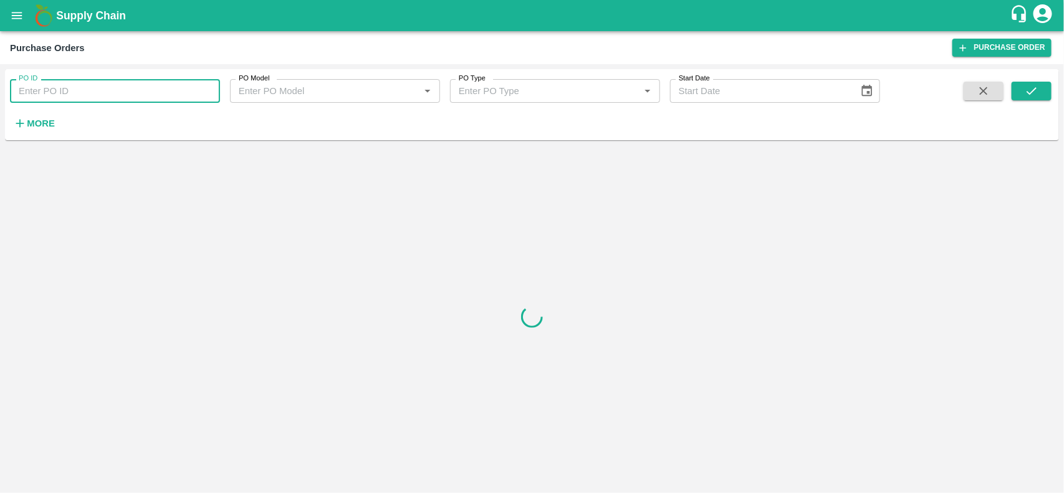
click at [41, 89] on input "PO ID" at bounding box center [115, 91] width 210 height 24
paste input "166971"
type input "166971"
click at [1033, 79] on div "PO ID 166971 PO ID PO Model PO Model   * PO Type PO Type   * Start Date Start D…" at bounding box center [532, 104] width 1054 height 61
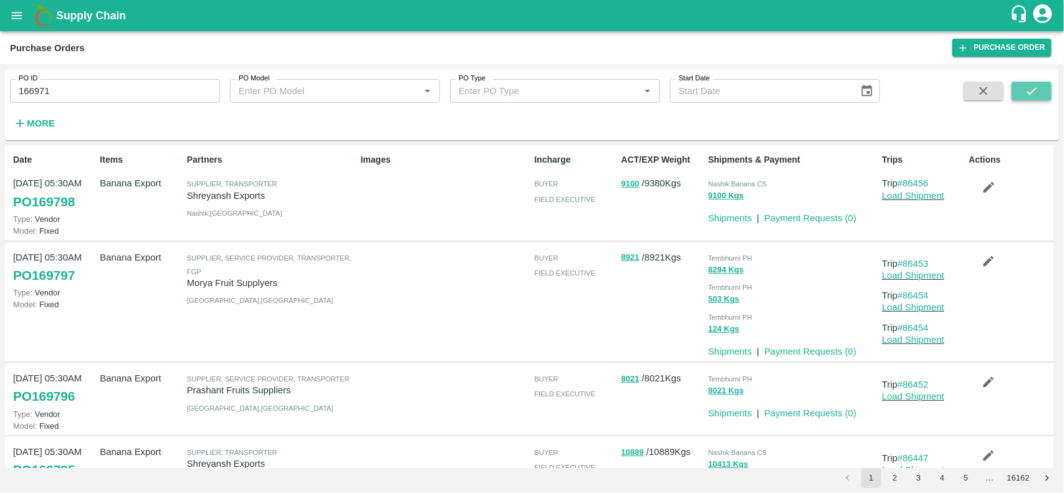
click at [1032, 89] on icon "submit" at bounding box center [1032, 91] width 14 height 14
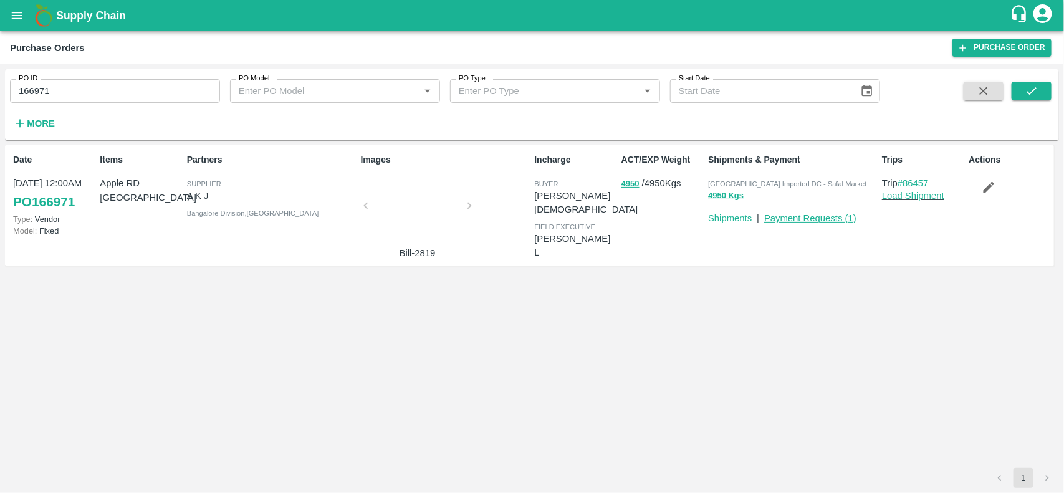
click at [785, 216] on link "Payment Requests ( 1 )" at bounding box center [810, 218] width 92 height 10
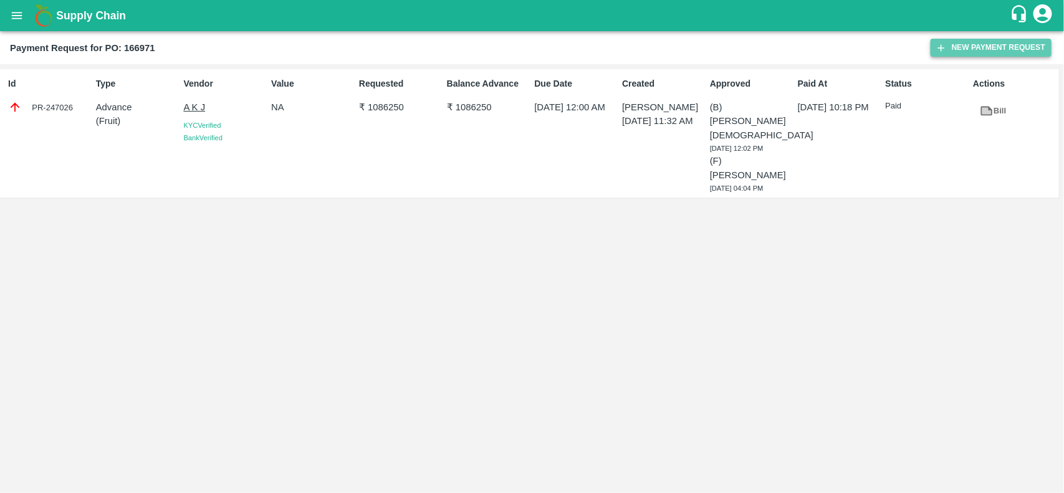
click at [951, 45] on button "New Payment Request" at bounding box center [991, 48] width 121 height 18
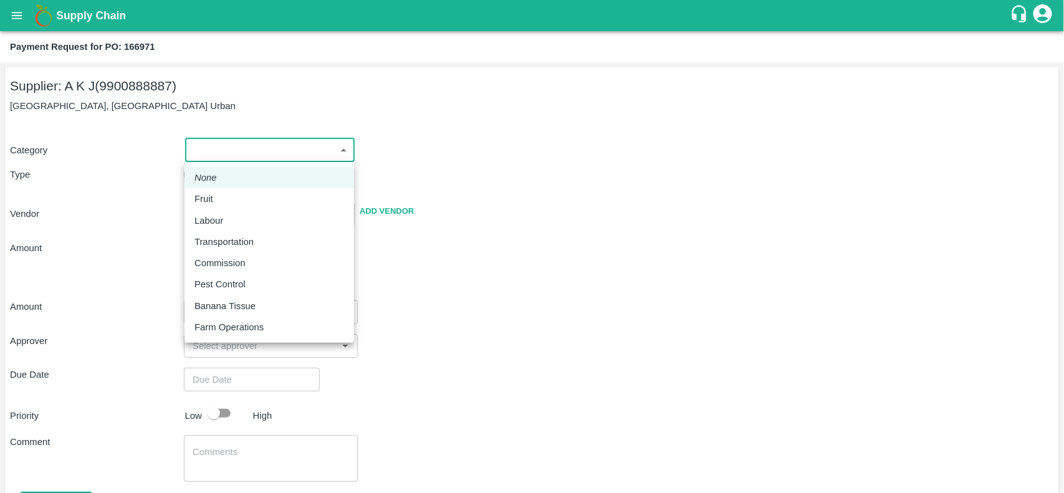
click at [220, 142] on body "Supply Chain Payment Request for PO: 166971 Supplier: A K J (9900888887) [GEOGR…" at bounding box center [532, 246] width 1064 height 493
click at [206, 196] on p "Fruit" at bounding box center [203, 199] width 19 height 14
type input "1"
type input "A K J - 9900888887(Supplier)"
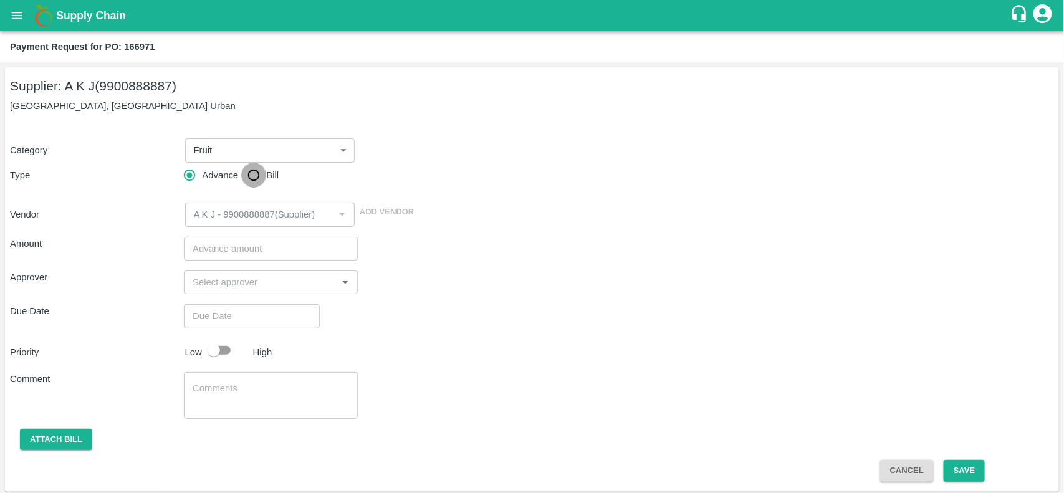
click at [249, 176] on input "Bill" at bounding box center [253, 175] width 25 height 25
radio input "true"
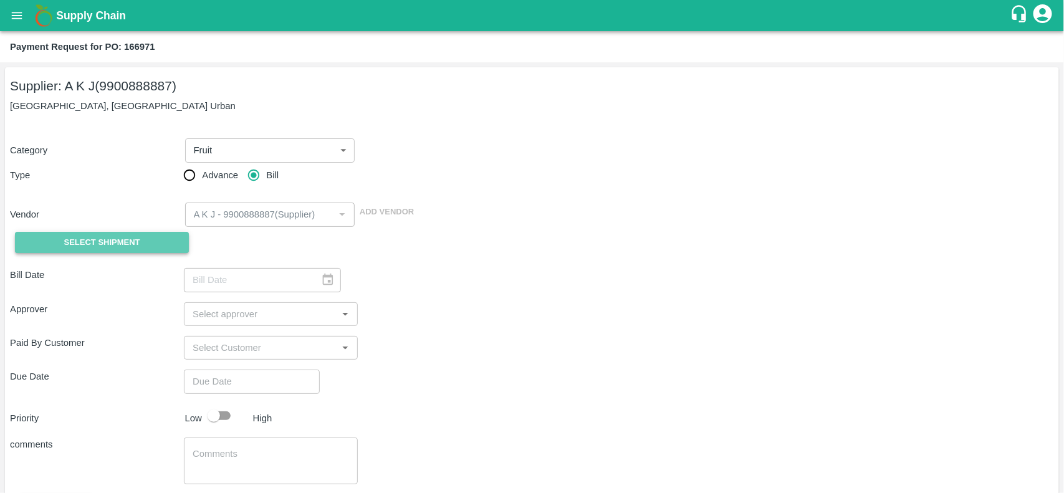
click at [44, 247] on button "Select Shipment" at bounding box center [102, 243] width 174 height 22
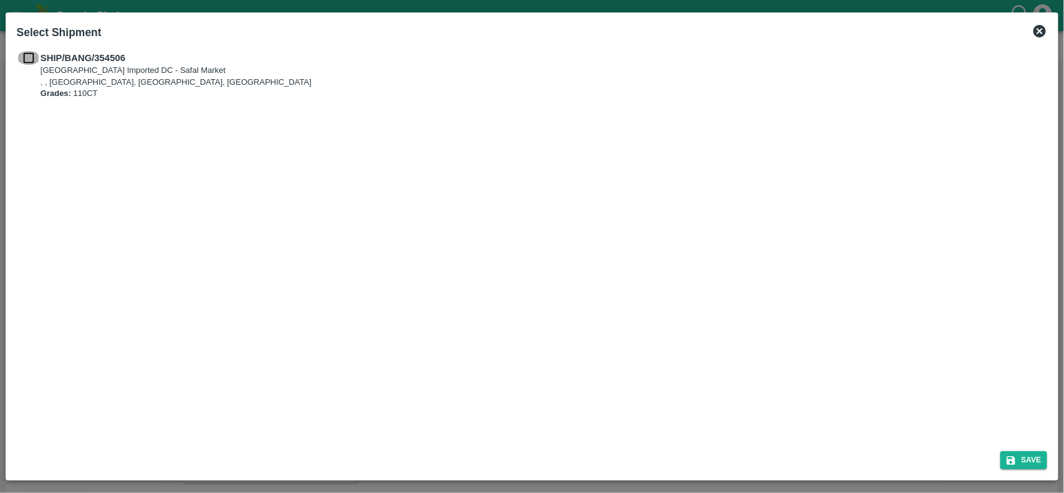
click at [30, 55] on input "checkbox" at bounding box center [29, 58] width 24 height 14
checkbox input "true"
click at [1014, 462] on icon "submit" at bounding box center [1011, 460] width 9 height 9
type input "[DATE]"
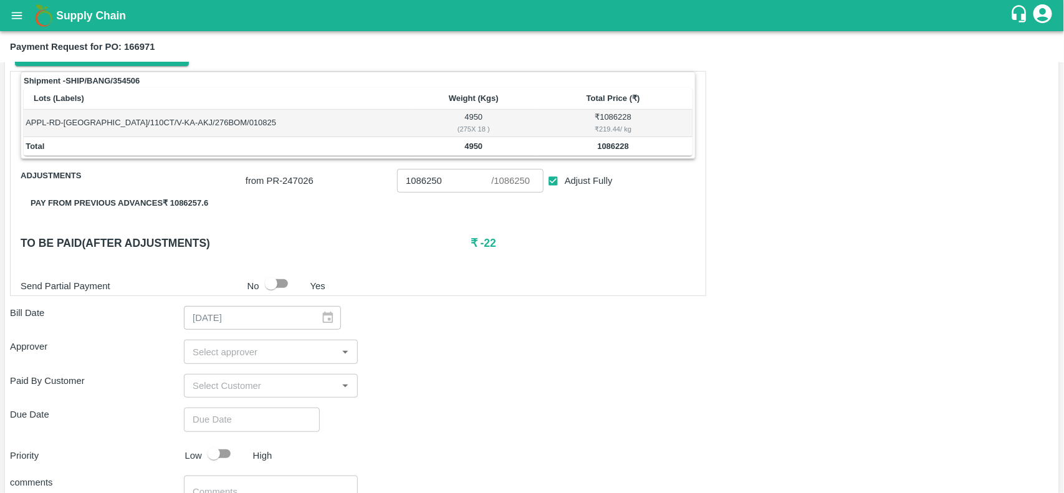
scroll to position [188, 0]
click at [553, 178] on input "Adjust Fully" at bounding box center [553, 180] width 23 height 23
checkbox input "false"
click at [600, 151] on td "1086228" at bounding box center [613, 145] width 158 height 19
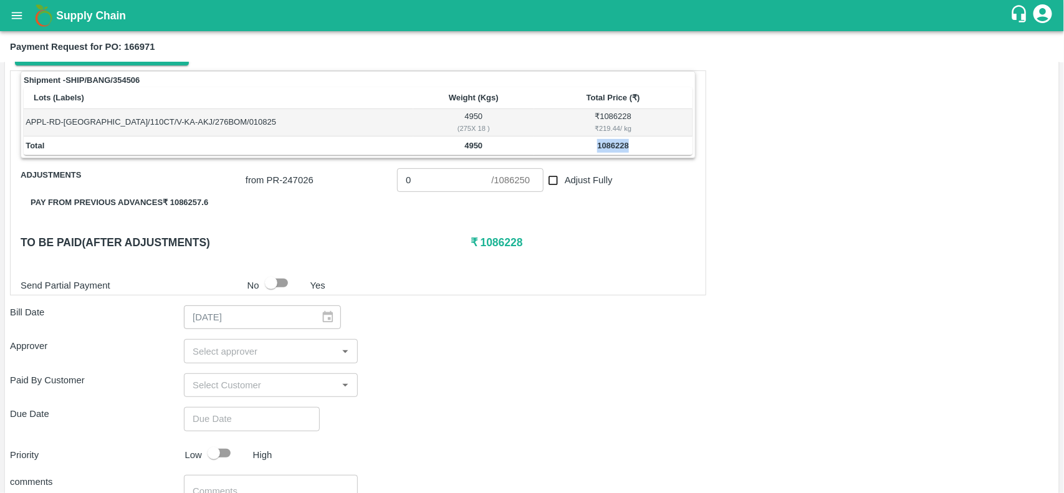
copy b "1086228"
click at [421, 176] on input "0" at bounding box center [444, 180] width 94 height 24
paste input "1086228"
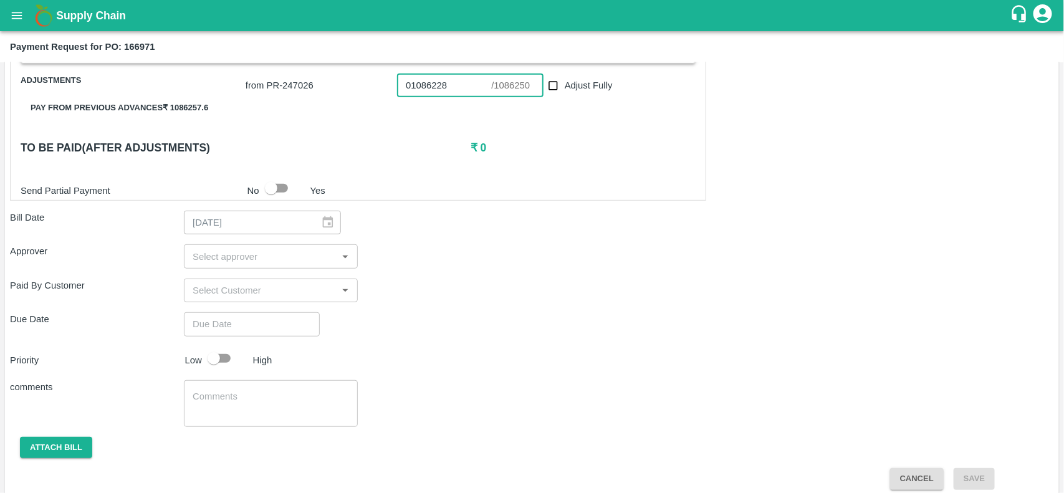
scroll to position [284, 0]
type input "01086228"
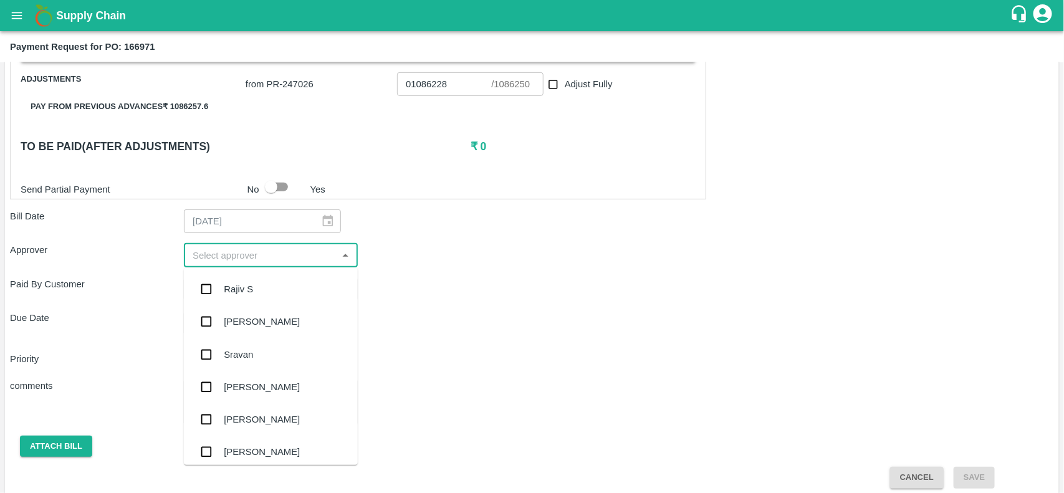
click at [254, 247] on input "input" at bounding box center [261, 255] width 146 height 16
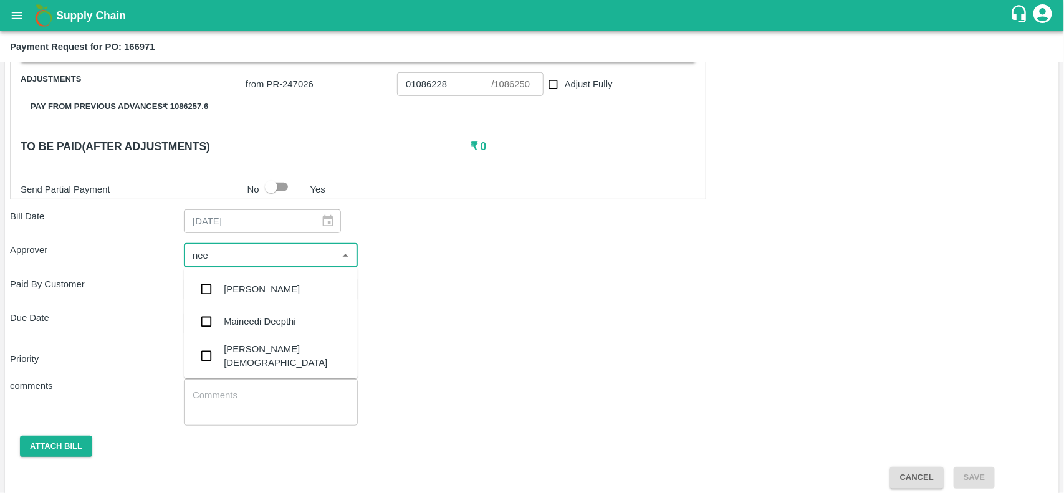
type input "neet"
click at [211, 322] on input "checkbox" at bounding box center [206, 322] width 25 height 25
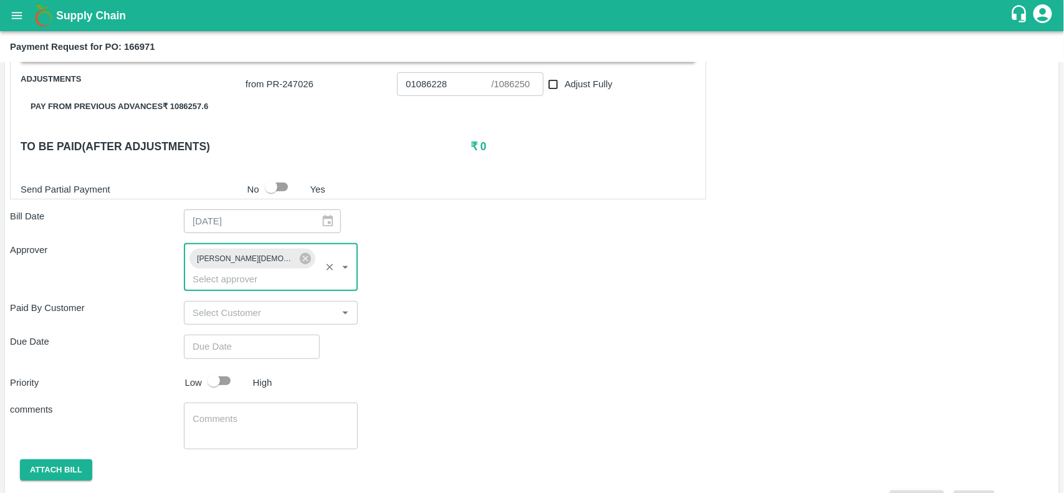
type input "DD/MM/YYYY hh:mm aa"
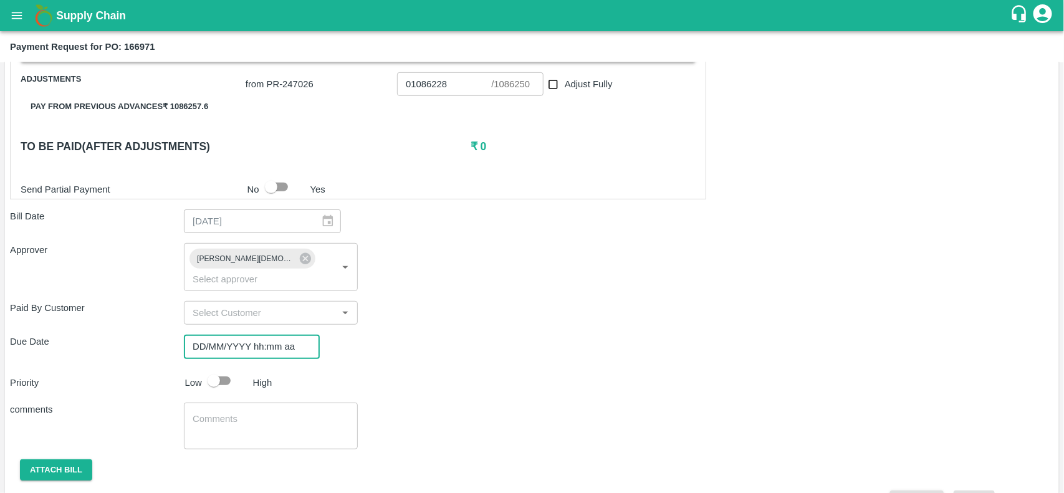
click at [237, 335] on input "DD/MM/YYYY hh:mm aa" at bounding box center [247, 347] width 127 height 24
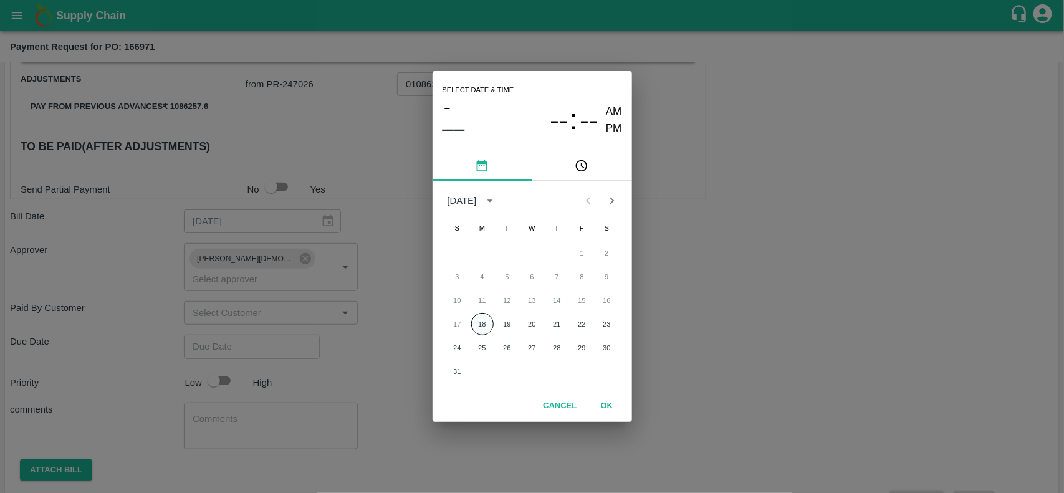
click at [477, 330] on button "18" at bounding box center [482, 324] width 22 height 22
type input "[DATE] 12:00 AM"
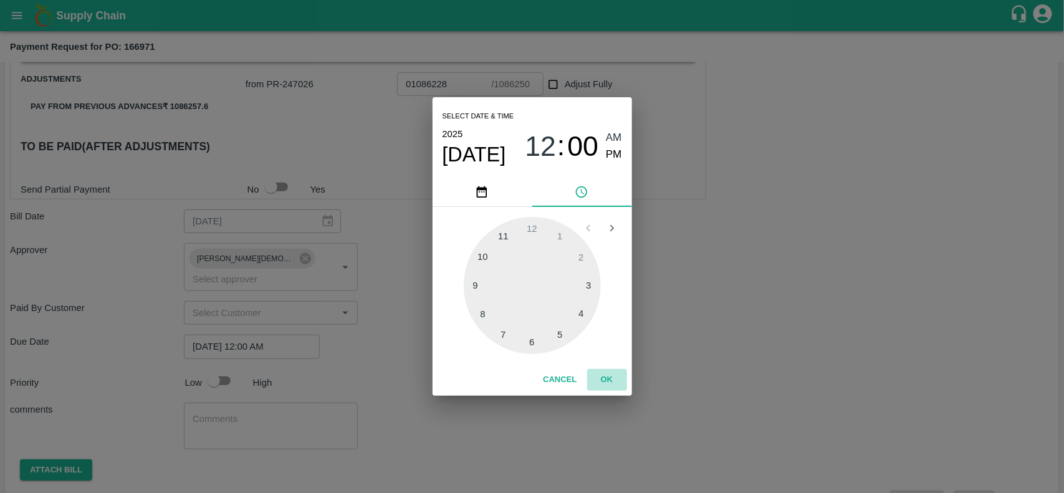
click at [608, 381] on button "OK" at bounding box center [607, 380] width 40 height 22
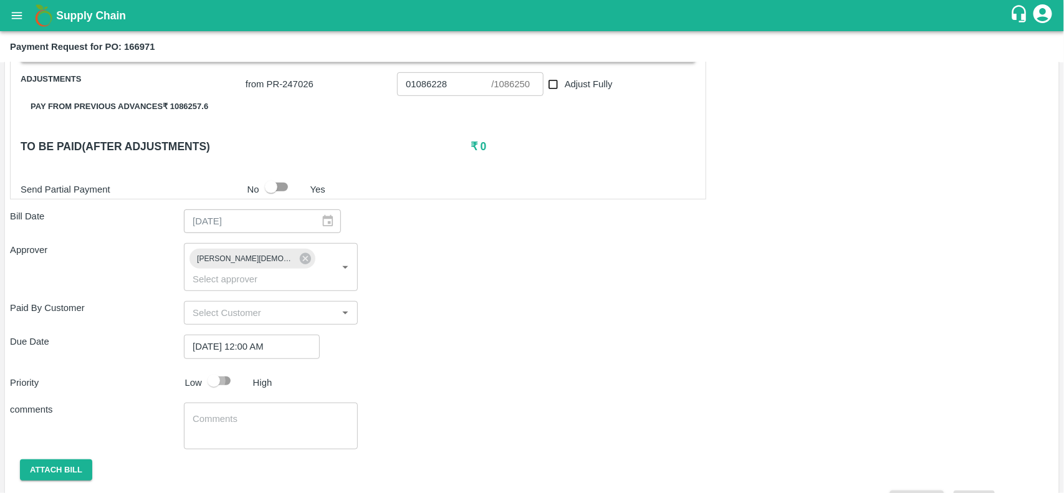
click at [228, 369] on input "checkbox" at bounding box center [213, 381] width 71 height 24
checkbox input "true"
click at [60, 459] on button "Attach bill" at bounding box center [56, 470] width 72 height 22
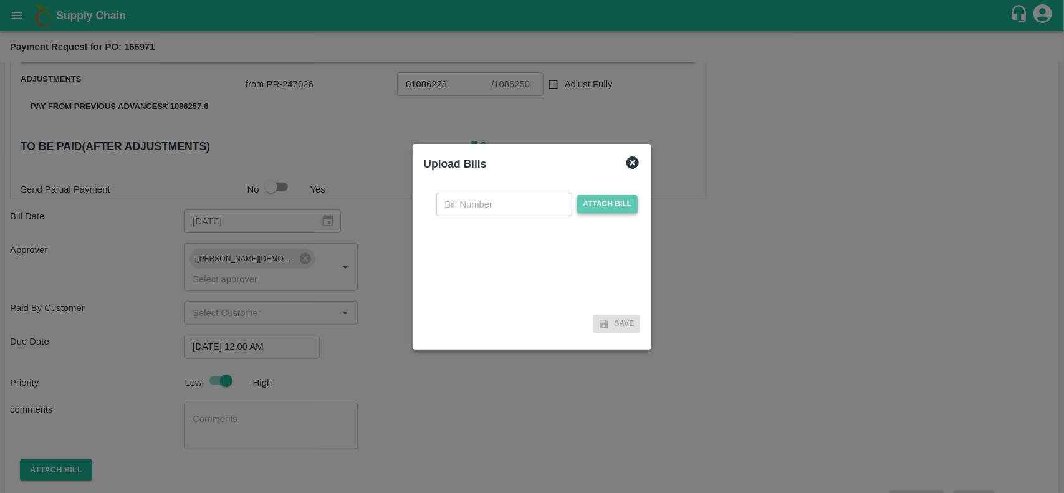
click at [610, 203] on span "Attach bill" at bounding box center [607, 204] width 61 height 18
click at [0, 0] on input "Attach bill" at bounding box center [0, 0] width 0 height 0
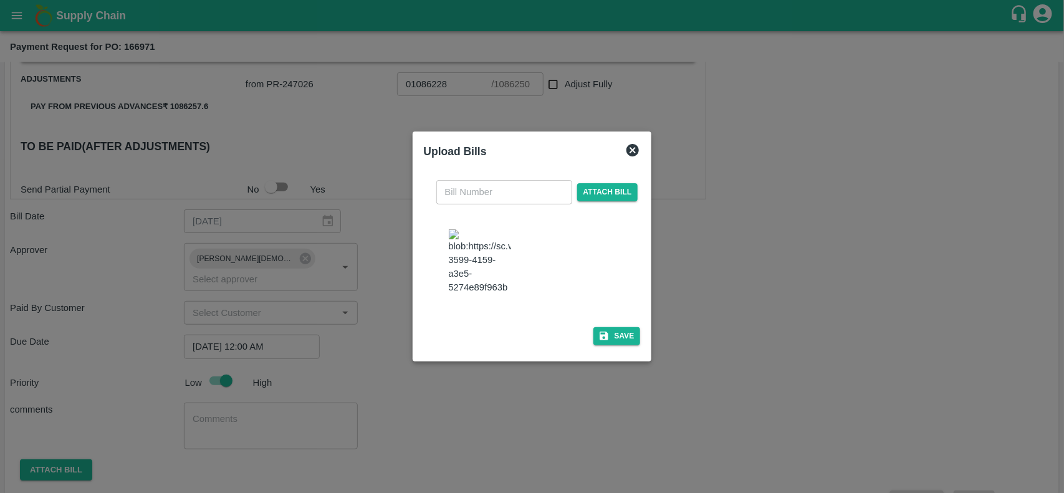
click at [479, 239] on img at bounding box center [480, 261] width 62 height 65
click at [487, 182] on input "text" at bounding box center [504, 192] width 136 height 24
type input "2819"
click at [623, 345] on button "Save" at bounding box center [616, 336] width 47 height 18
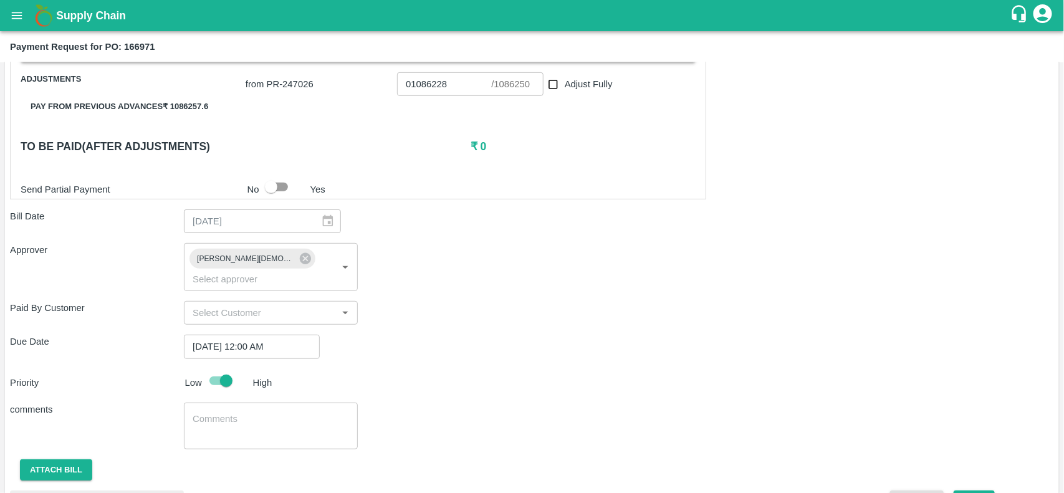
scroll to position [394, 0]
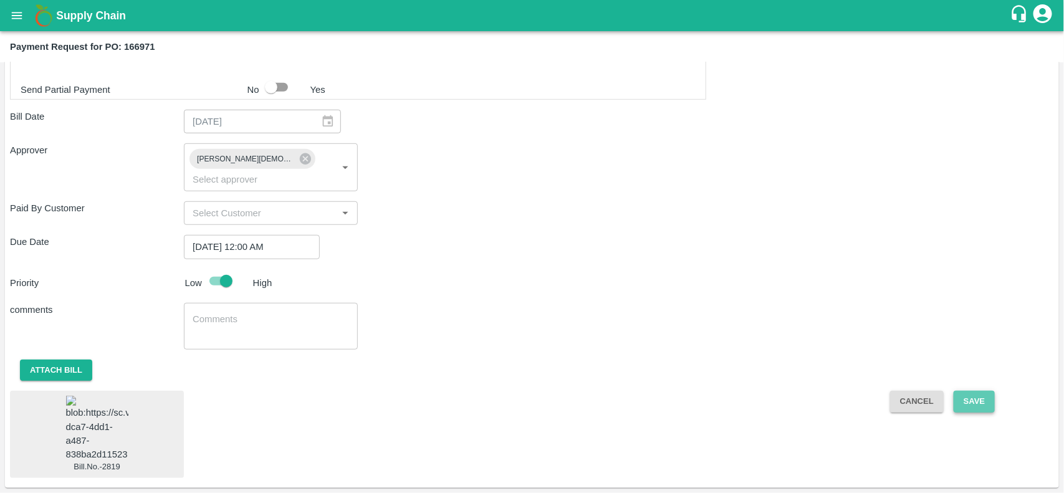
click at [966, 391] on button "Save" at bounding box center [974, 402] width 41 height 22
